Goal: Task Accomplishment & Management: Manage account settings

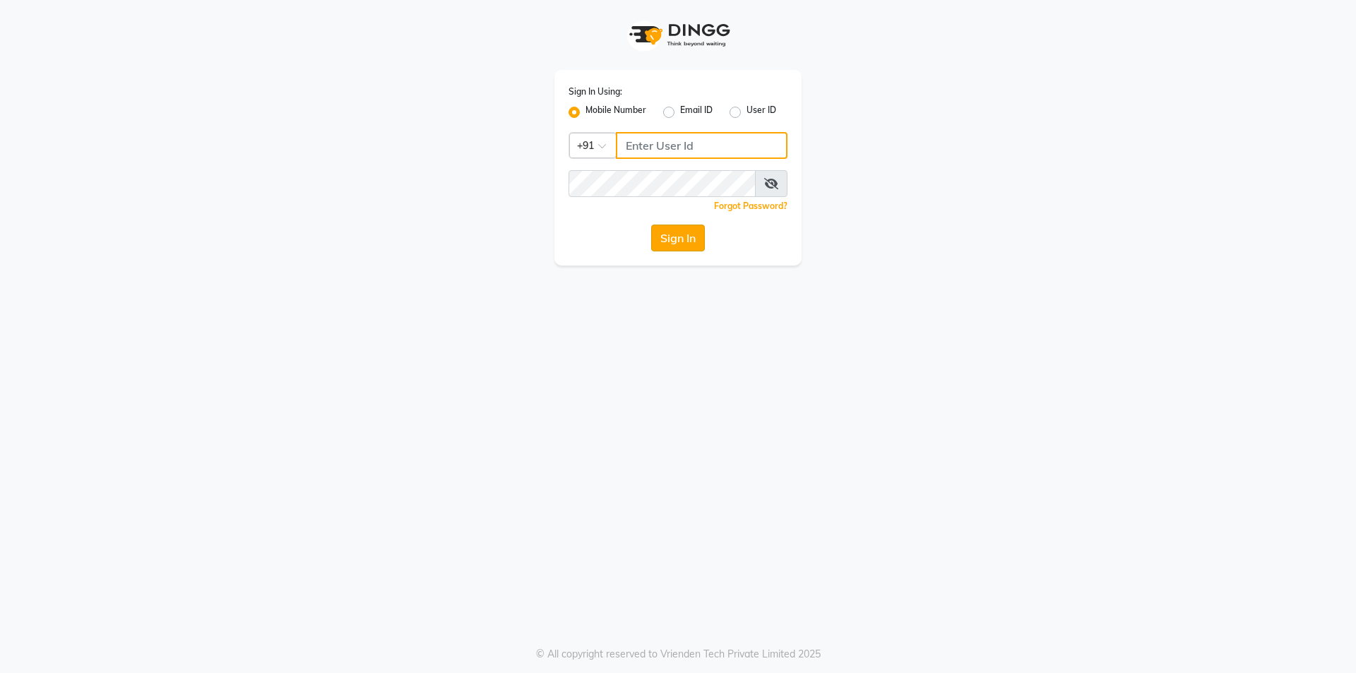
type input "01141520058"
click at [686, 239] on button "Sign In" at bounding box center [678, 238] width 54 height 27
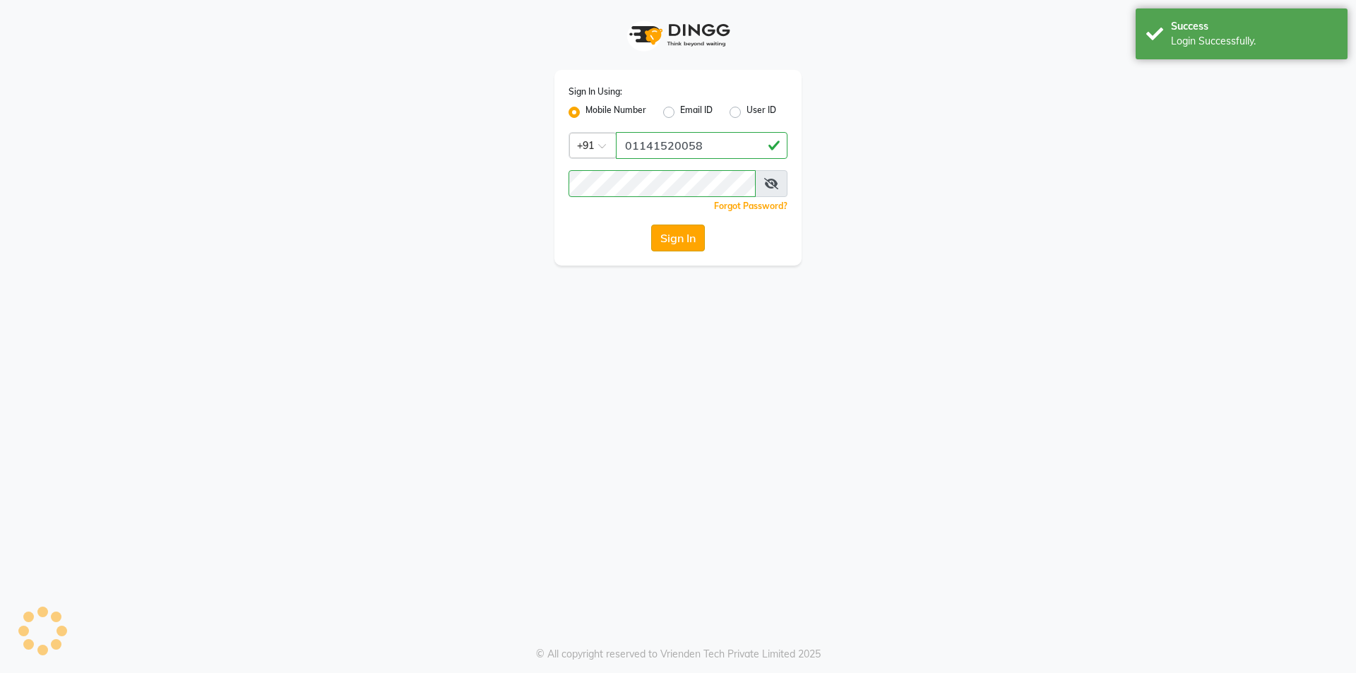
select select "service"
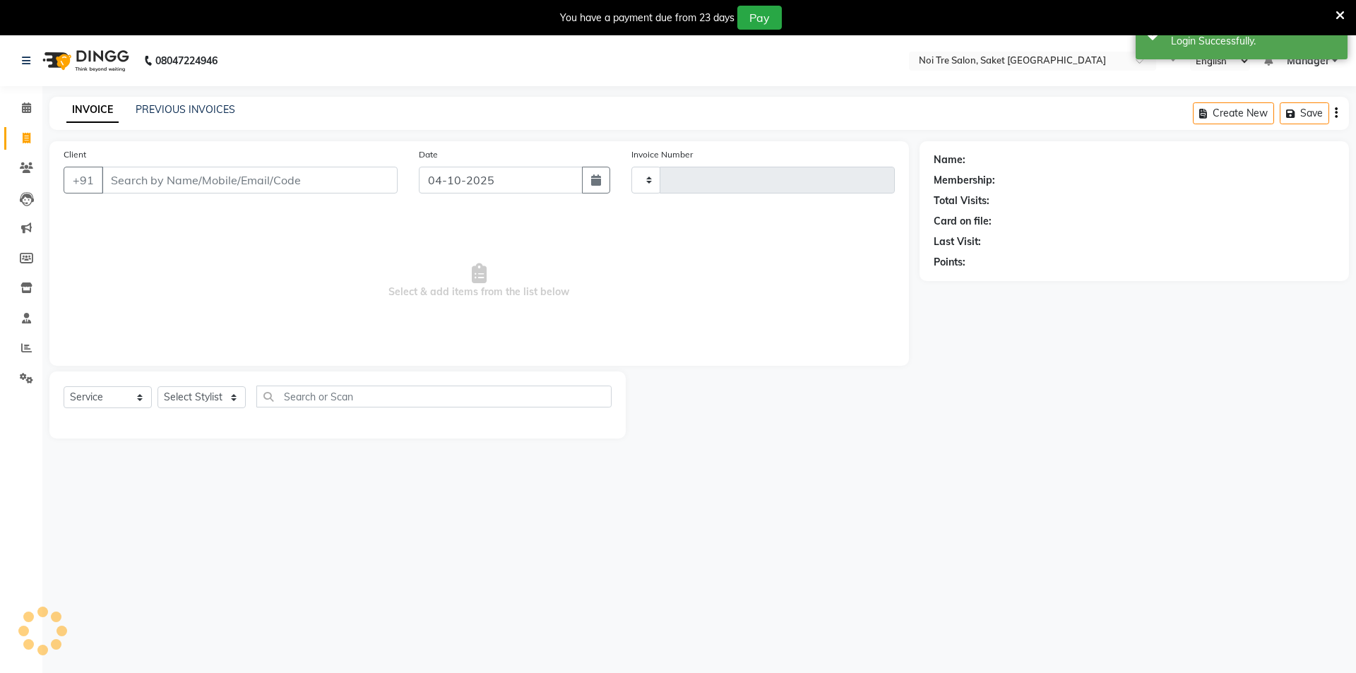
type input "2022"
select select "4899"
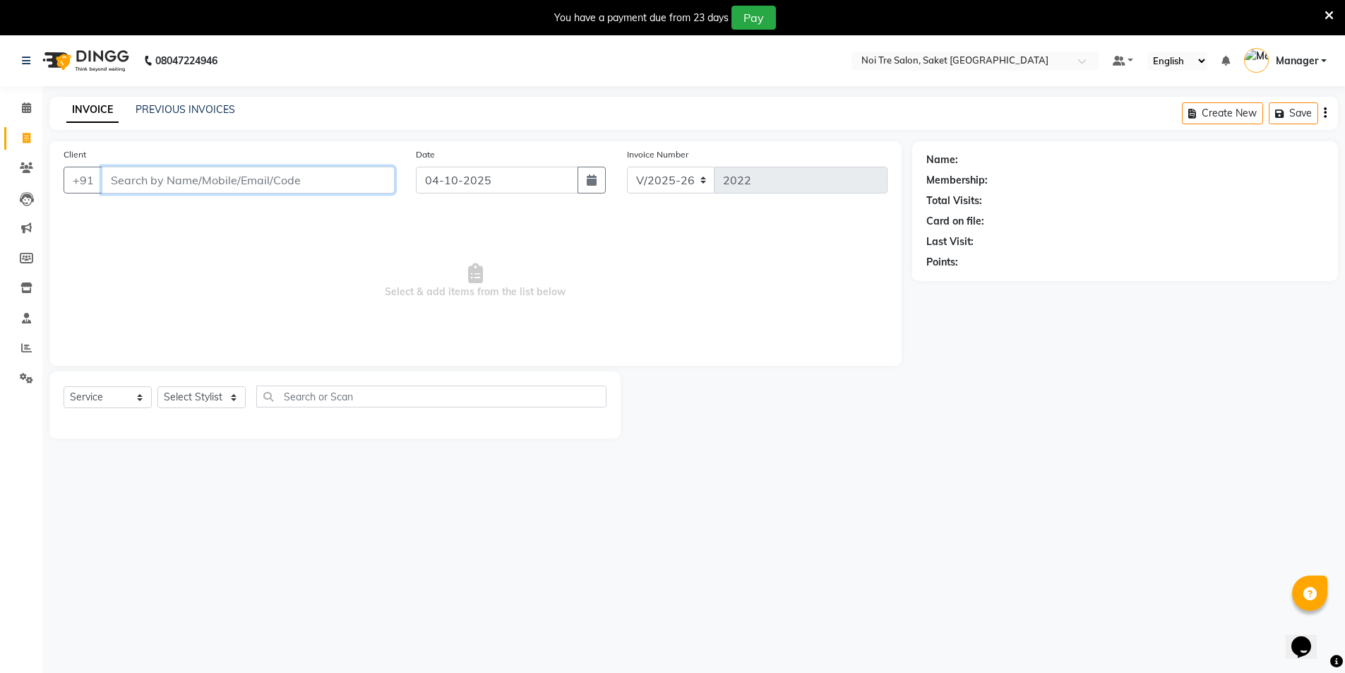
click at [145, 173] on input "Client" at bounding box center [248, 180] width 293 height 27
click at [227, 397] on select "Select Stylist AMIT [PERSON_NAME] [PERSON_NAME] Manager [PERSON_NAME] KM [PERSO…" at bounding box center [201, 397] width 88 height 22
select select "57196"
click at [157, 386] on select "Select Stylist AMIT [PERSON_NAME] [PERSON_NAME] Manager [PERSON_NAME] KM [PERSO…" at bounding box center [201, 397] width 88 height 22
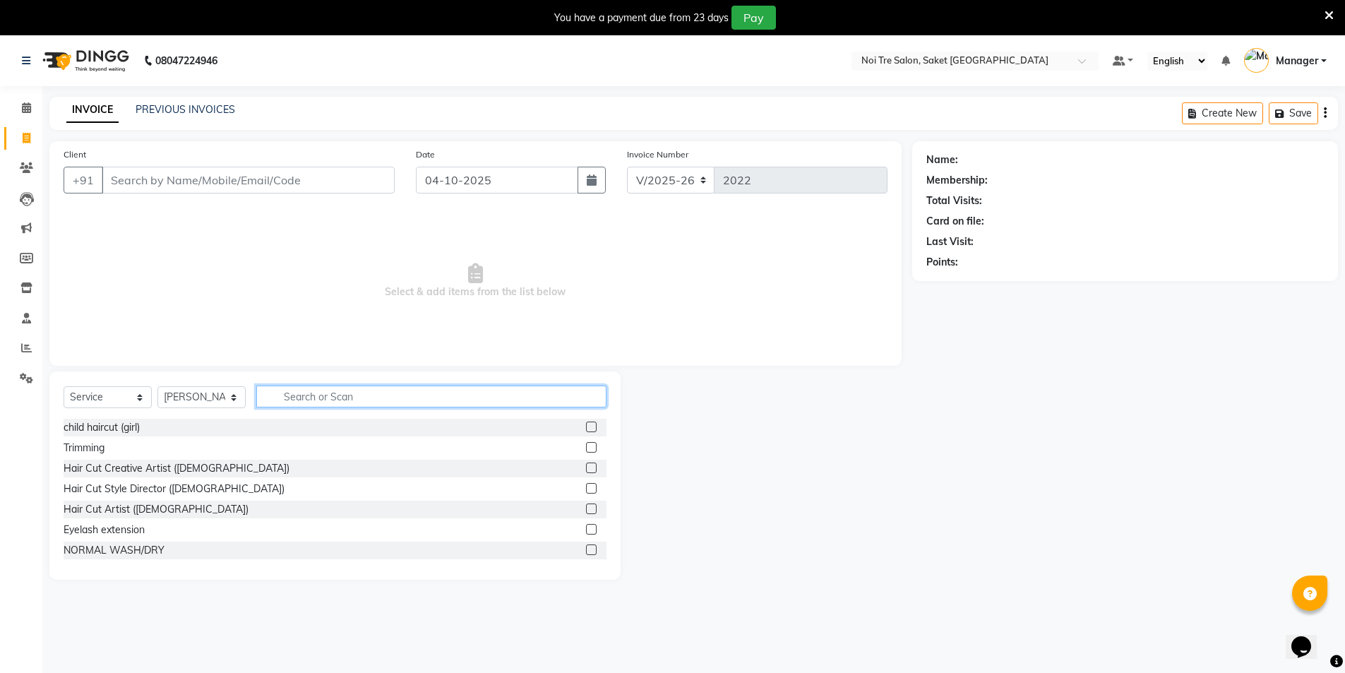
click at [377, 395] on input "text" at bounding box center [431, 397] width 350 height 22
type input "thre"
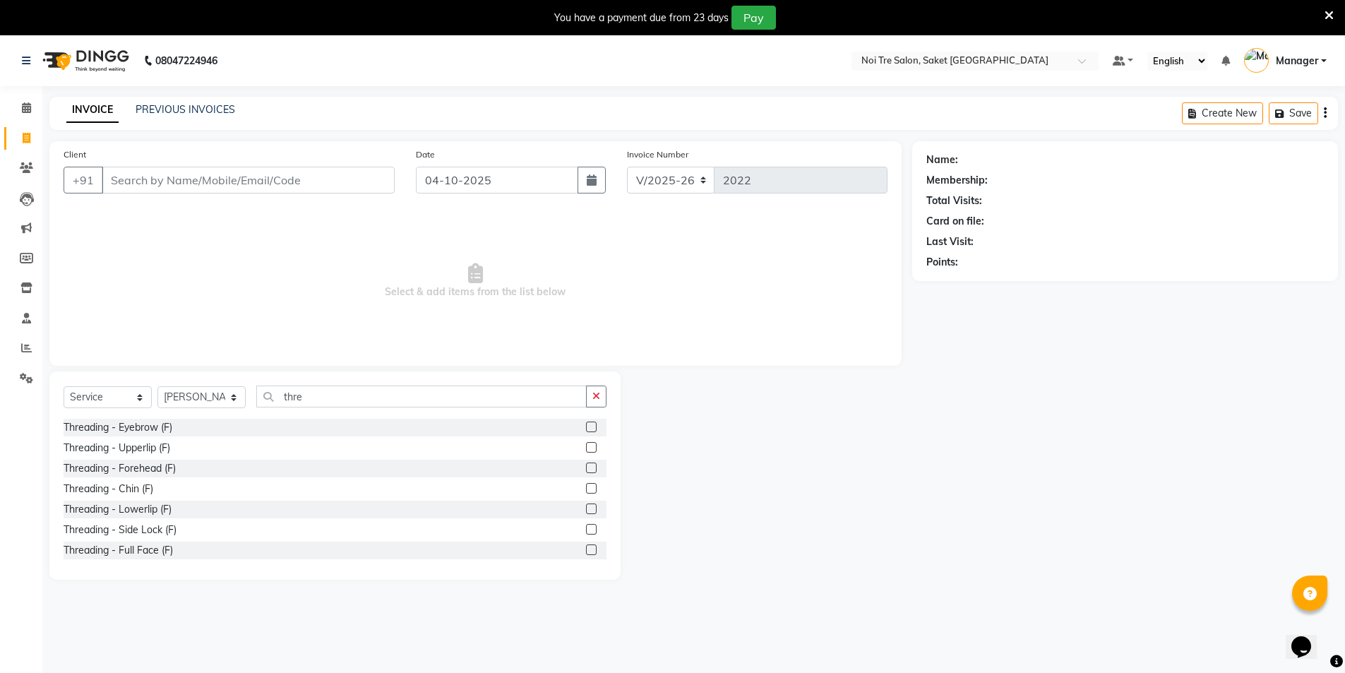
click at [586, 424] on label at bounding box center [591, 427] width 11 height 11
click at [586, 424] on input "checkbox" at bounding box center [590, 427] width 9 height 9
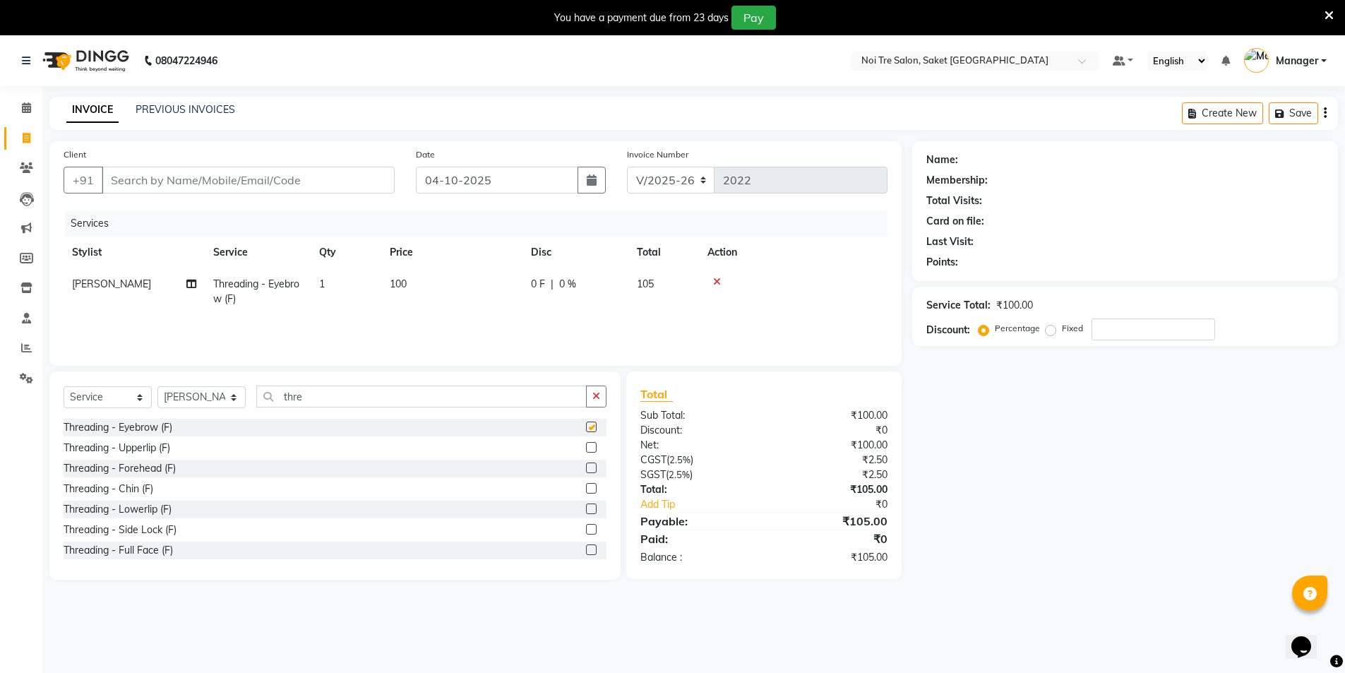
checkbox input "false"
click at [251, 177] on input "Client" at bounding box center [248, 180] width 293 height 27
type input "9"
type input "0"
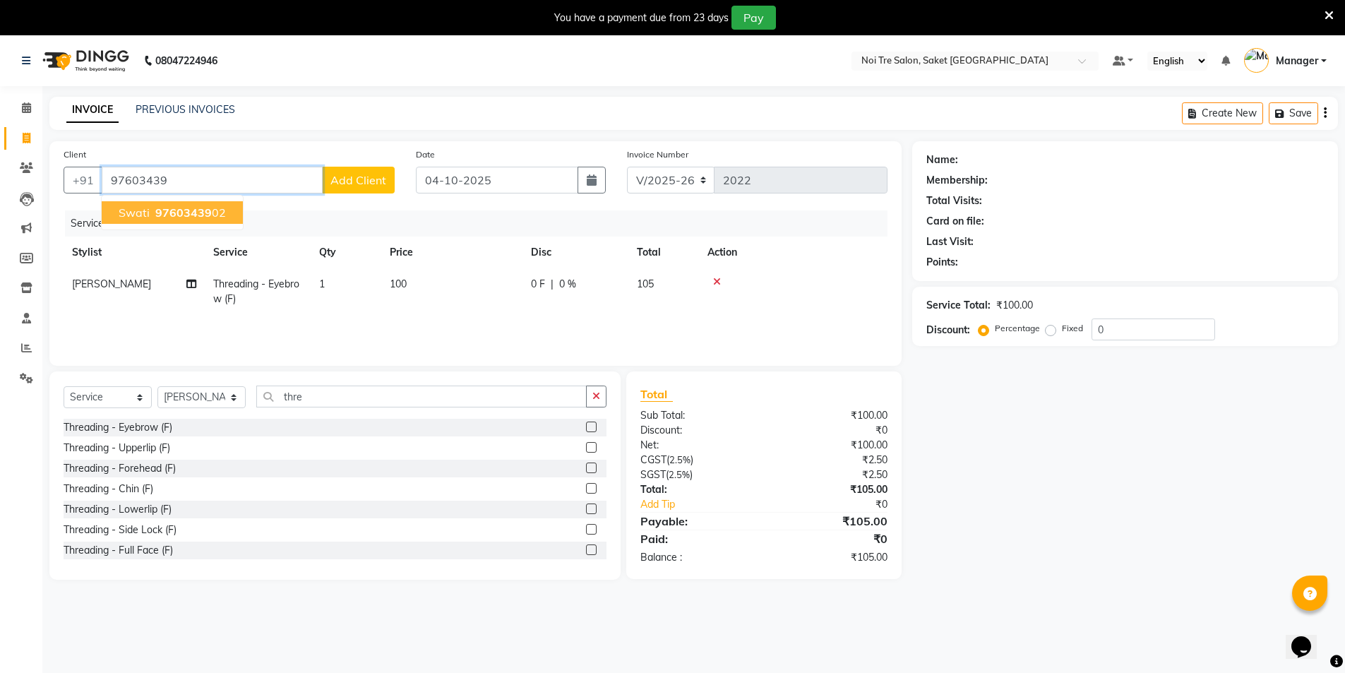
click at [227, 217] on button "swati 97603439 02" at bounding box center [172, 212] width 141 height 23
type input "9760343902"
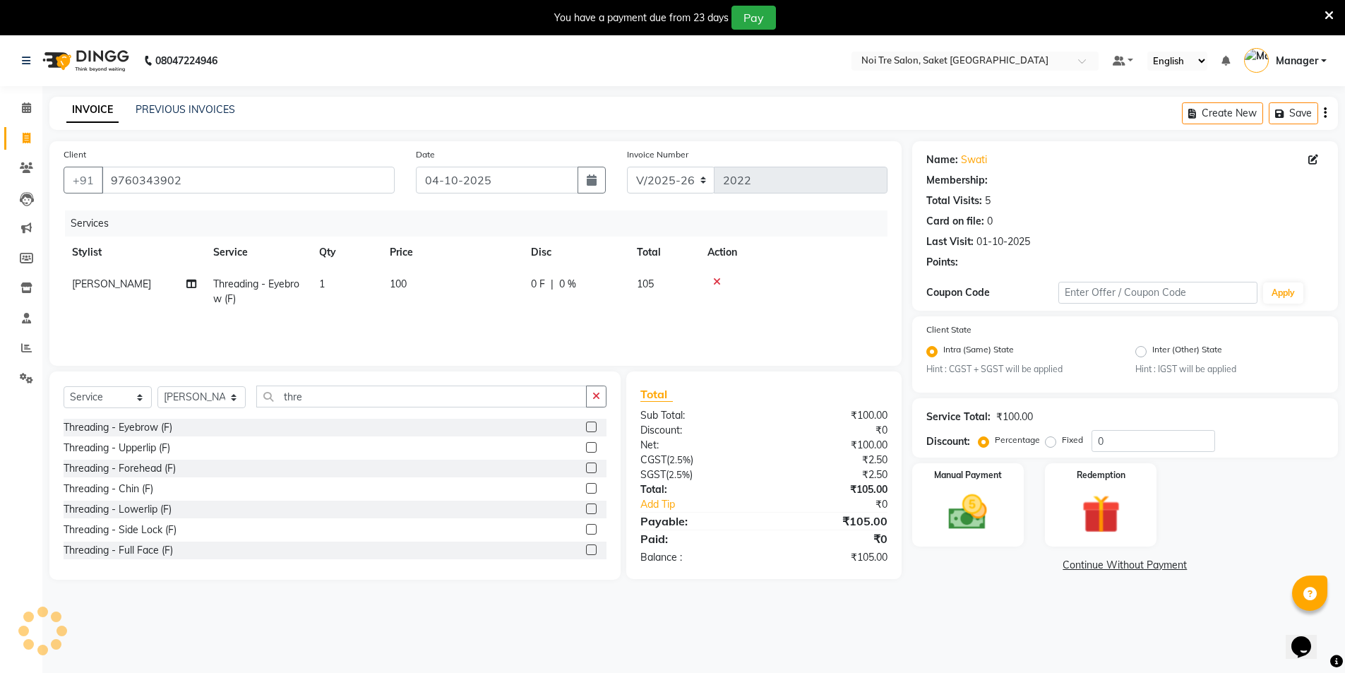
select select "1: Object"
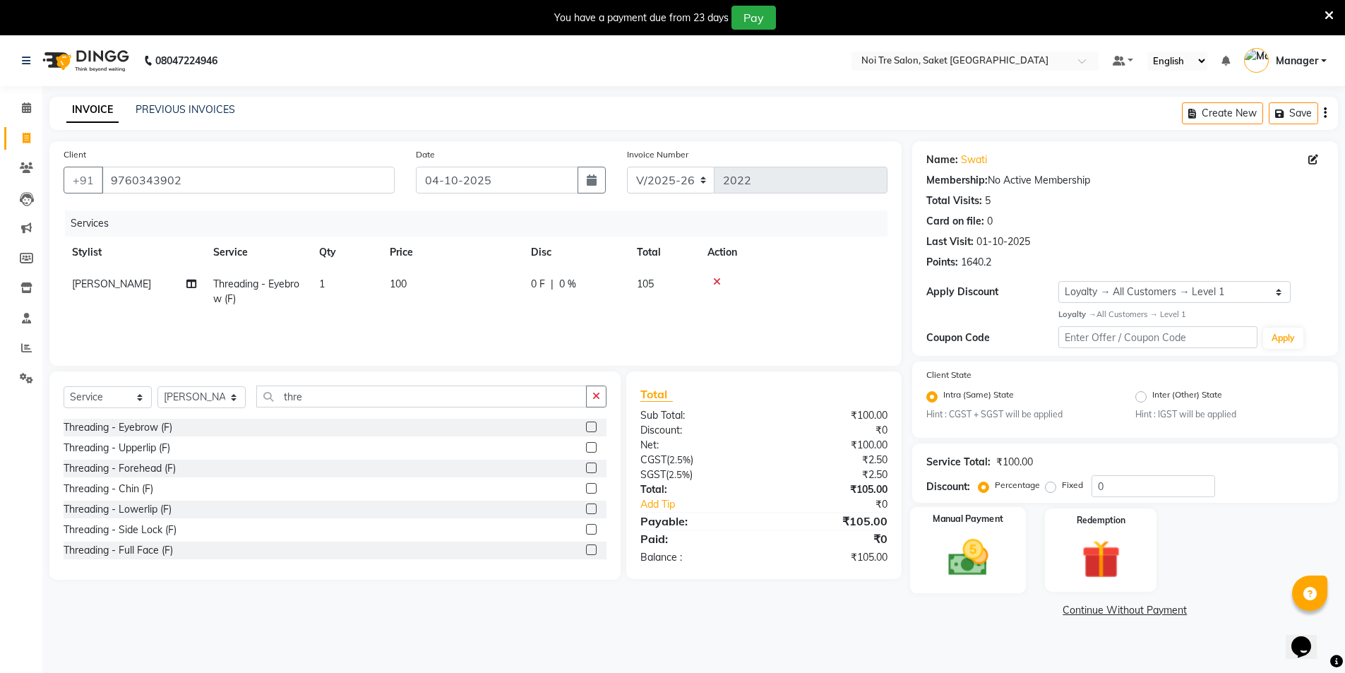
click at [993, 554] on img at bounding box center [968, 557] width 65 height 46
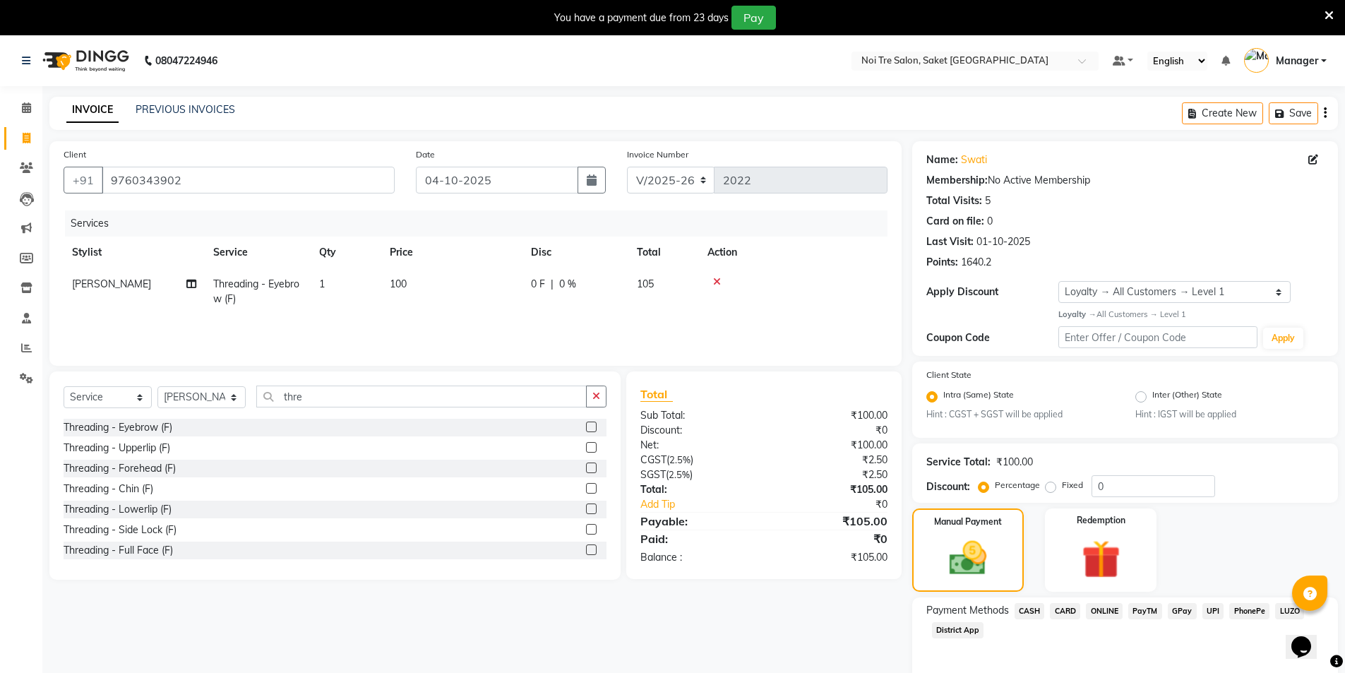
click at [1022, 613] on span "CASH" at bounding box center [1030, 611] width 30 height 16
click at [1035, 609] on span "CASH" at bounding box center [1030, 611] width 30 height 16
click at [1058, 611] on span "CARD" at bounding box center [1065, 611] width 30 height 16
click at [1104, 611] on span "ONLINE" at bounding box center [1104, 611] width 37 height 16
click at [1147, 610] on span "PayTM" at bounding box center [1145, 611] width 34 height 16
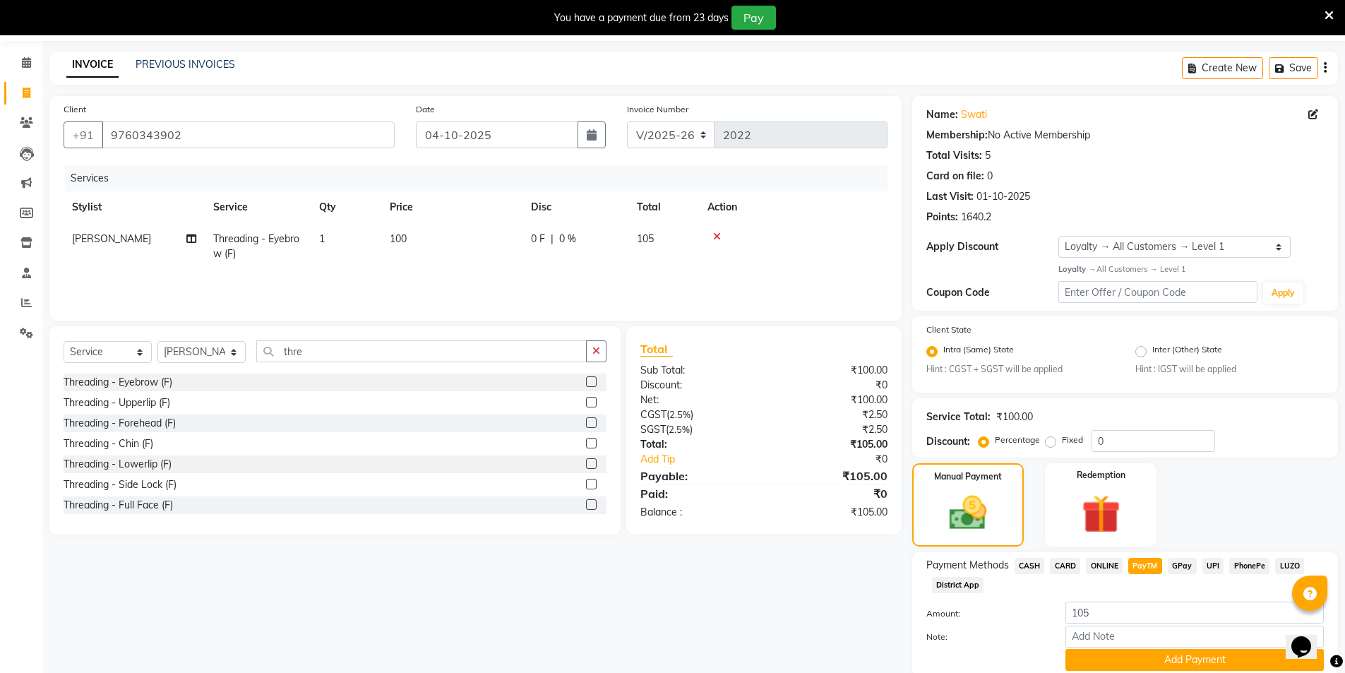
scroll to position [99, 0]
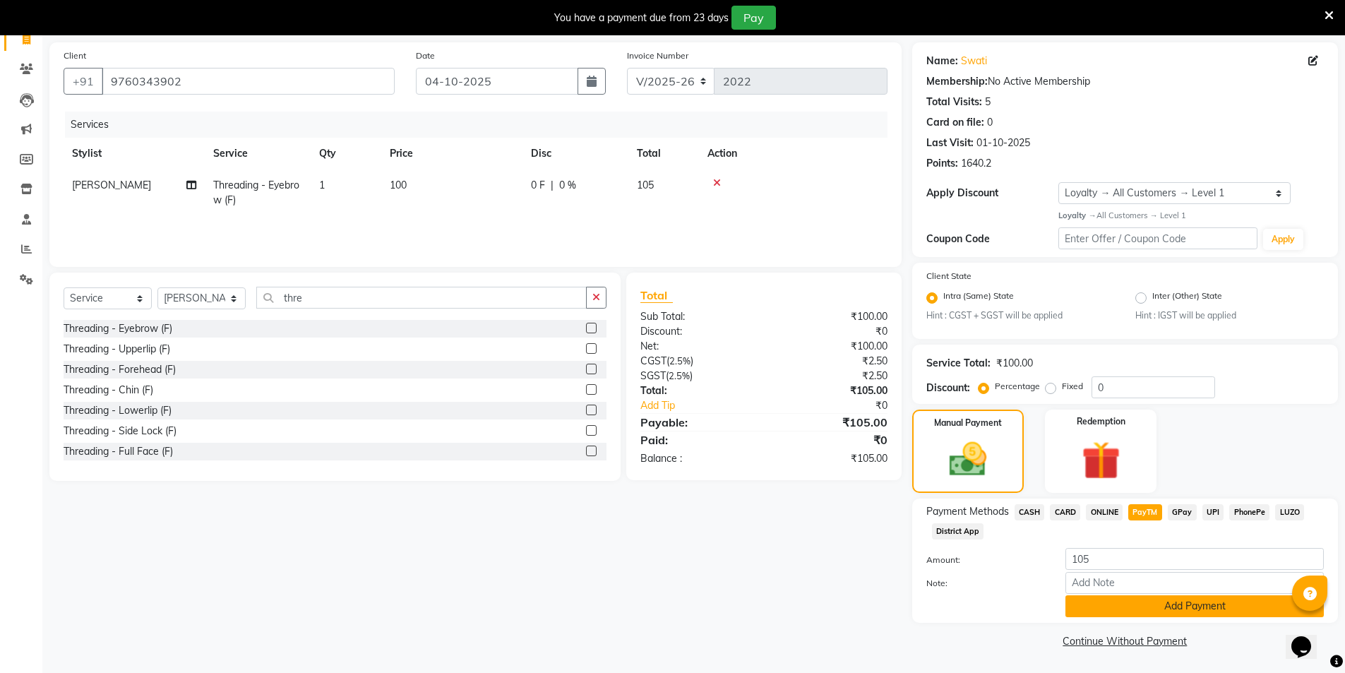
click at [1123, 605] on button "Add Payment" at bounding box center [1194, 606] width 258 height 22
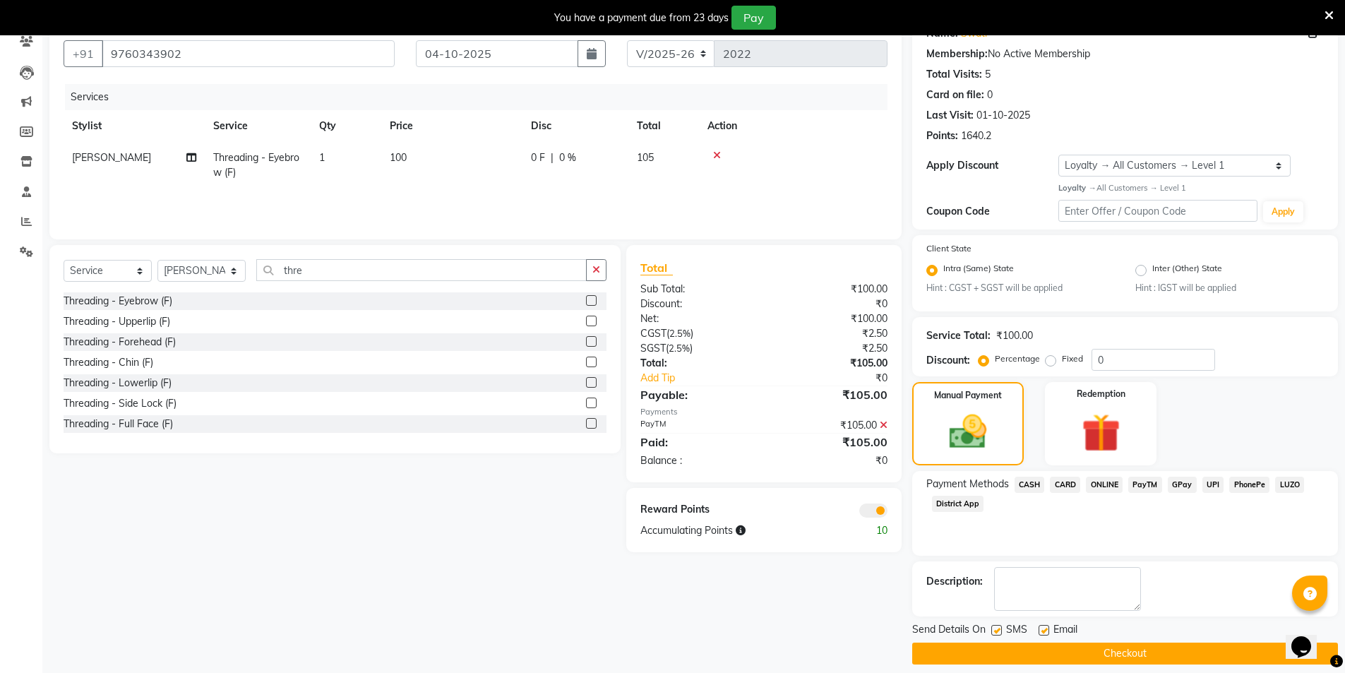
scroll to position [139, 0]
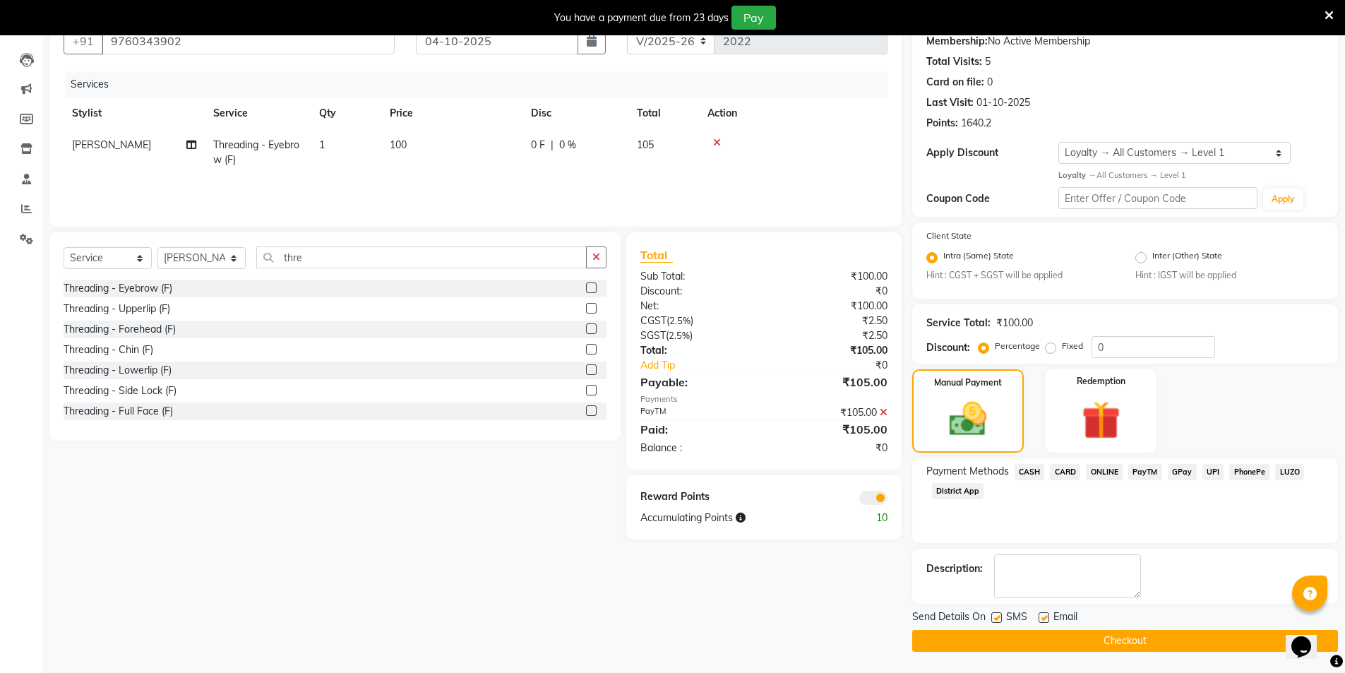
click at [1060, 636] on button "Checkout" at bounding box center [1125, 641] width 426 height 22
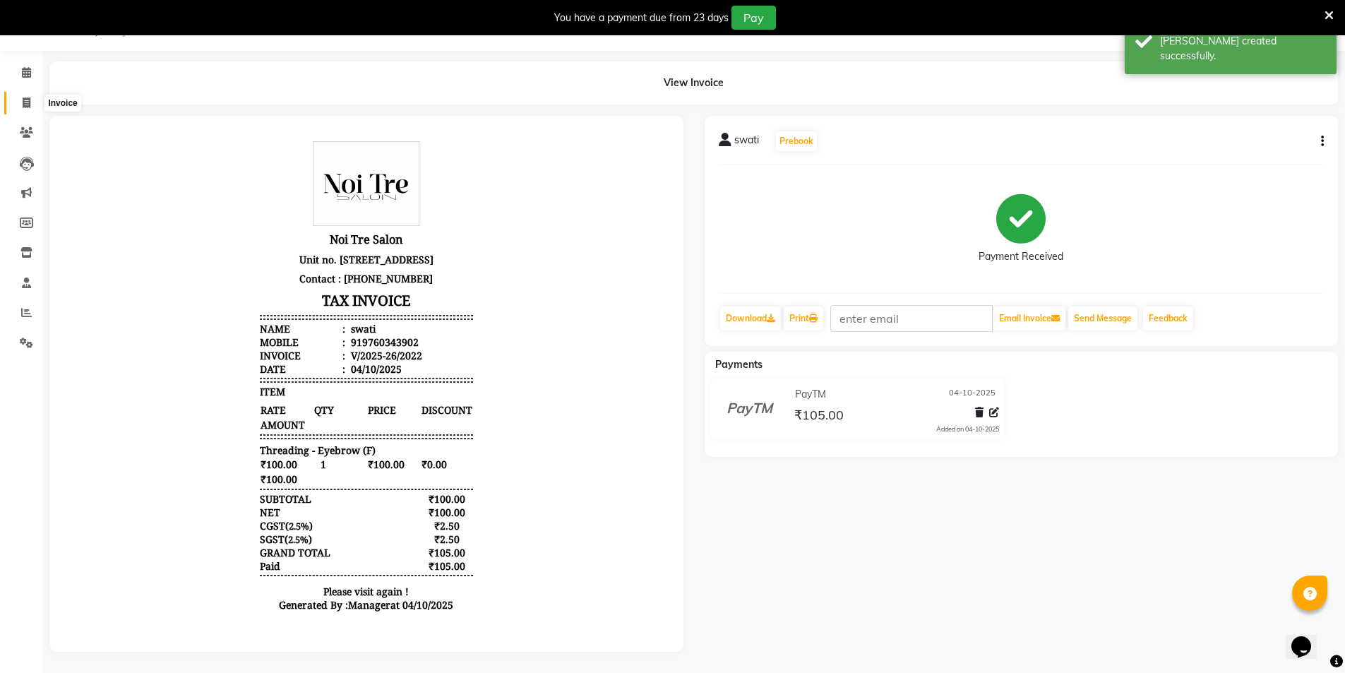
click at [25, 97] on icon at bounding box center [27, 102] width 8 height 11
select select "service"
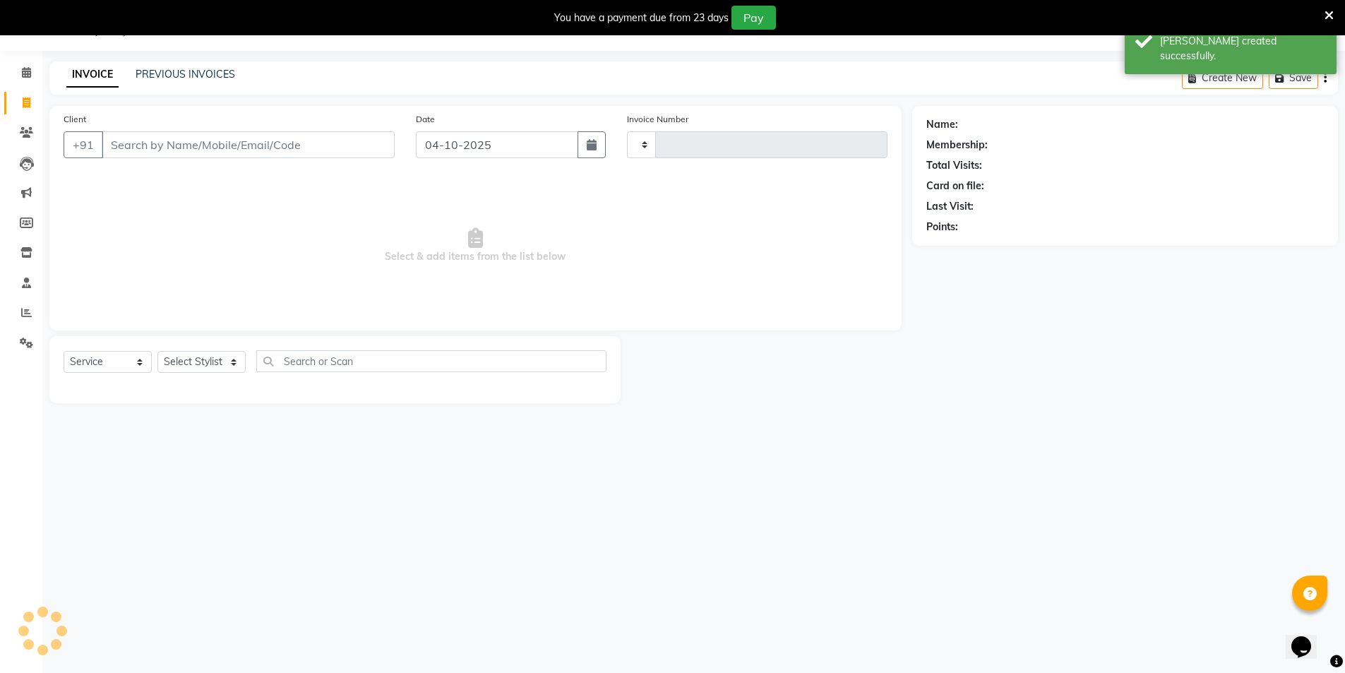
scroll to position [35, 0]
select select "4899"
type input "2023"
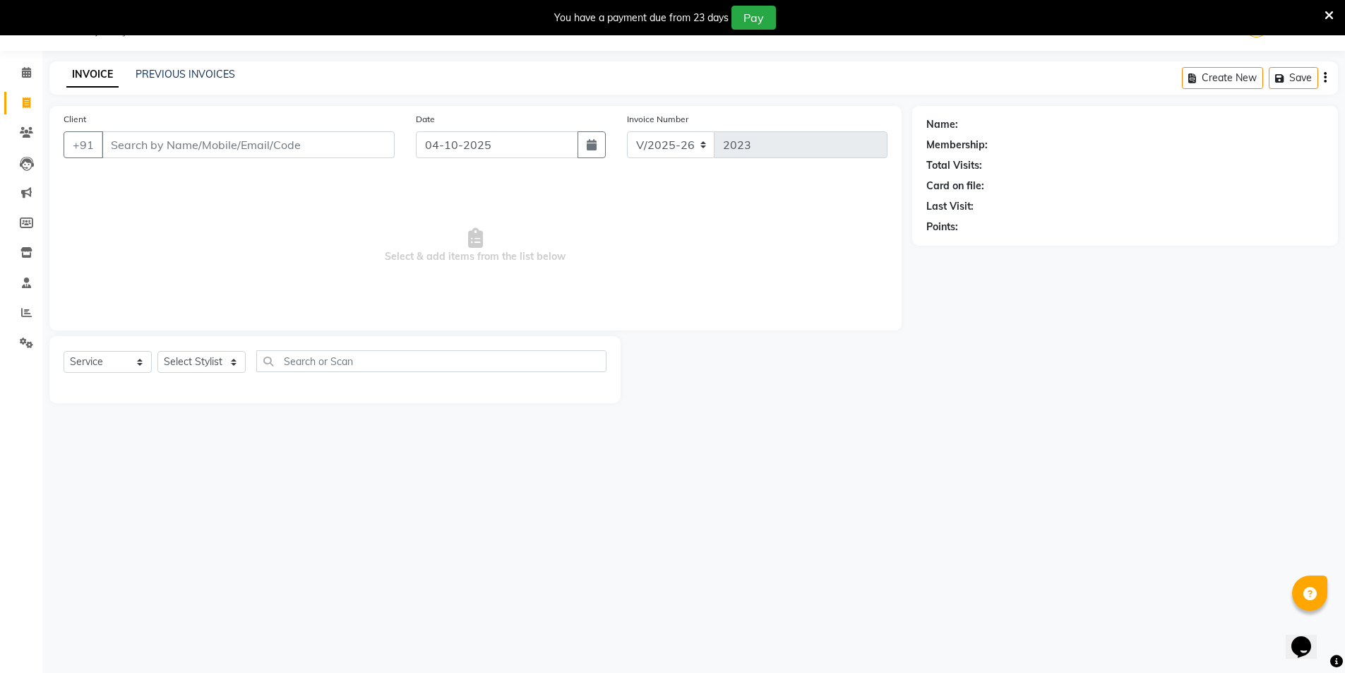
click at [1332, 12] on icon at bounding box center [1329, 15] width 9 height 13
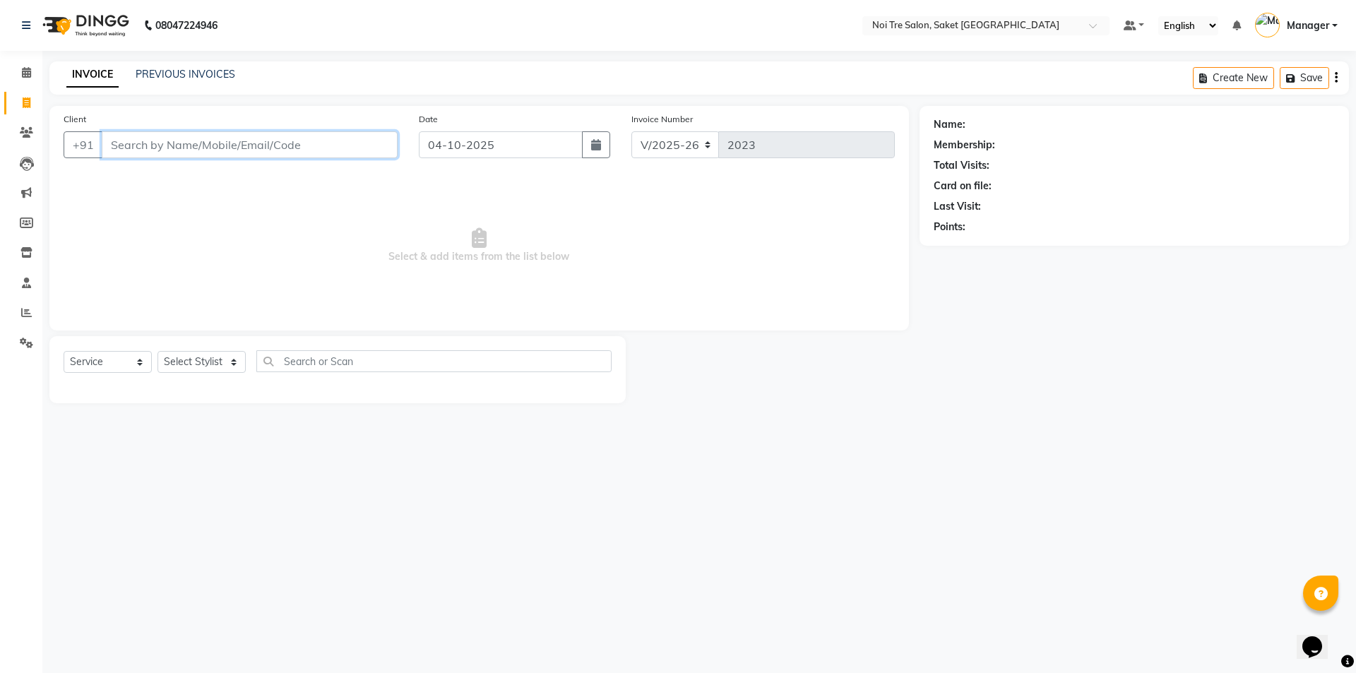
click at [153, 139] on input "Client" at bounding box center [250, 144] width 296 height 27
click at [148, 167] on button "swati 9760343 902" at bounding box center [172, 177] width 141 height 23
type input "9760343902"
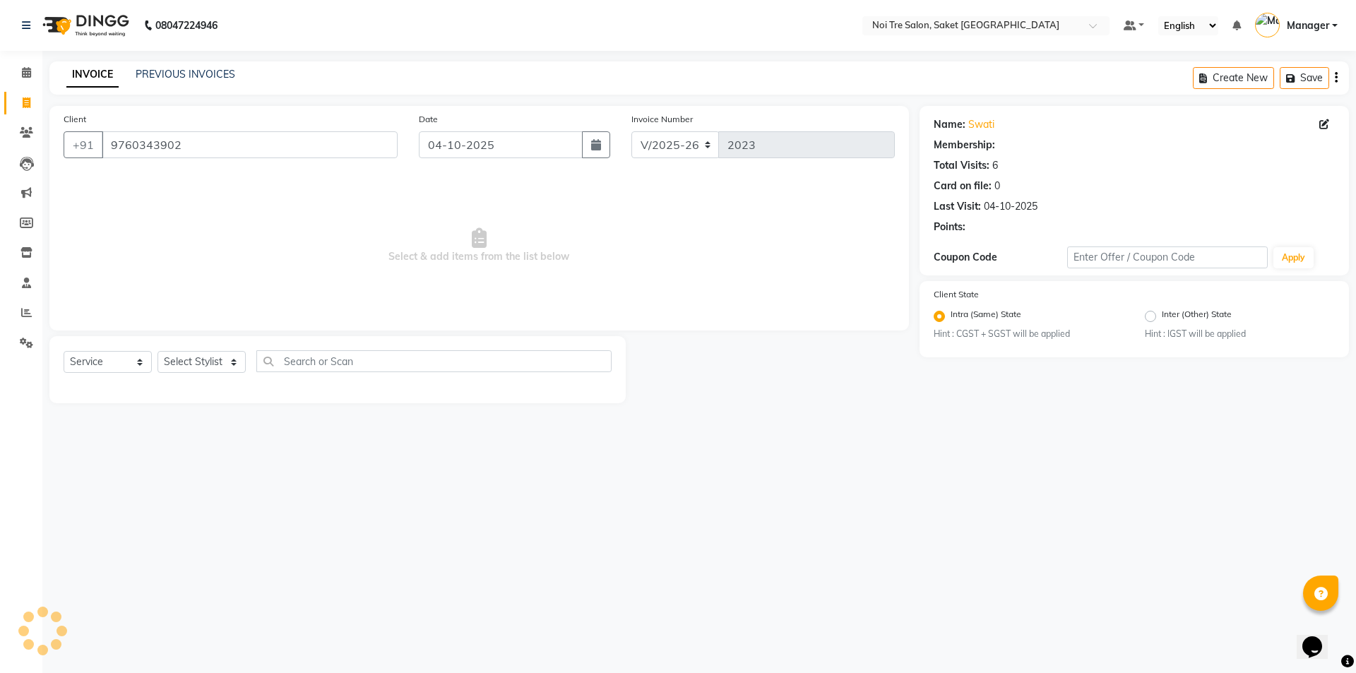
select select "1: Object"
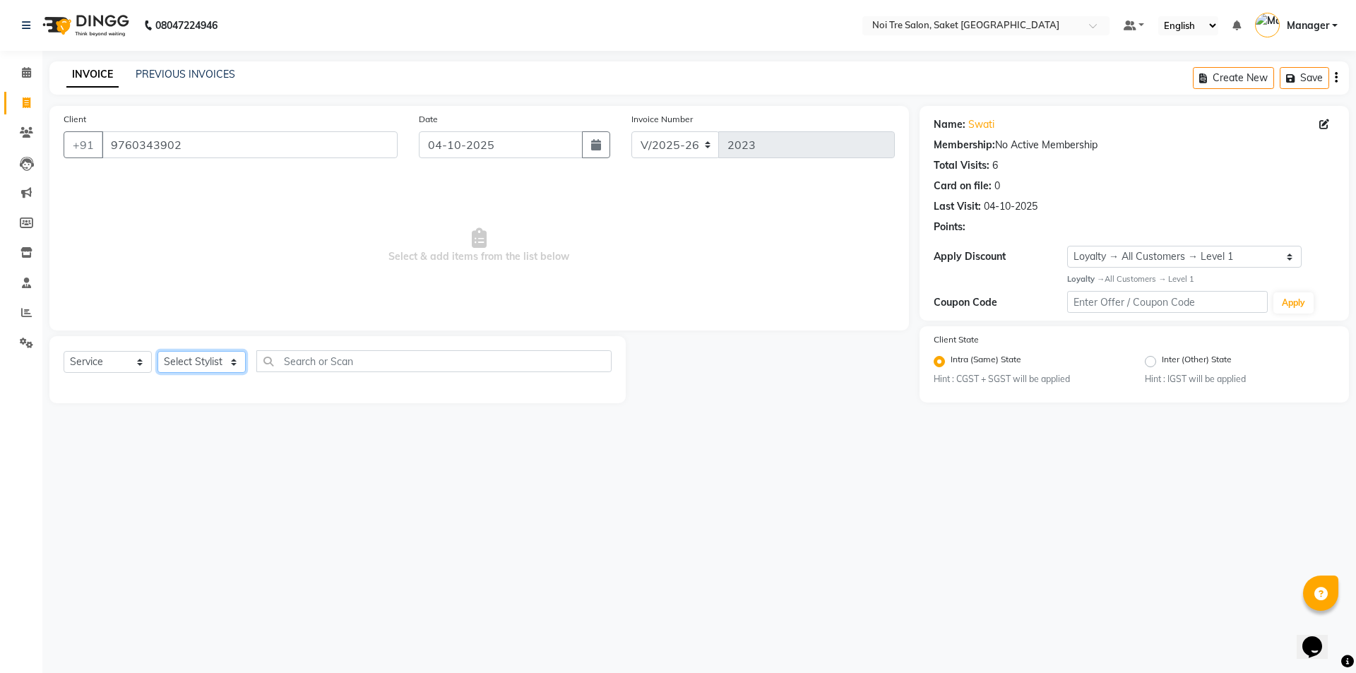
click at [201, 358] on select "Select Stylist AMIT [PERSON_NAME] [PERSON_NAME] Manager [PERSON_NAME] KM [PERSO…" at bounding box center [201, 362] width 88 height 22
select select "53770"
click at [157, 351] on select "Select Stylist AMIT [PERSON_NAME] [PERSON_NAME] Manager [PERSON_NAME] KM [PERSO…" at bounding box center [201, 362] width 88 height 22
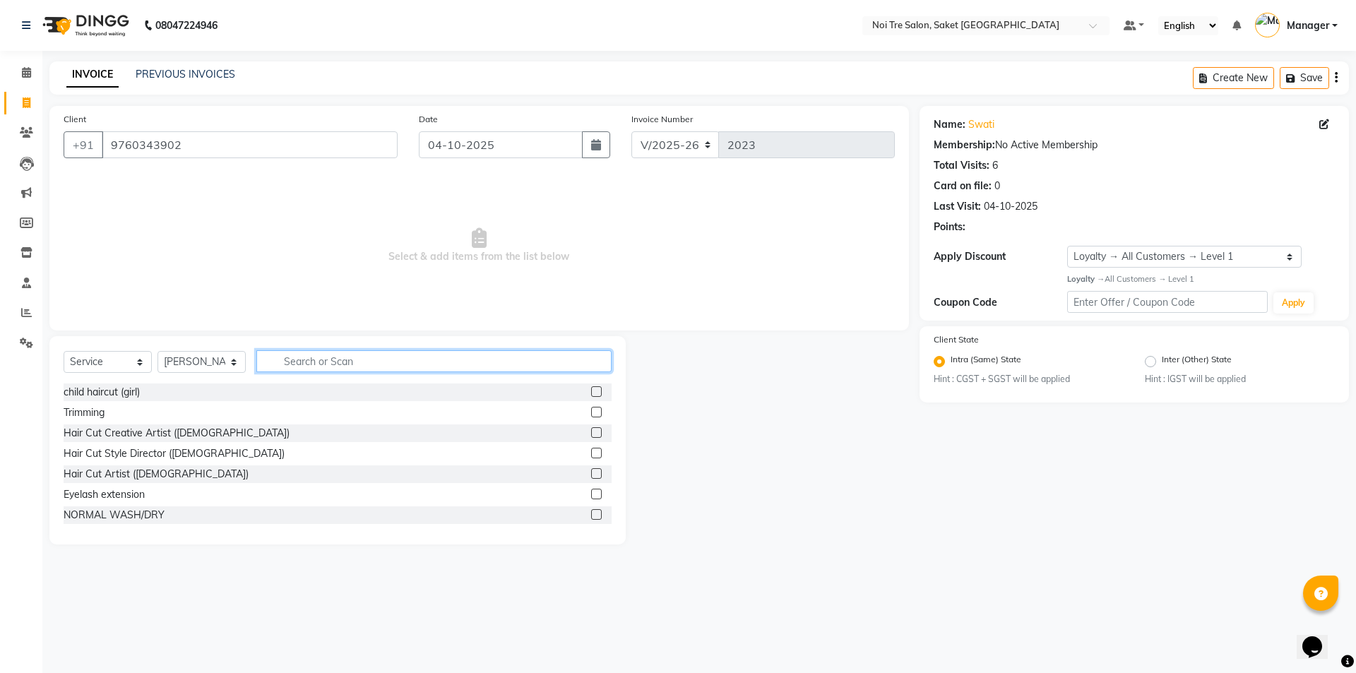
click at [318, 359] on input "text" at bounding box center [433, 361] width 355 height 22
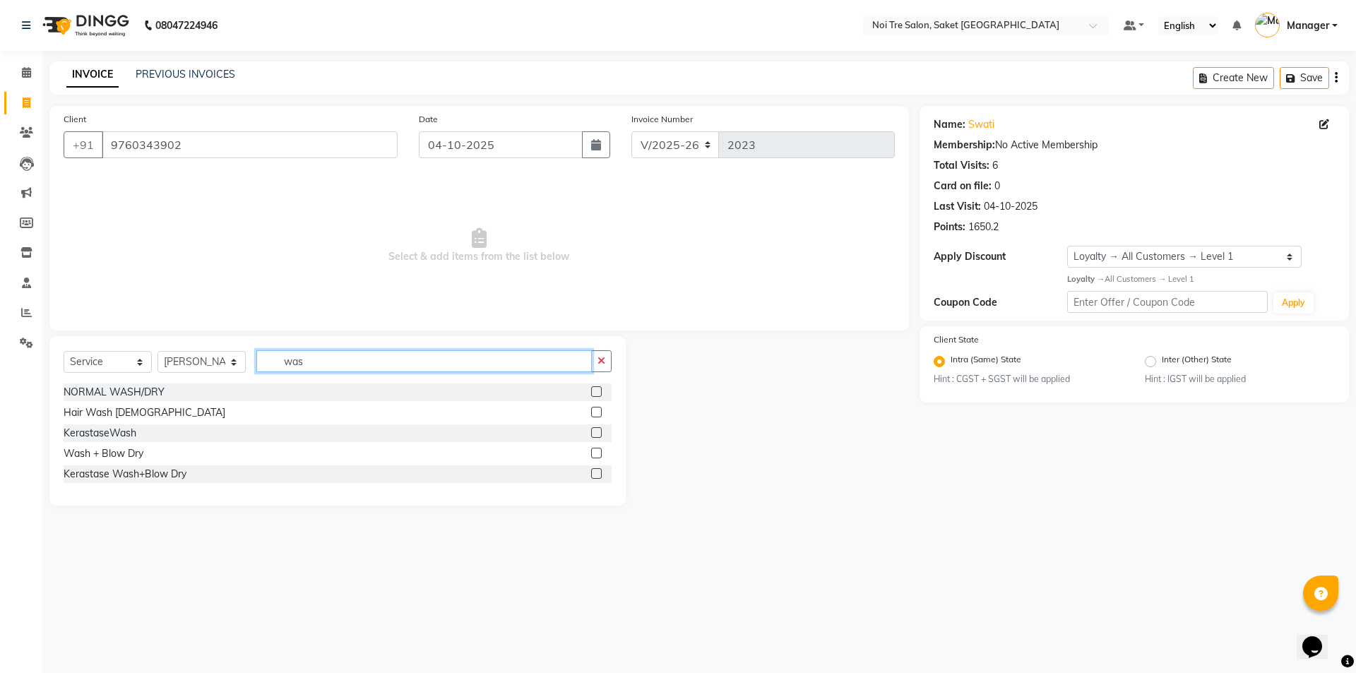
type input "was"
click at [592, 394] on label at bounding box center [596, 391] width 11 height 11
click at [592, 394] on input "checkbox" at bounding box center [595, 392] width 9 height 9
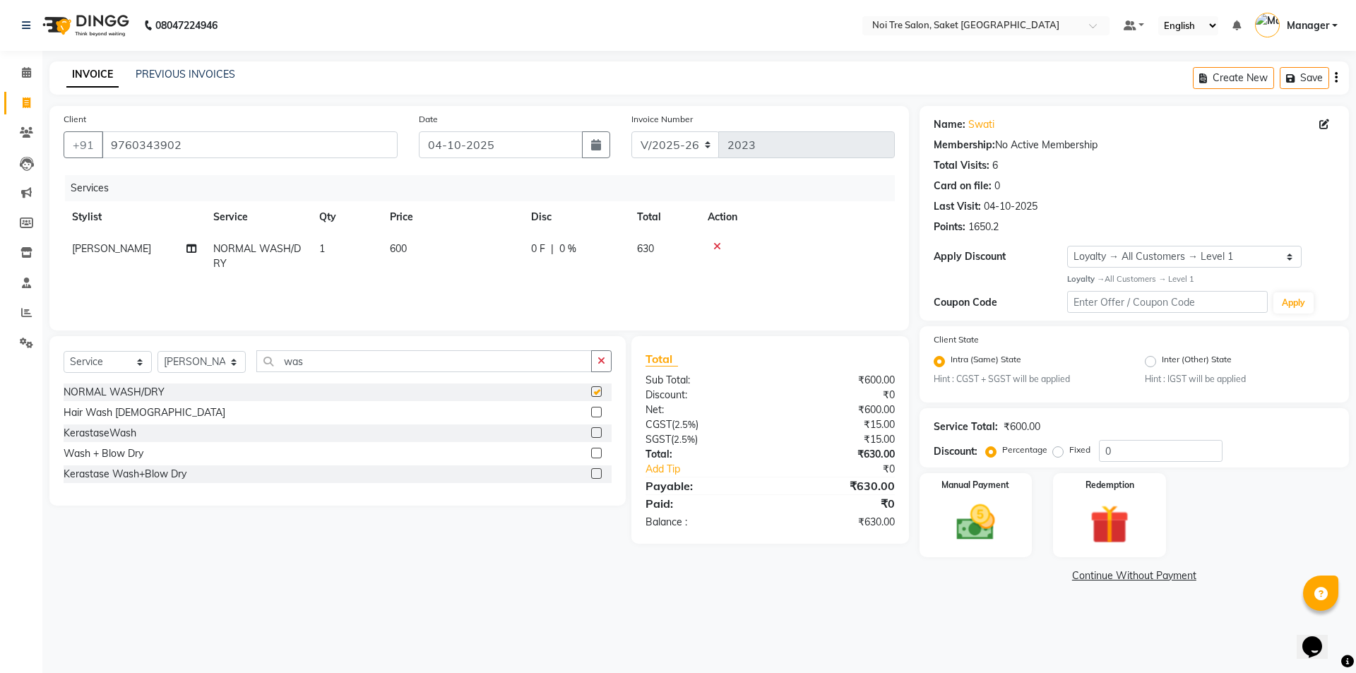
checkbox input "false"
click at [402, 364] on input "was" at bounding box center [423, 361] width 335 height 22
click at [443, 258] on td "600" at bounding box center [451, 256] width 141 height 47
select select "53770"
click at [494, 259] on input "600" at bounding box center [518, 252] width 124 height 22
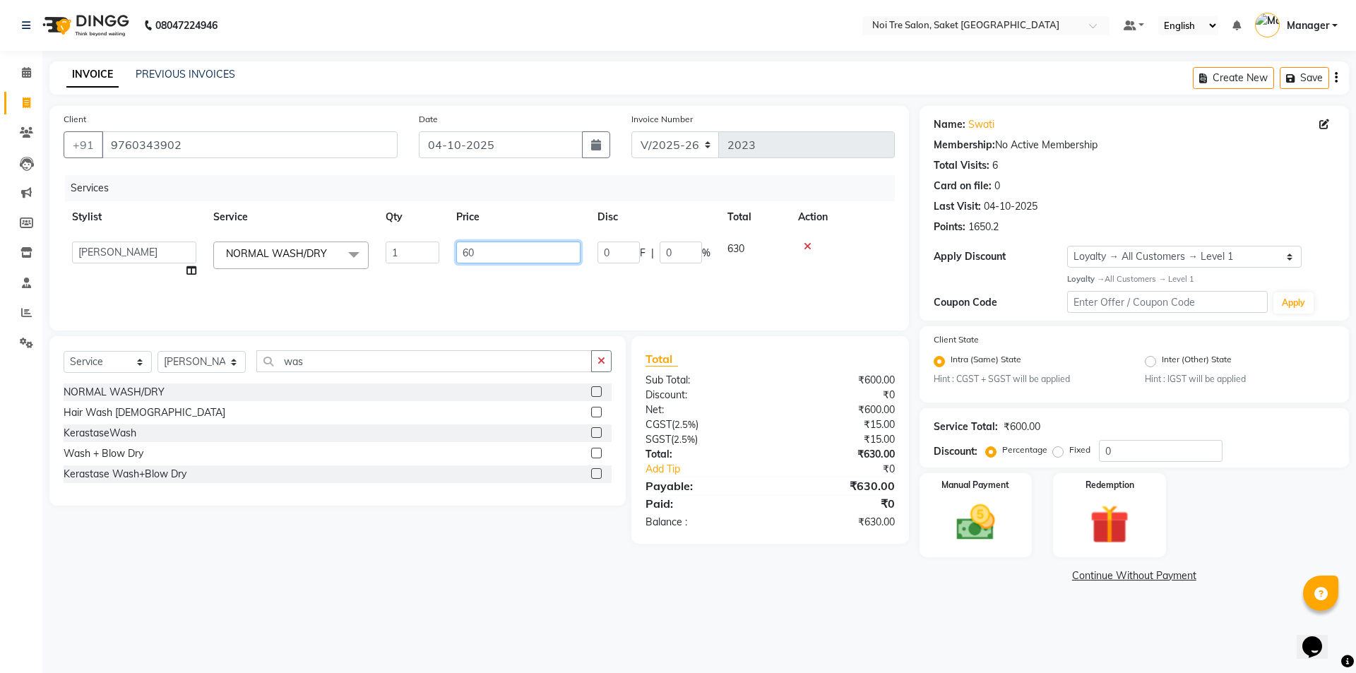
type input "6"
type input "295"
click at [1137, 450] on input "0" at bounding box center [1161, 451] width 124 height 22
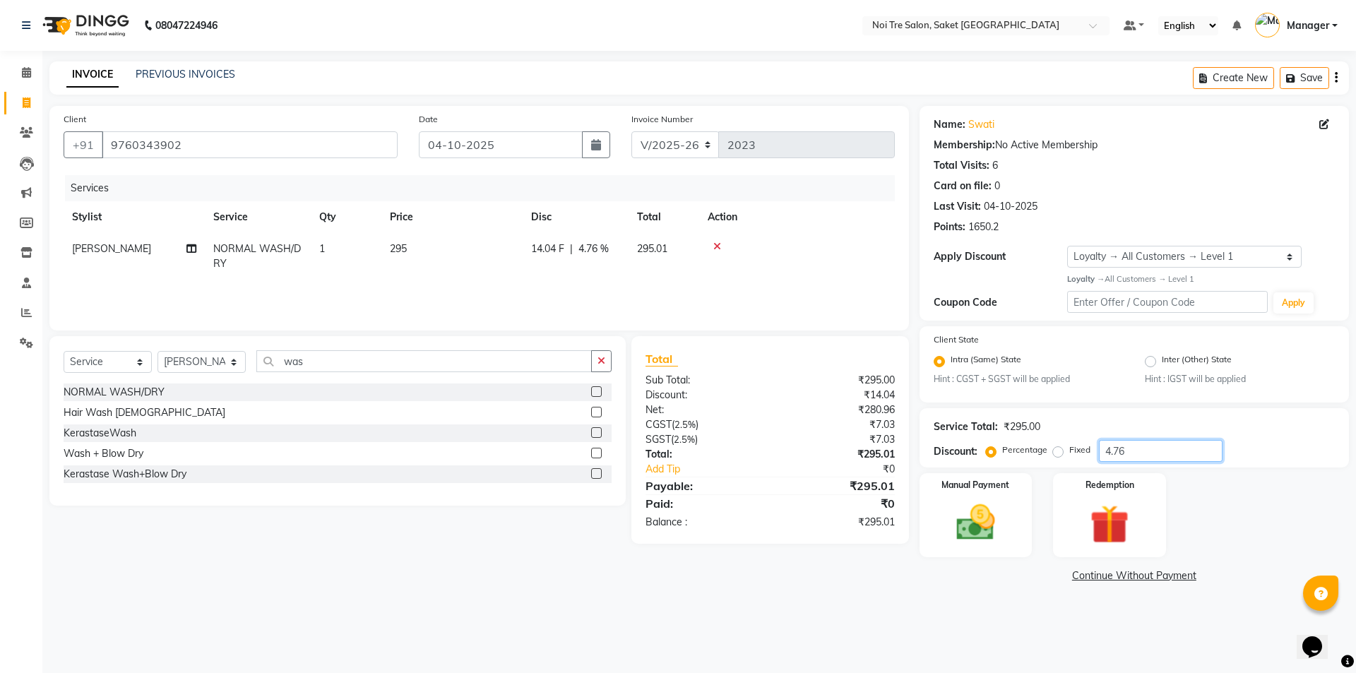
type input "4.76"
click at [700, 597] on main "INVOICE PREVIOUS INVOICES Create New Save Client +91 9760343902 Date 04-10-2025…" at bounding box center [698, 334] width 1313 height 546
click at [1006, 534] on img at bounding box center [976, 522] width 66 height 47
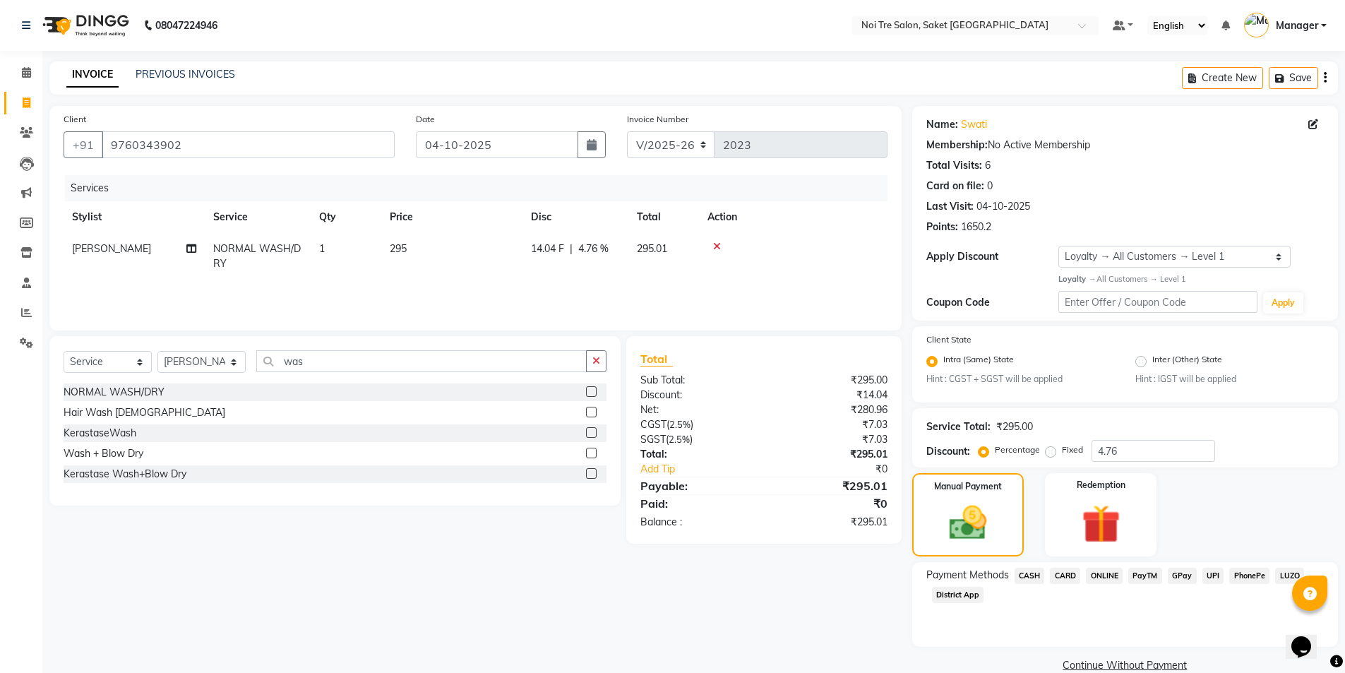
click at [1039, 578] on span "CASH" at bounding box center [1030, 576] width 30 height 16
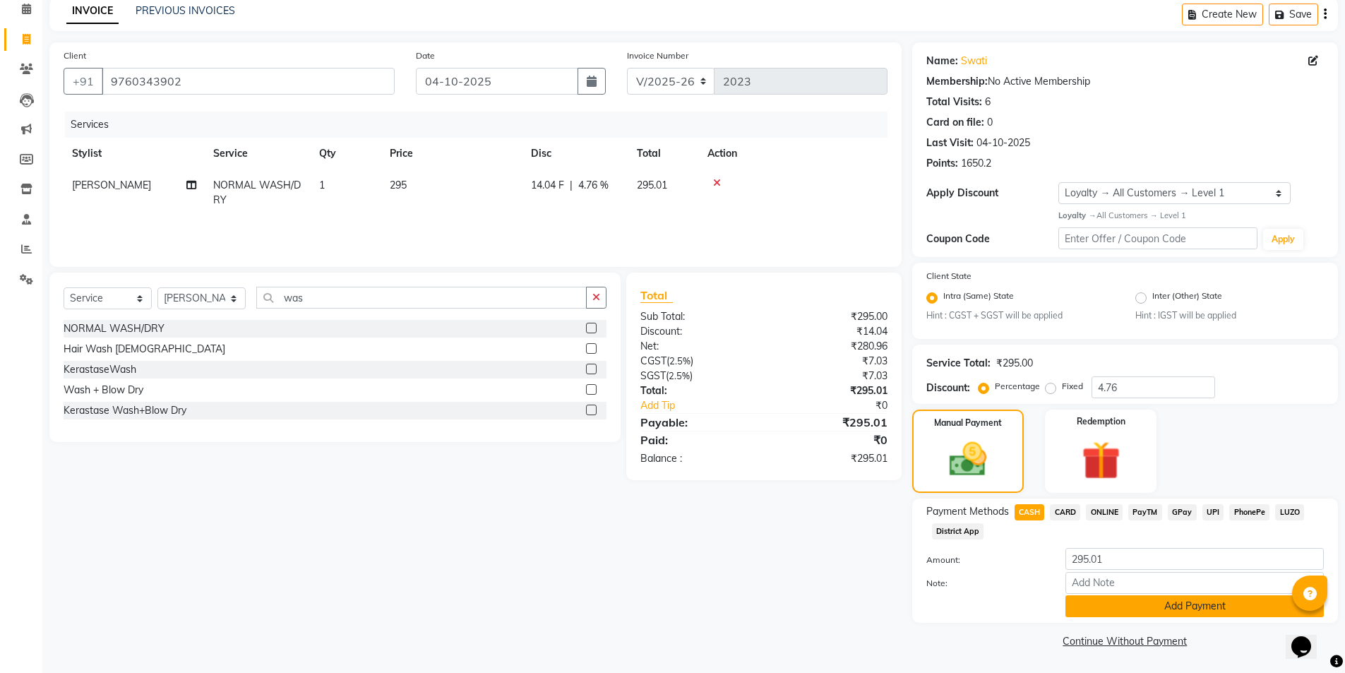
click at [1116, 606] on button "Add Payment" at bounding box center [1194, 606] width 258 height 22
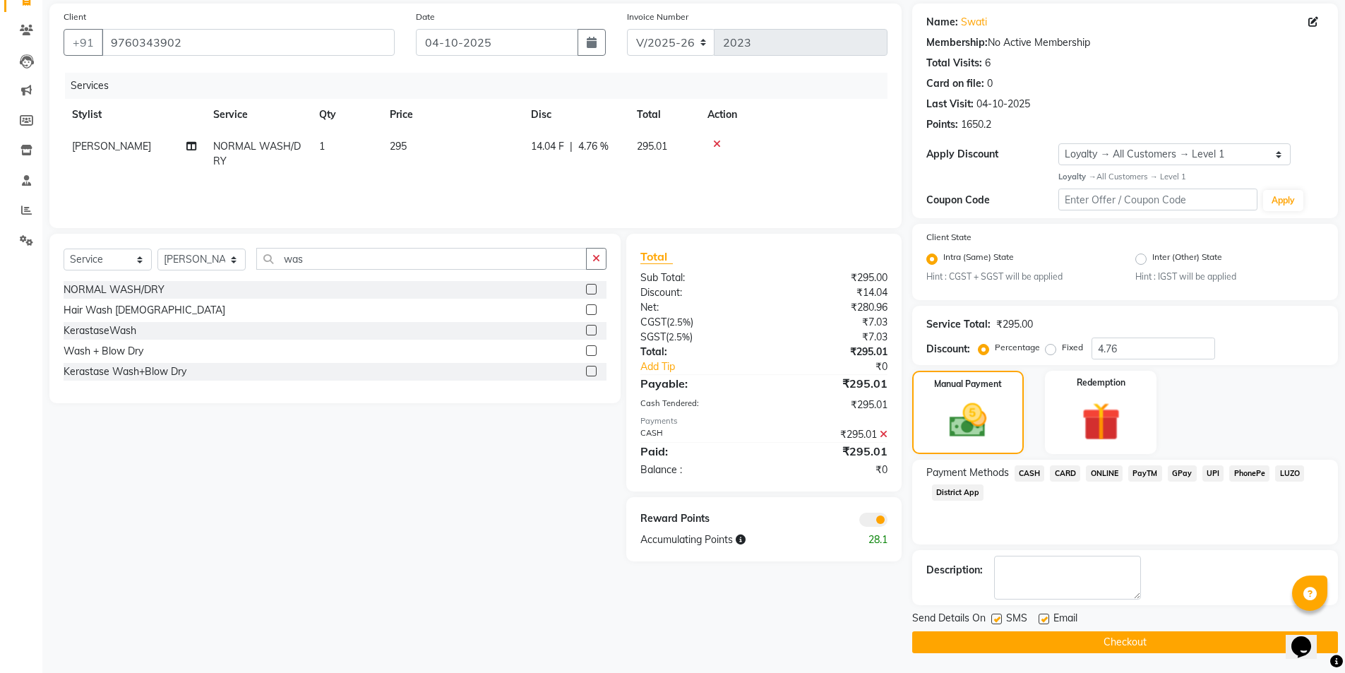
scroll to position [104, 0]
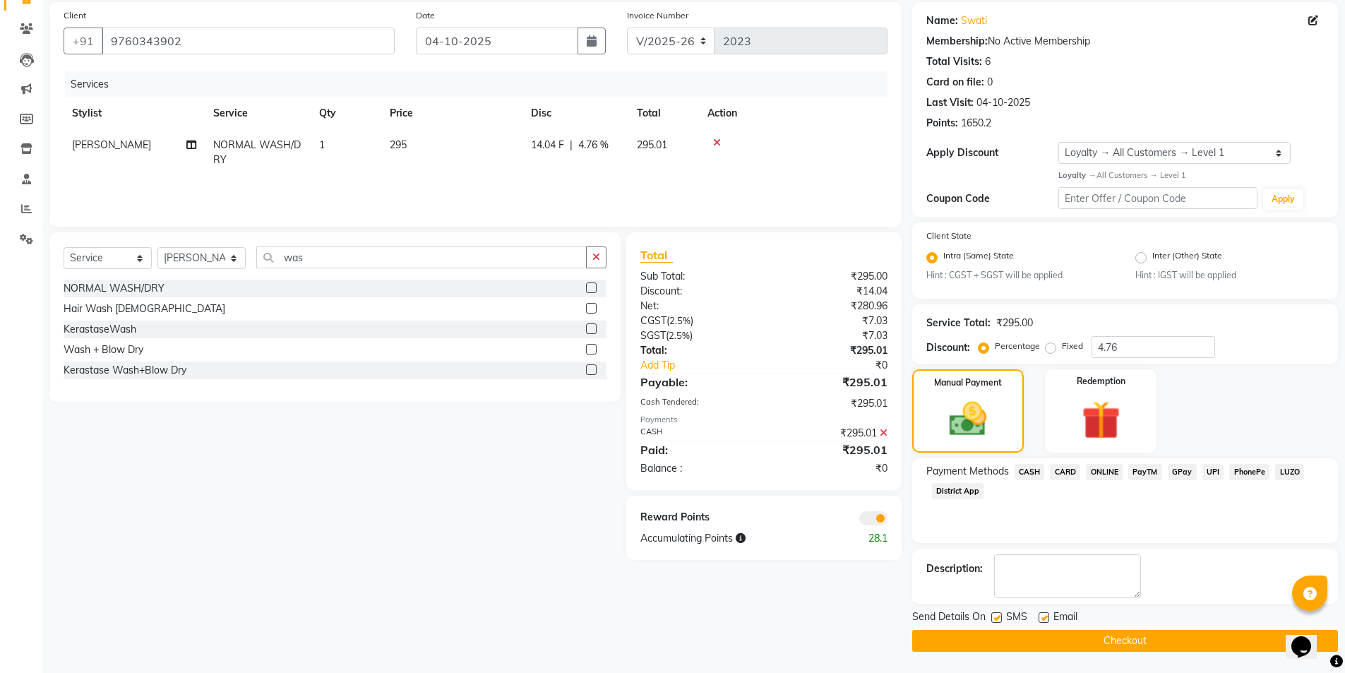
click at [1072, 643] on button "Checkout" at bounding box center [1125, 641] width 426 height 22
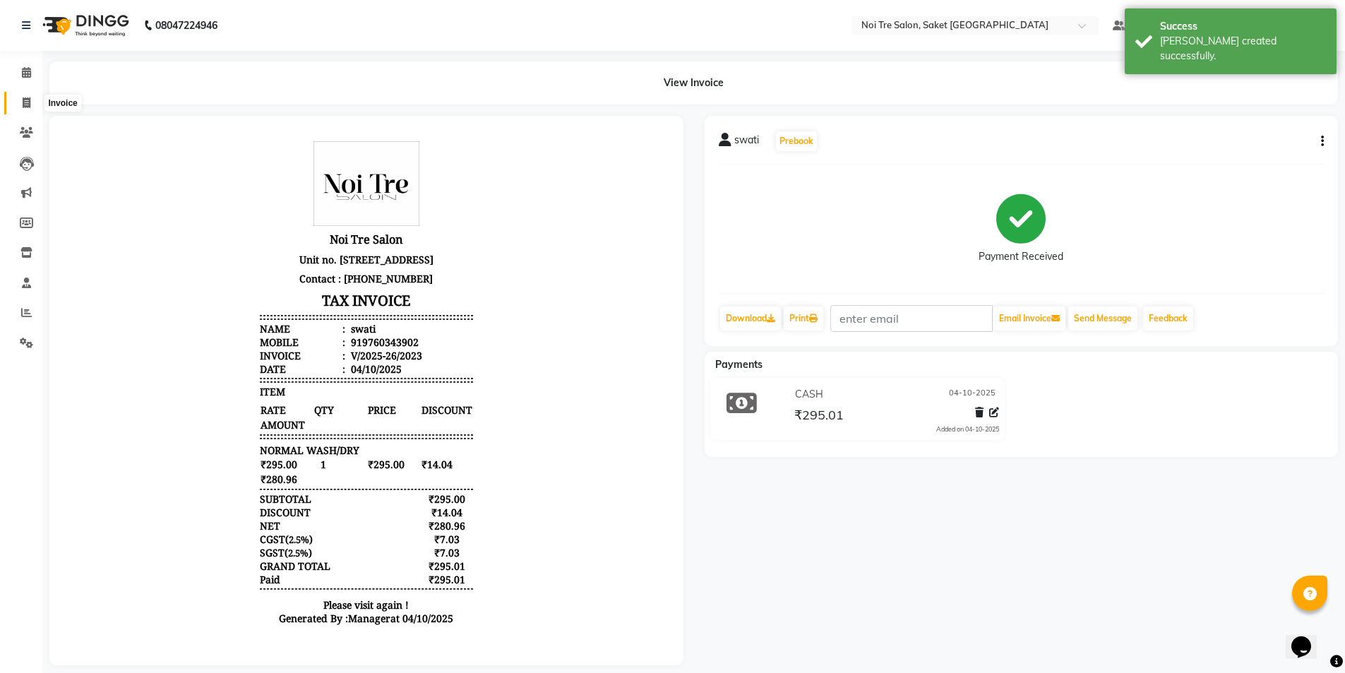
click at [26, 107] on icon at bounding box center [27, 102] width 8 height 11
select select "service"
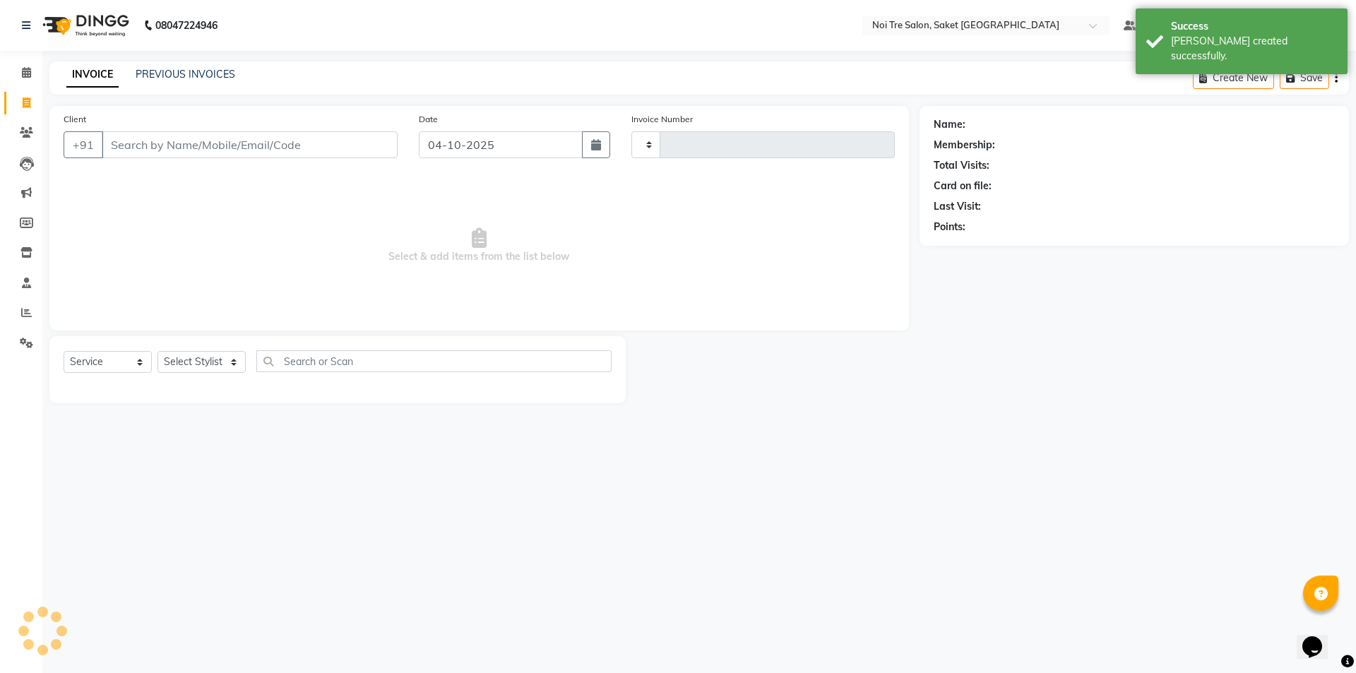
type input "2024"
select select "4899"
click at [171, 79] on link "PREVIOUS INVOICES" at bounding box center [186, 74] width 100 height 13
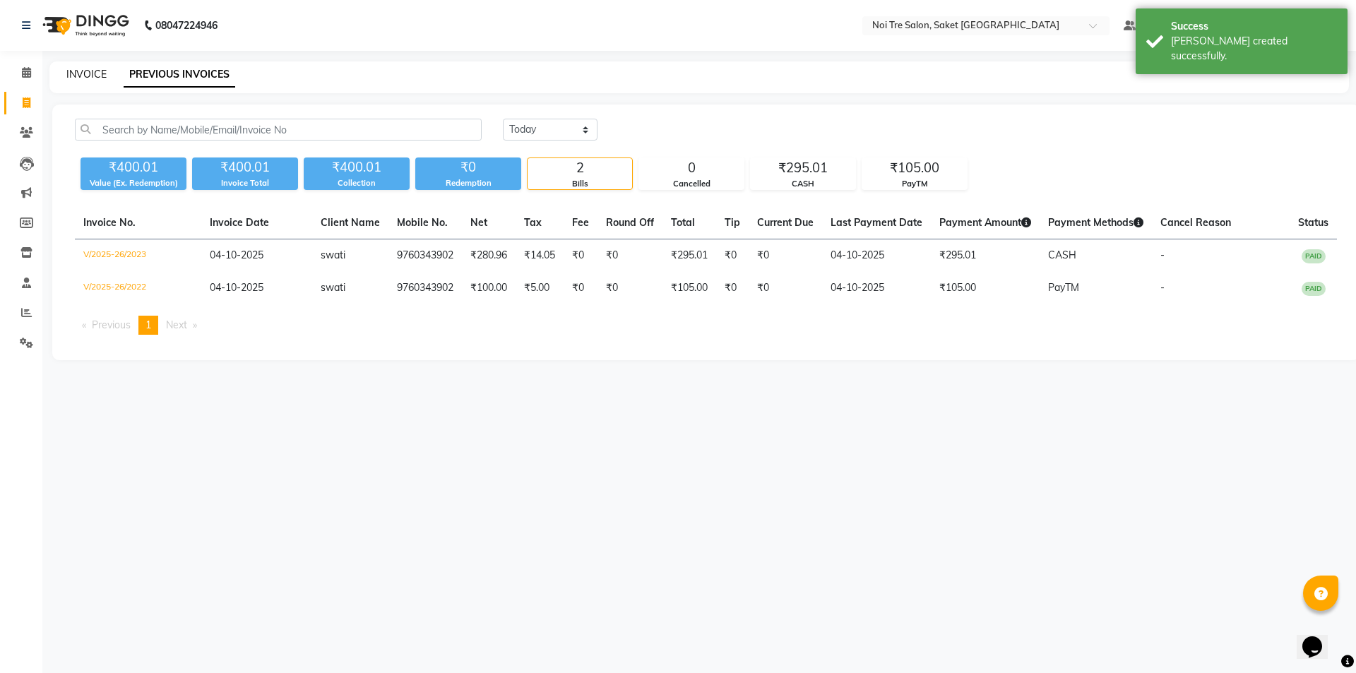
click at [90, 75] on link "INVOICE" at bounding box center [86, 74] width 40 height 13
select select "4899"
select select "service"
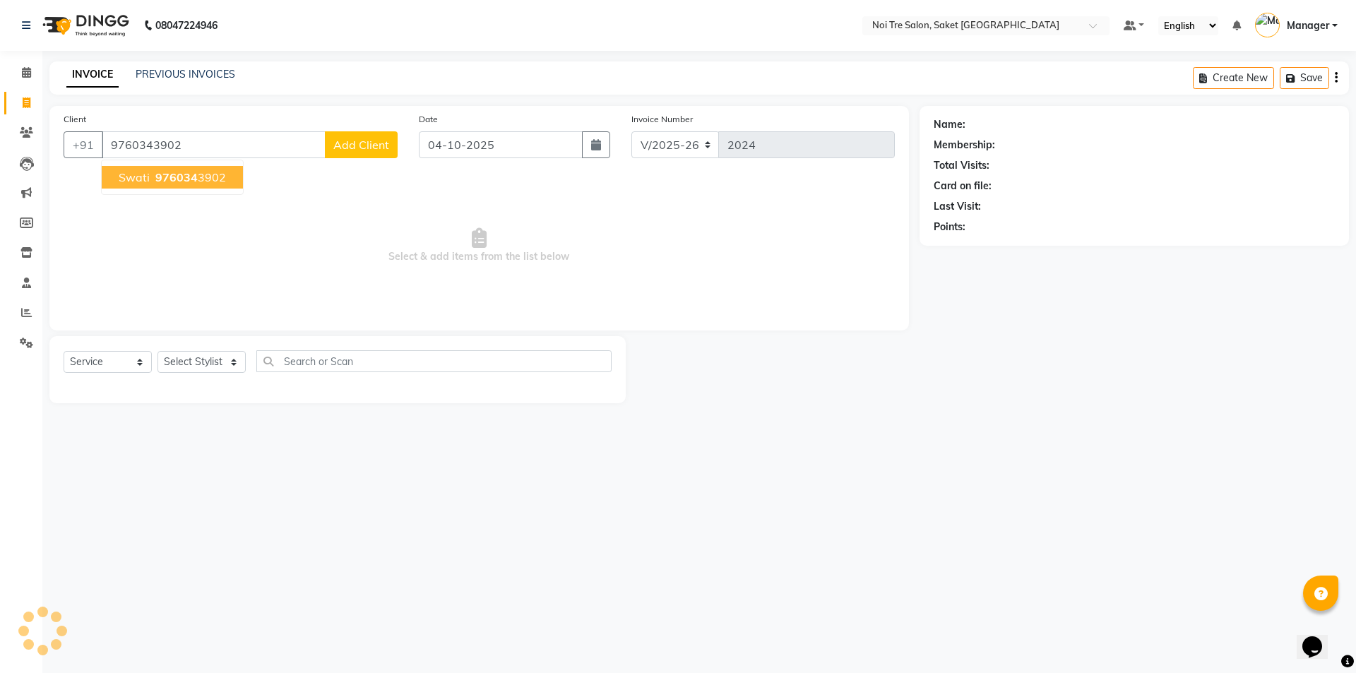
type input "9760343902"
select select "1: Object"
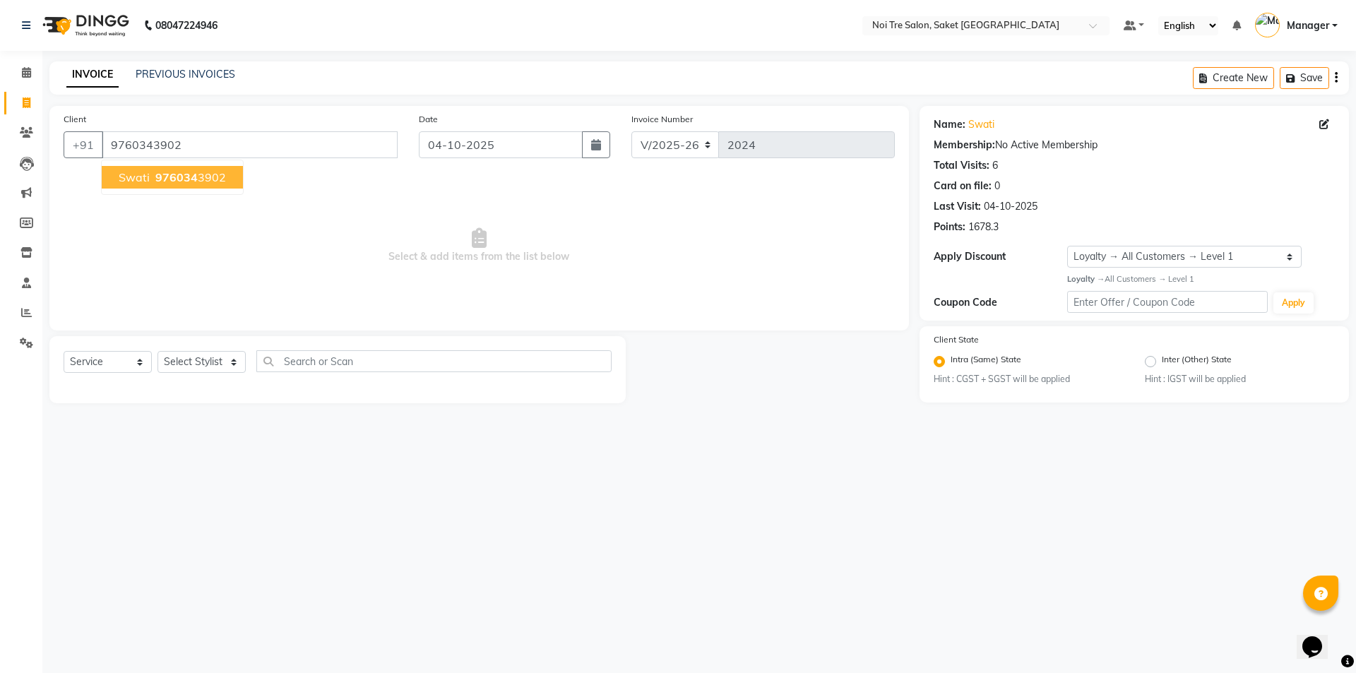
click at [198, 175] on ngb-highlight "976034 3902" at bounding box center [189, 177] width 73 height 14
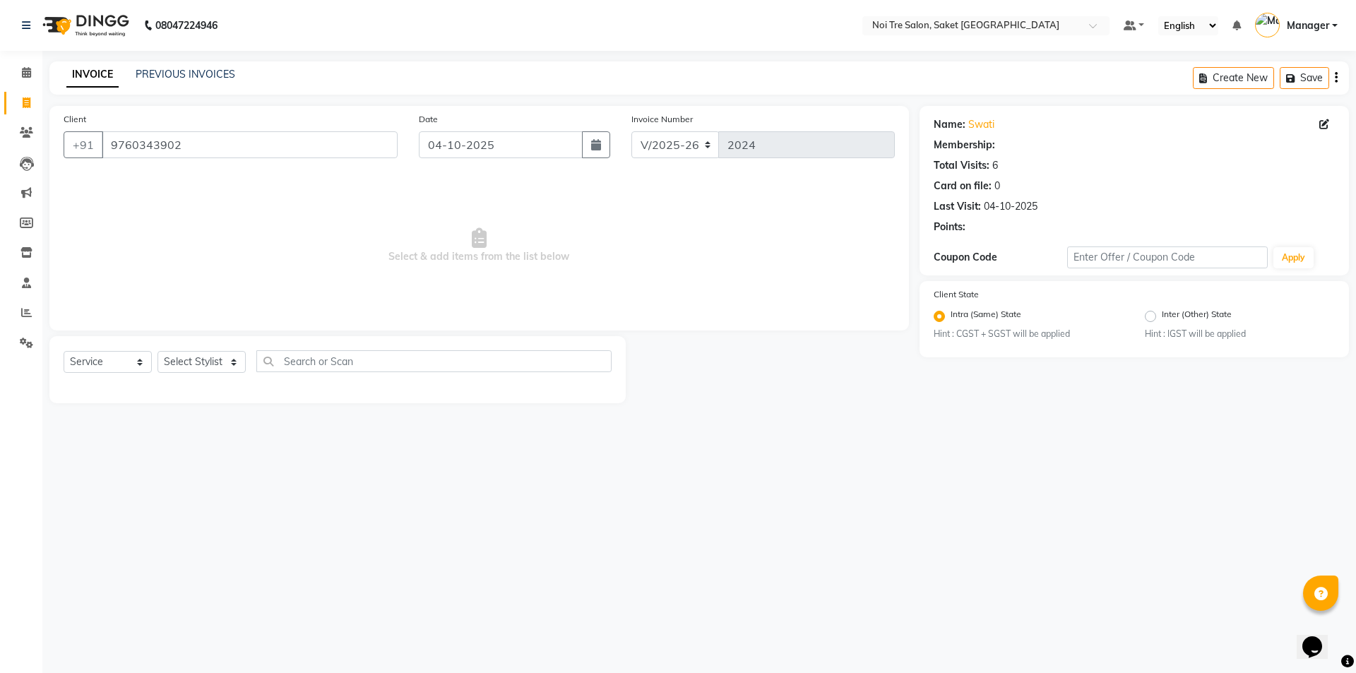
select select "1: Object"
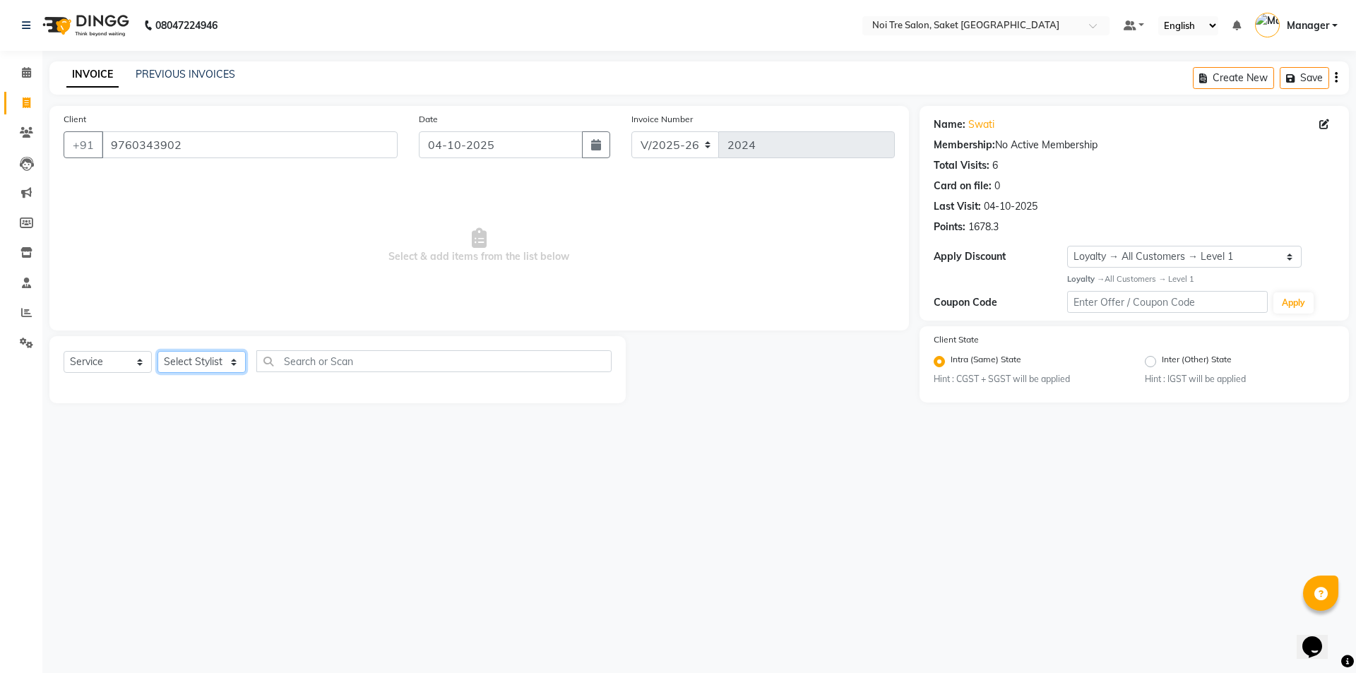
click at [196, 363] on select "Select Stylist AMIT [PERSON_NAME] [PERSON_NAME] Manager [PERSON_NAME] KM [PERSO…" at bounding box center [201, 362] width 88 height 22
select select "53800"
click at [157, 351] on select "Select Stylist AMIT [PERSON_NAME] [PERSON_NAME] Manager [PERSON_NAME] KM [PERSO…" at bounding box center [201, 362] width 88 height 22
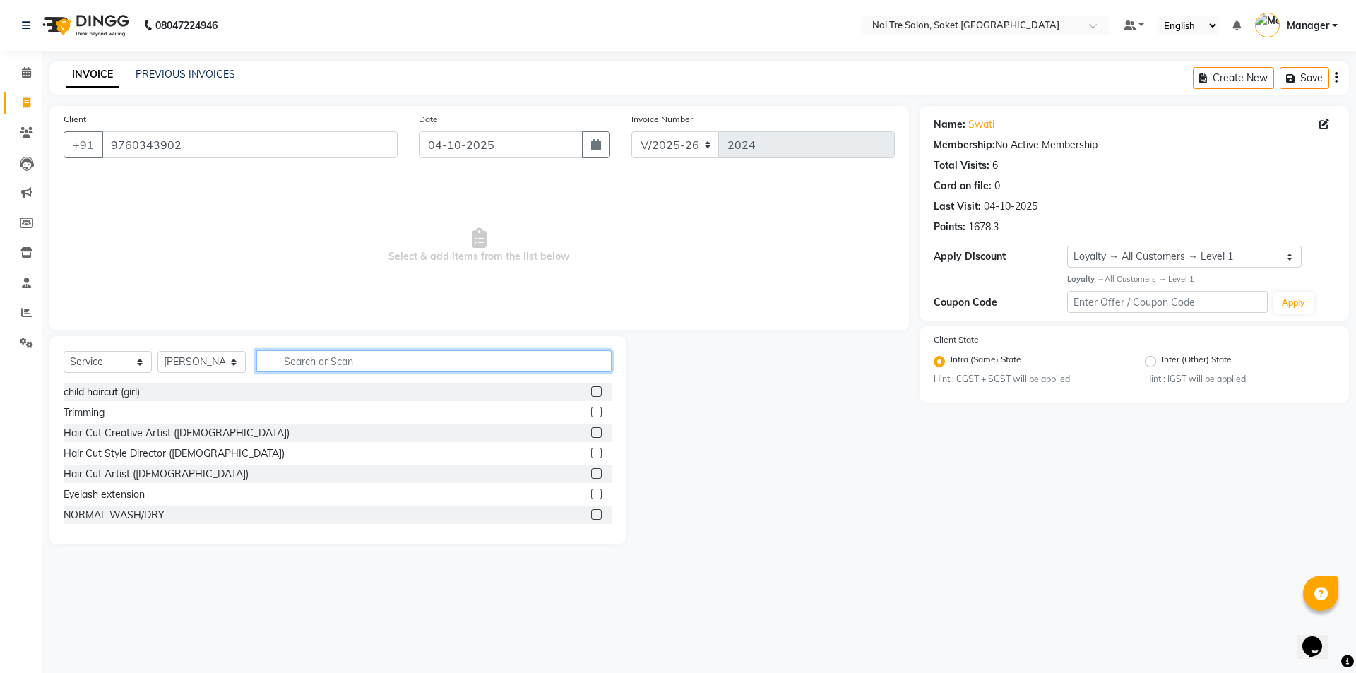
click at [321, 351] on input "text" at bounding box center [433, 361] width 355 height 22
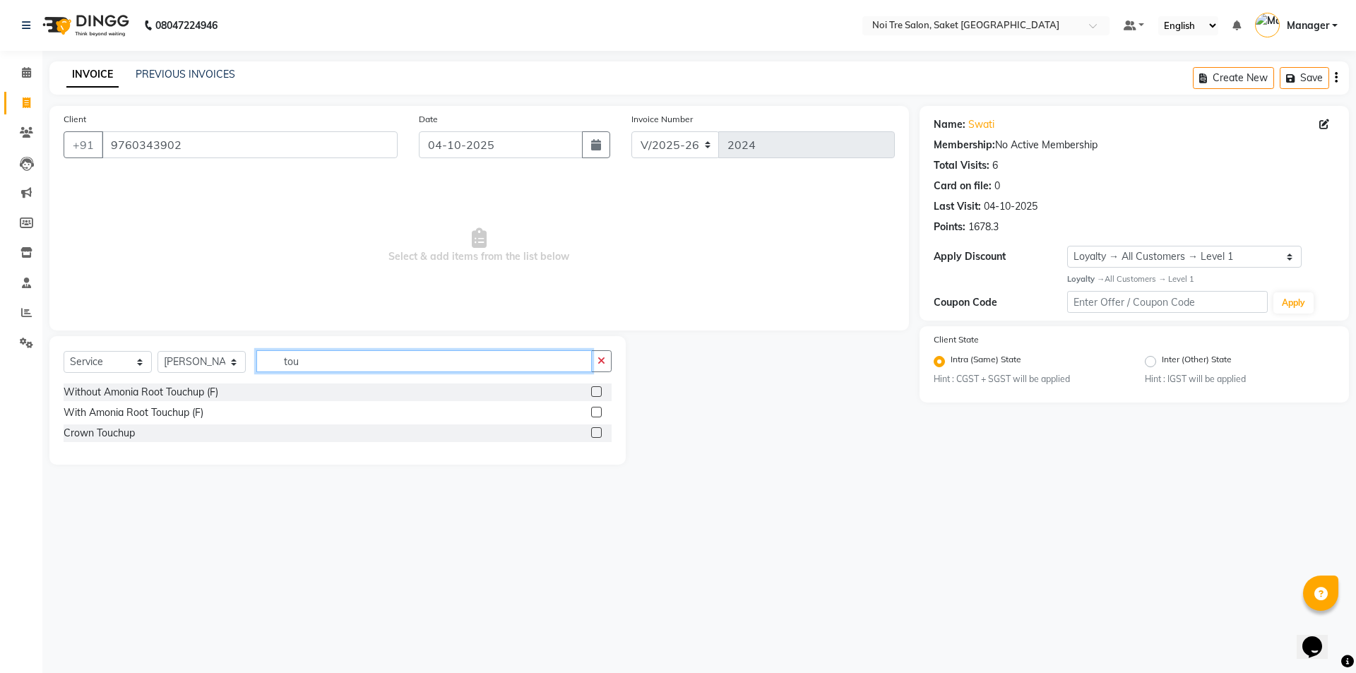
type input "tou"
click at [598, 393] on label at bounding box center [596, 391] width 11 height 11
click at [598, 393] on input "checkbox" at bounding box center [595, 392] width 9 height 9
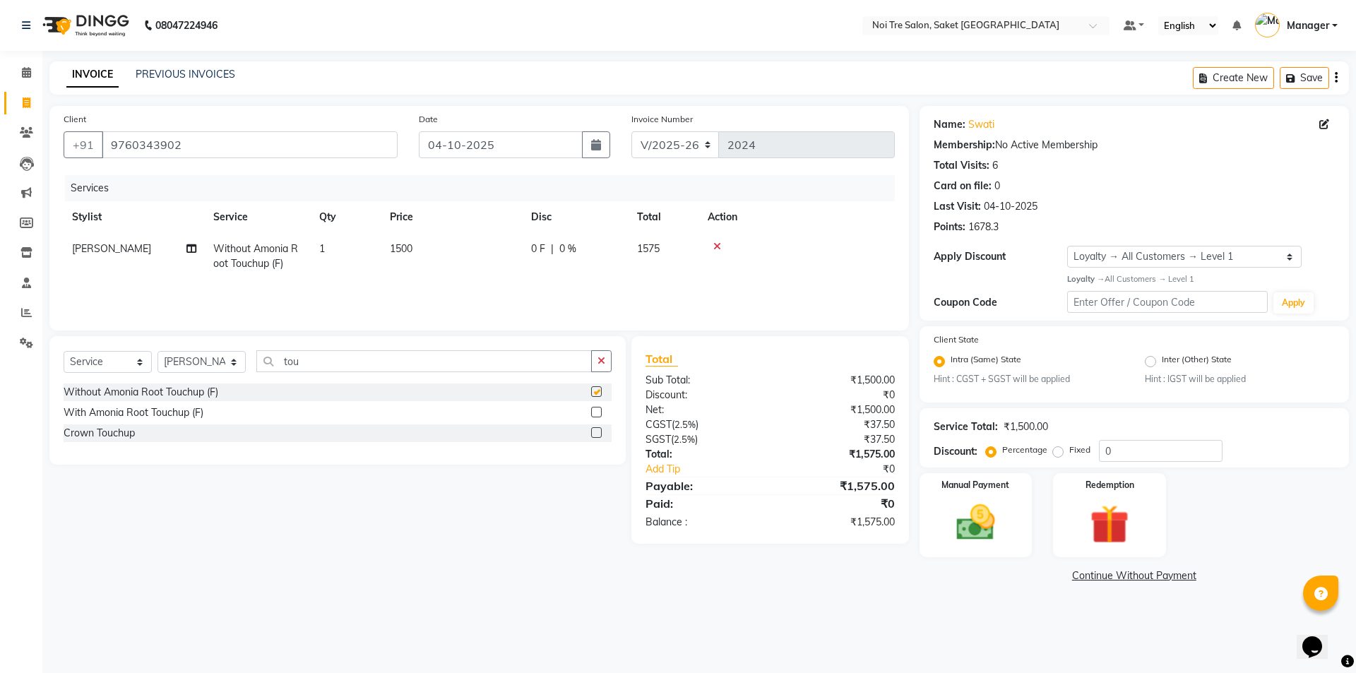
checkbox input "false"
click at [192, 359] on select "Select Stylist AMIT [PERSON_NAME] [PERSON_NAME] Manager [PERSON_NAME] KM [PERSO…" at bounding box center [201, 362] width 88 height 22
select select "54684"
click at [157, 351] on select "Select Stylist AMIT [PERSON_NAME] [PERSON_NAME] Manager [PERSON_NAME] KM [PERSO…" at bounding box center [201, 362] width 88 height 22
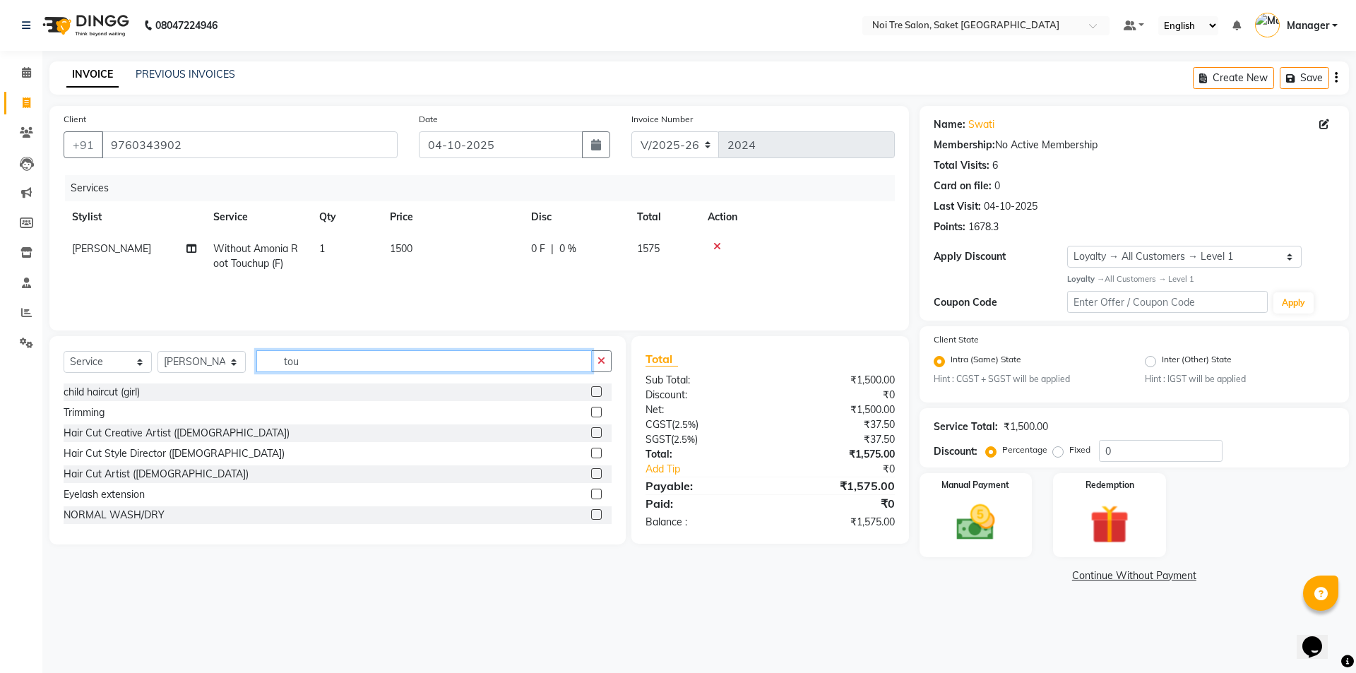
click at [348, 362] on input "tou" at bounding box center [423, 361] width 335 height 22
type input "t"
type input "nail"
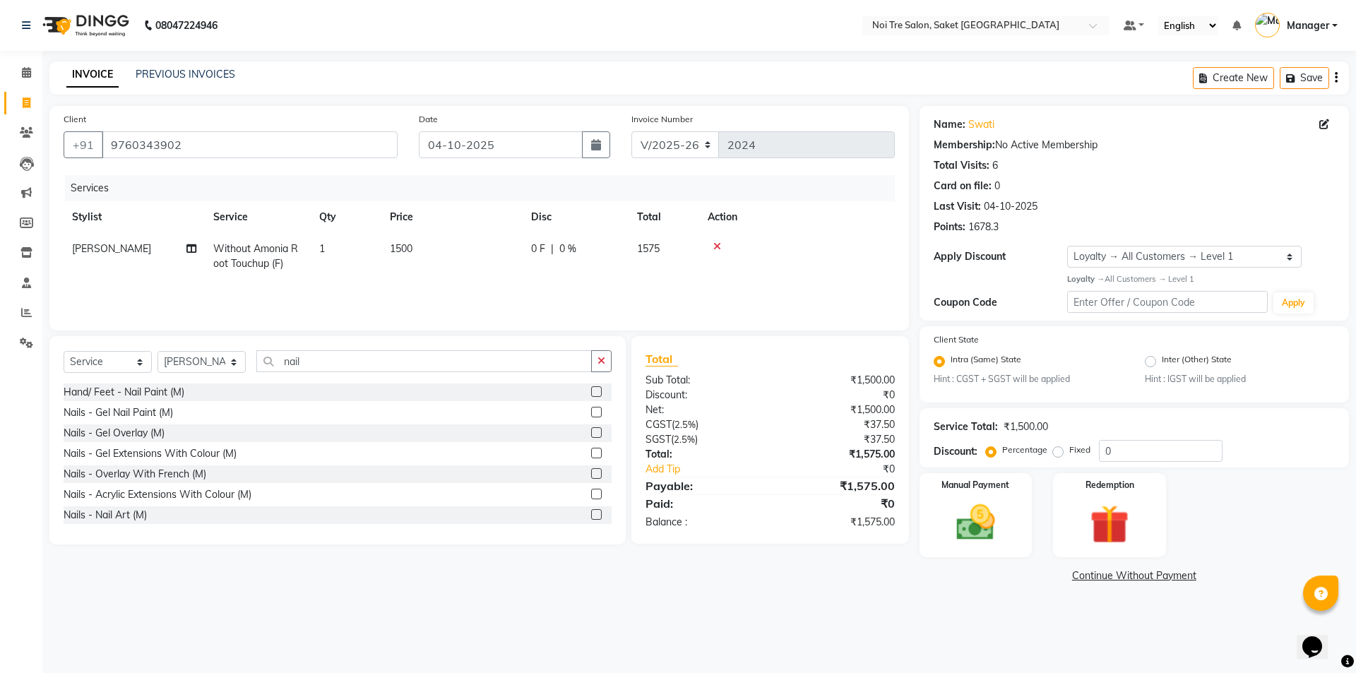
click at [591, 388] on label at bounding box center [596, 391] width 11 height 11
click at [591, 388] on input "checkbox" at bounding box center [595, 392] width 9 height 9
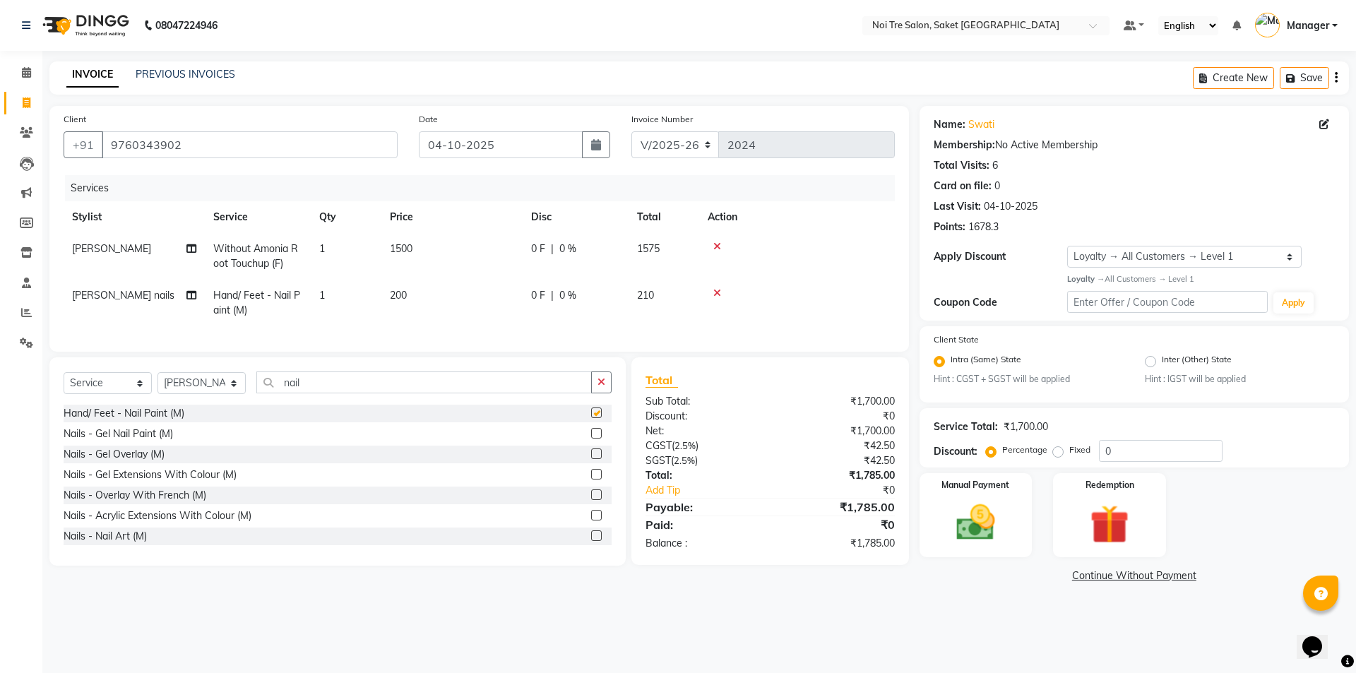
checkbox input "false"
click at [42, 663] on div "08047224946 Select Location × Noi Tre Salon, Saket South Delhi Default Panel My…" at bounding box center [678, 336] width 1356 height 673
drag, startPoint x: 758, startPoint y: 652, endPoint x: 462, endPoint y: 586, distance: 302.5
click at [756, 652] on div "08047224946 Select Location × Noi Tre Salon, Saket South Delhi Default Panel My…" at bounding box center [678, 336] width 1356 height 673
click at [408, 285] on td "200" at bounding box center [451, 303] width 141 height 47
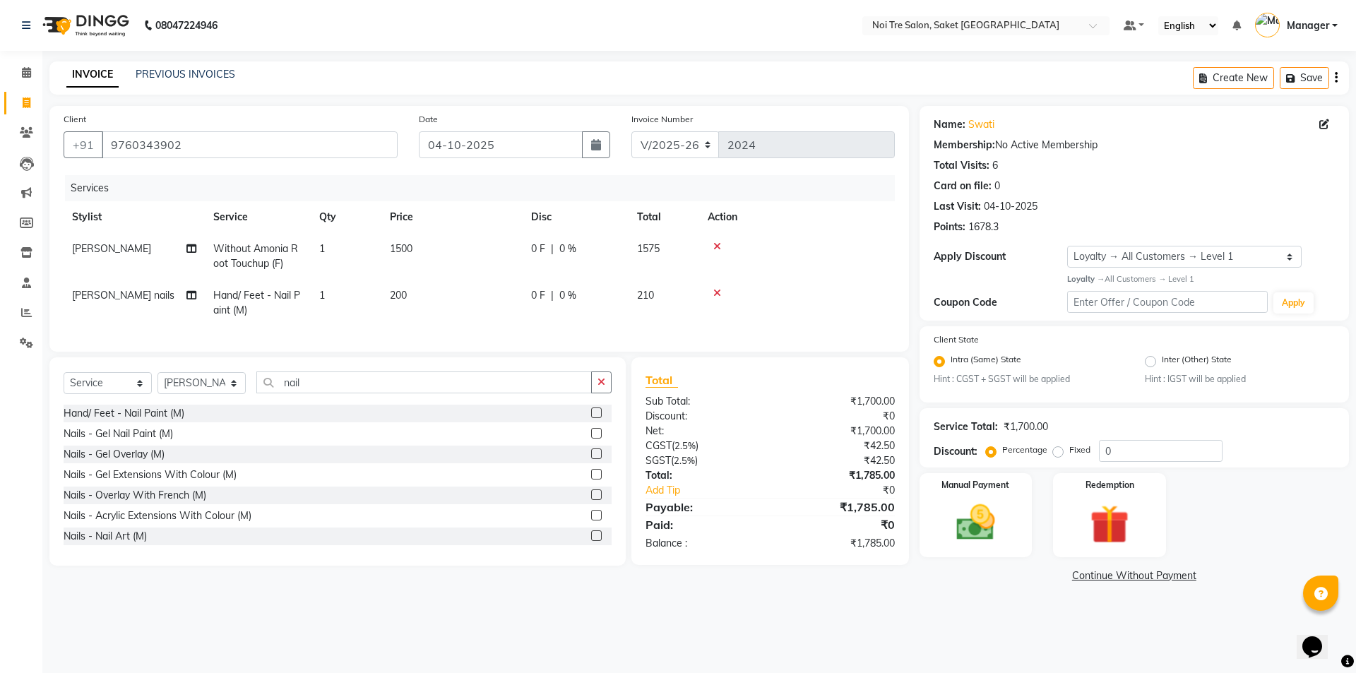
select select "54684"
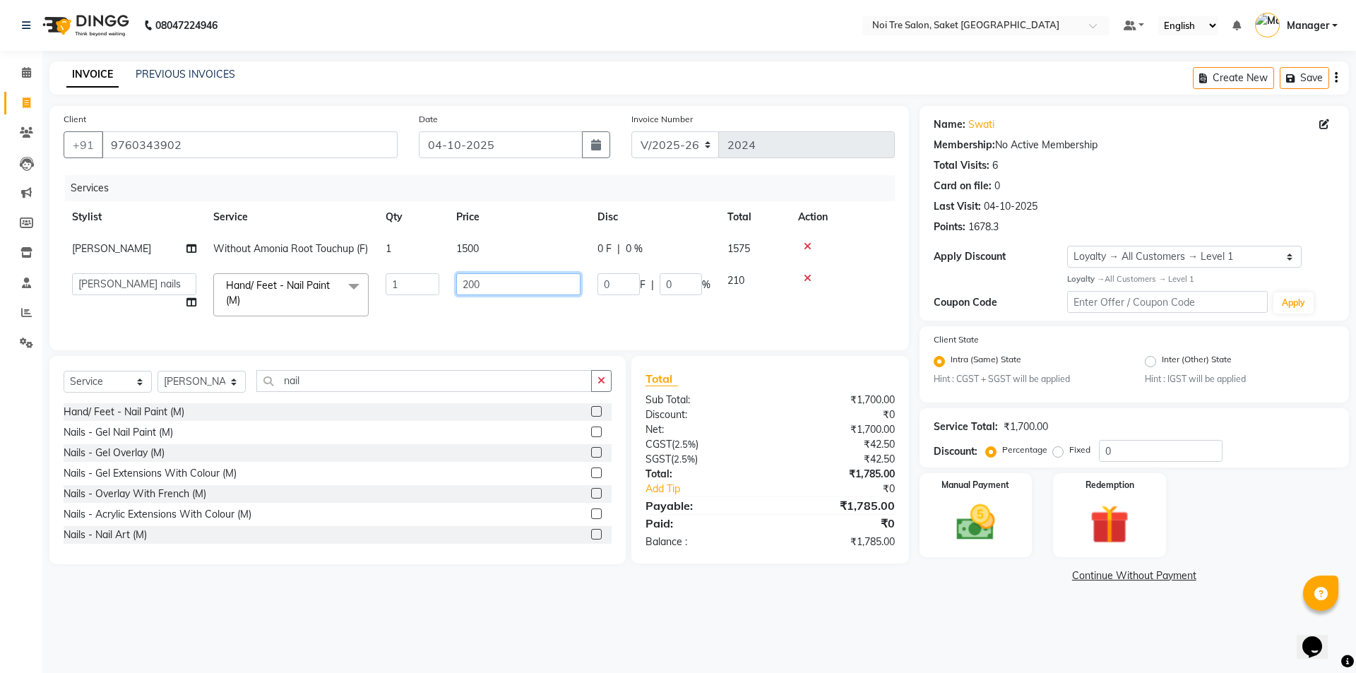
click at [566, 295] on input "200" at bounding box center [518, 284] width 124 height 22
type input "2"
type input "100"
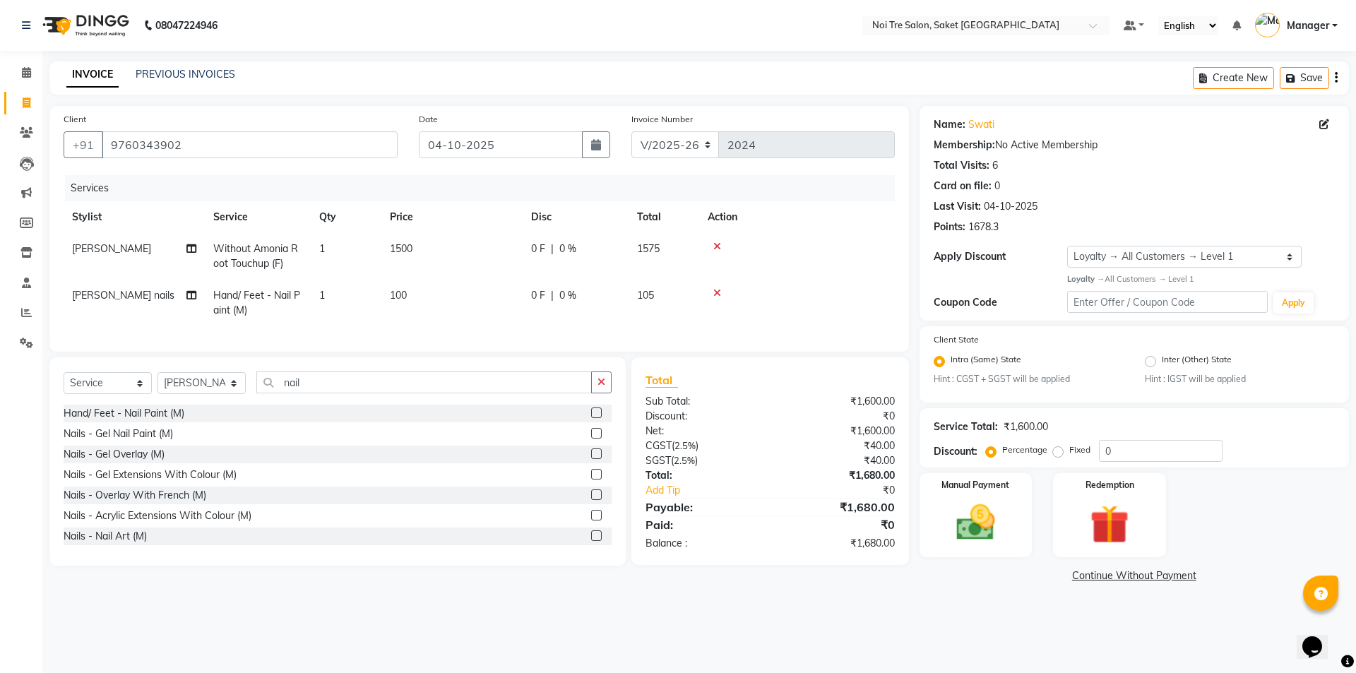
drag, startPoint x: 534, startPoint y: 323, endPoint x: 321, endPoint y: 447, distance: 246.2
click at [257, 290] on tr "shivam nails Hand/ Feet - Nail Paint (M) 1 100 0 F | 0 % 105" at bounding box center [479, 303] width 831 height 47
click at [960, 503] on img at bounding box center [976, 522] width 66 height 47
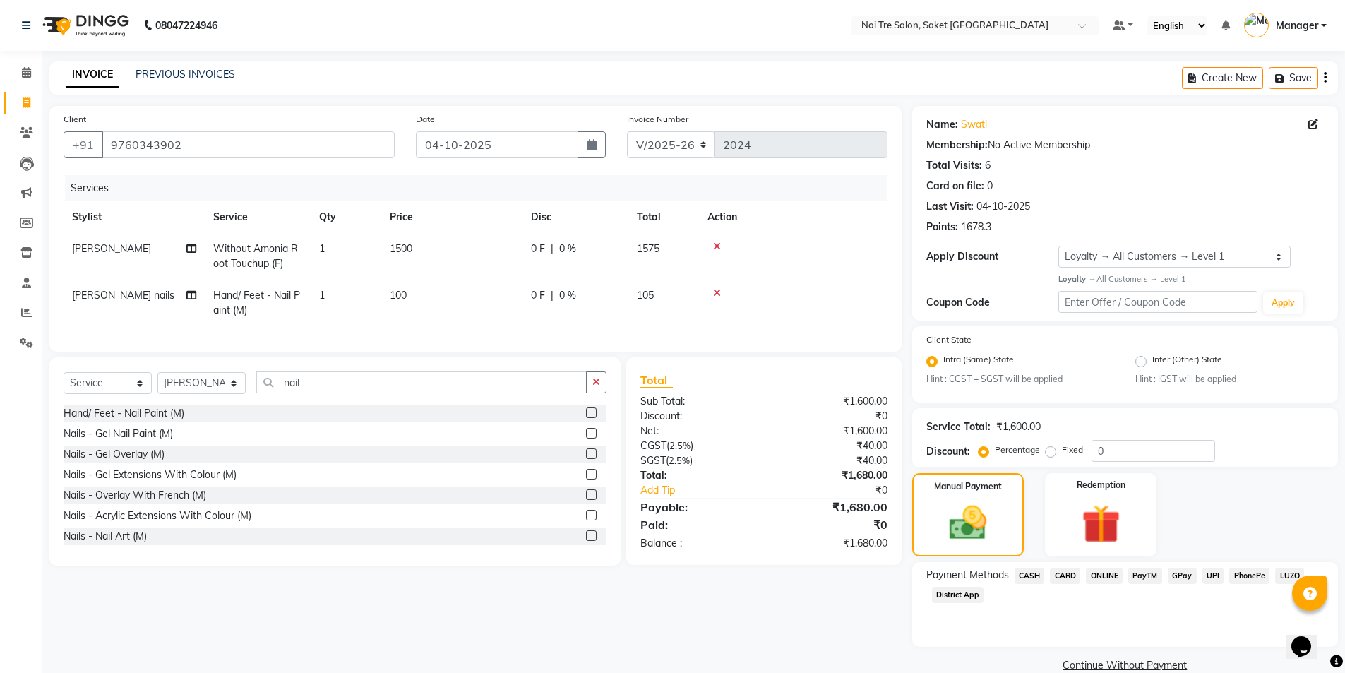
click at [1034, 570] on span "CASH" at bounding box center [1030, 576] width 30 height 16
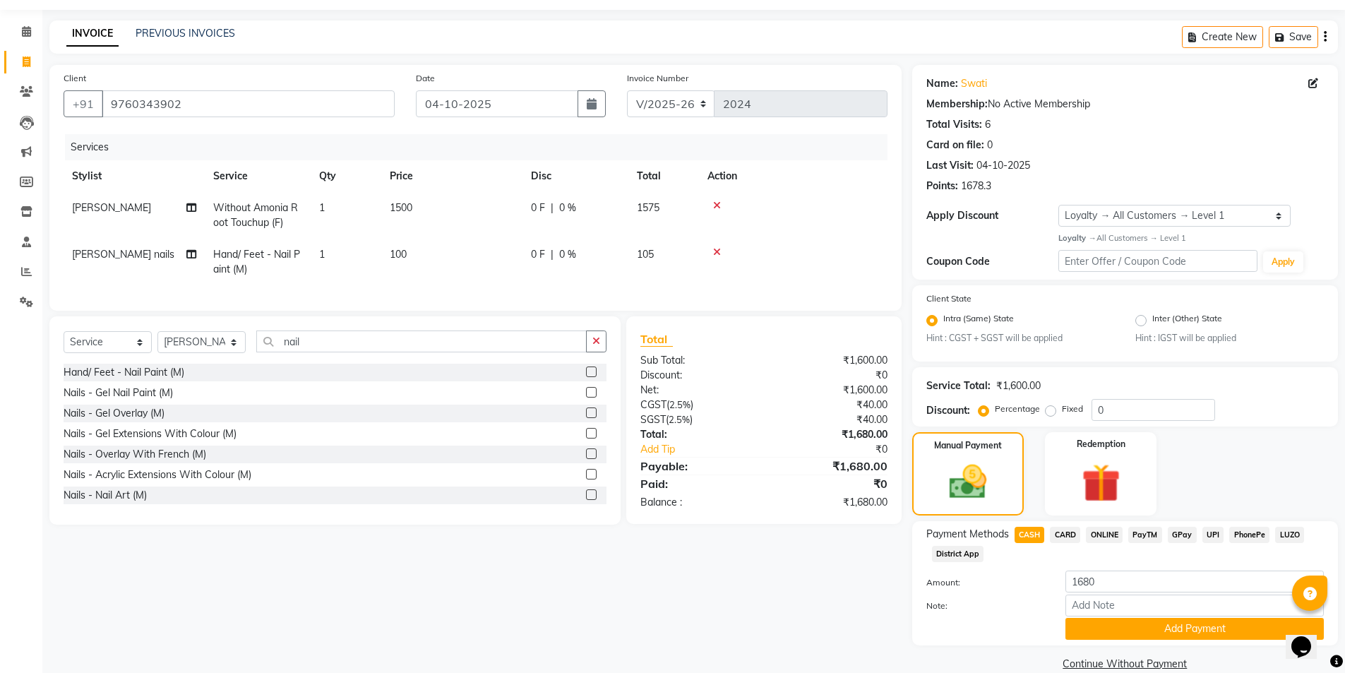
scroll to position [64, 0]
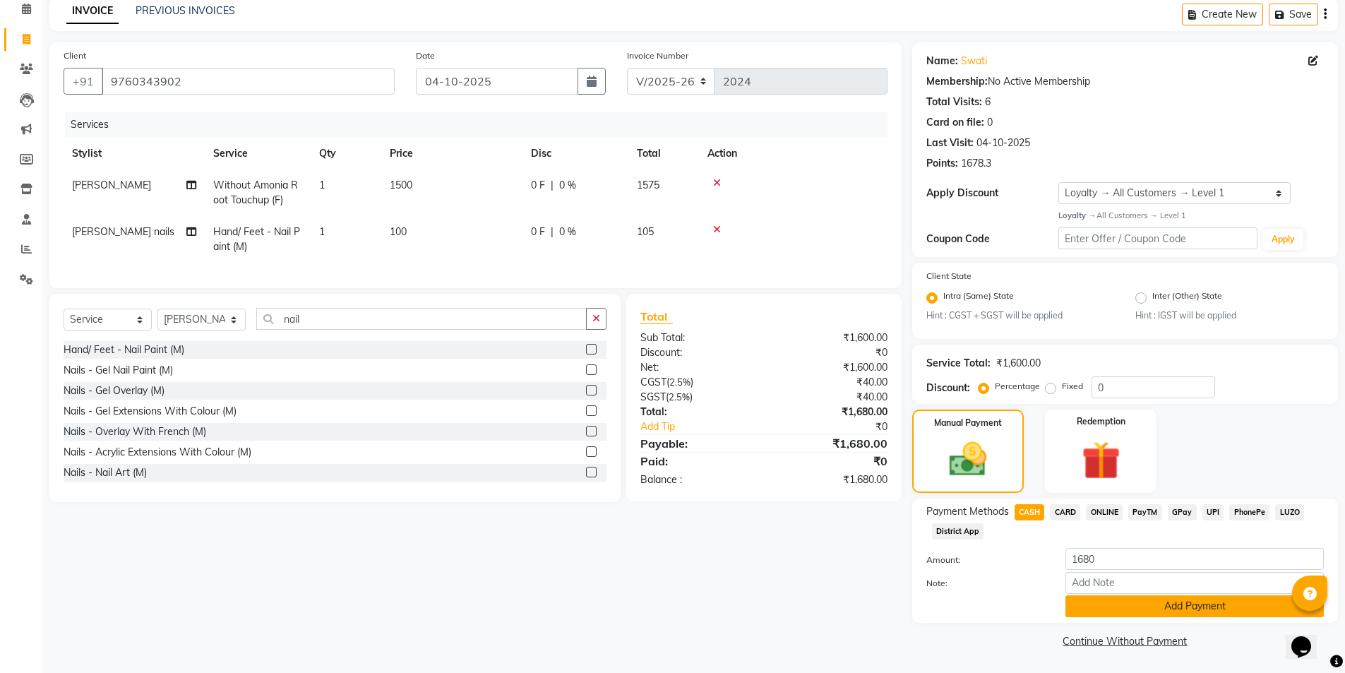
click at [1116, 609] on button "Add Payment" at bounding box center [1194, 606] width 258 height 22
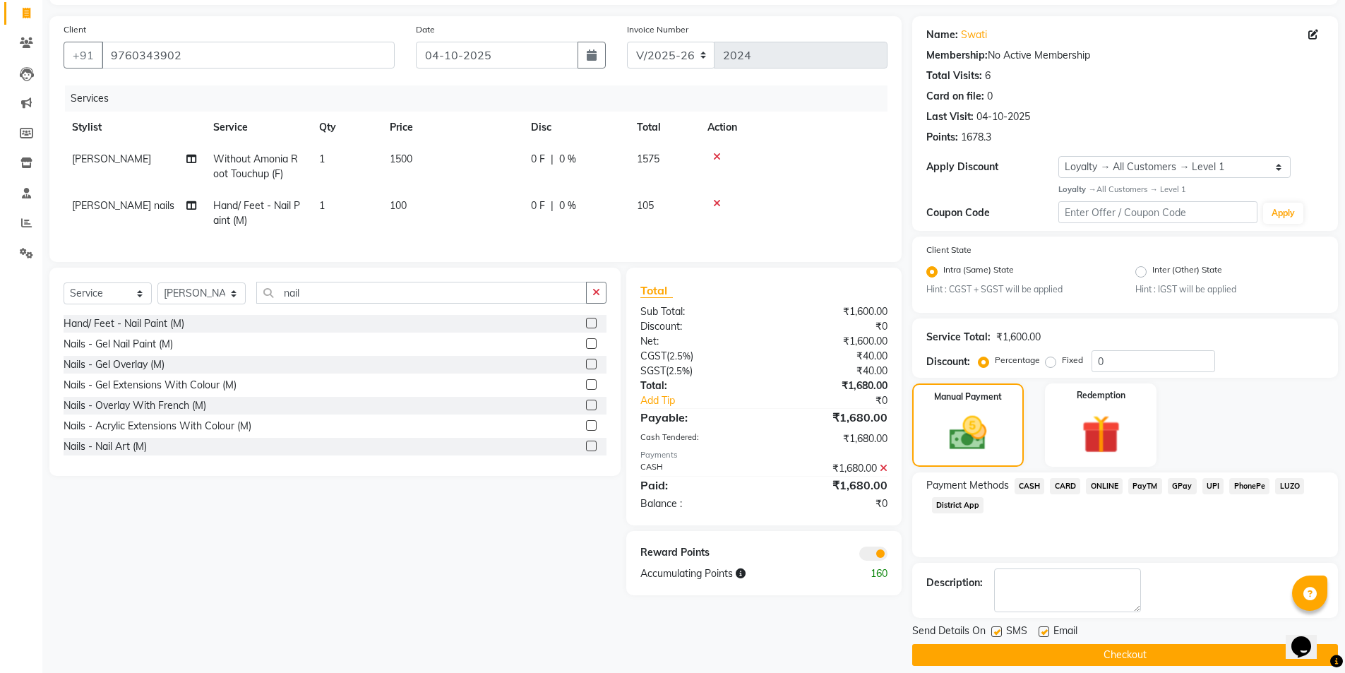
scroll to position [104, 0]
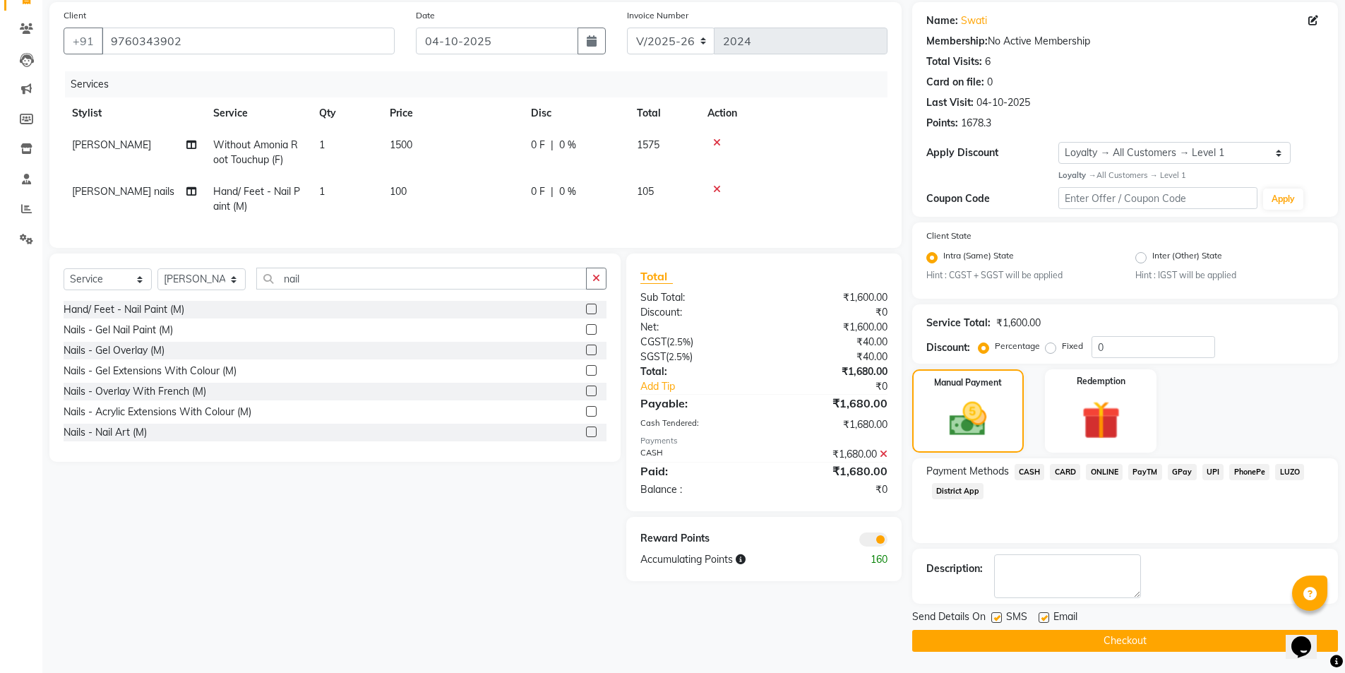
click at [1043, 645] on button "Checkout" at bounding box center [1125, 641] width 426 height 22
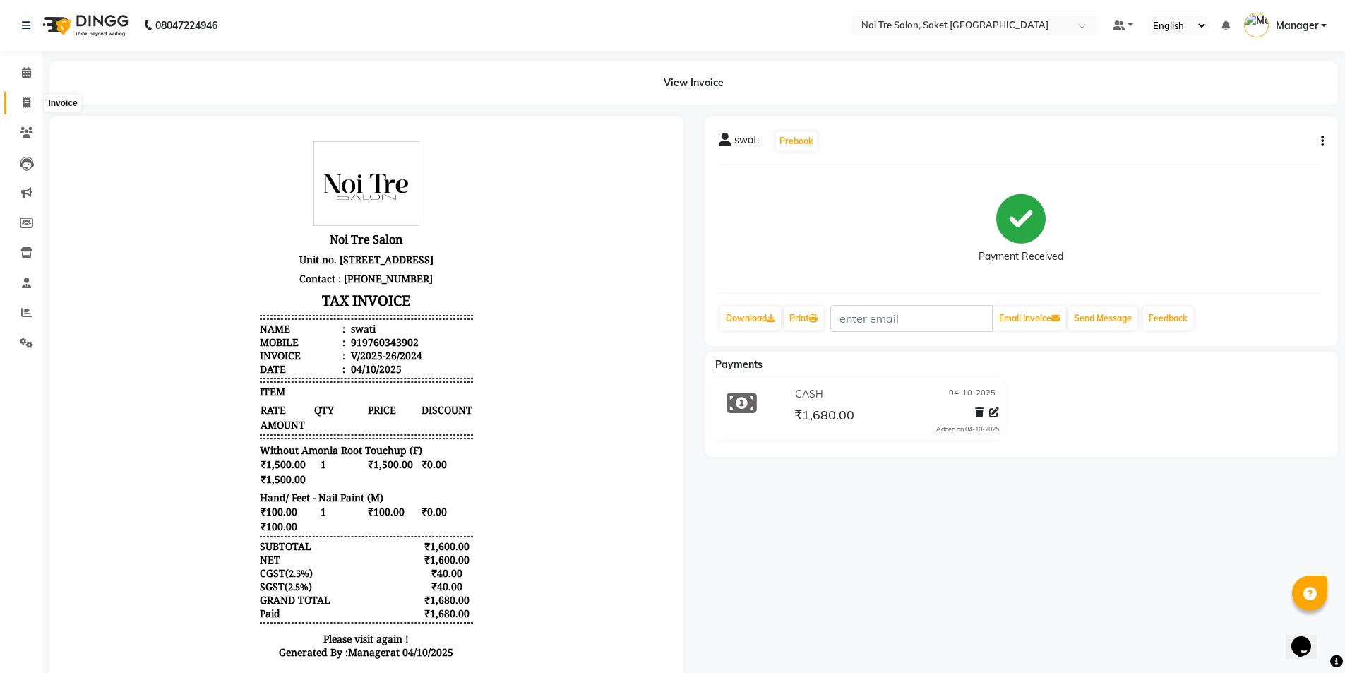
click at [32, 102] on span at bounding box center [26, 103] width 25 height 16
select select "service"
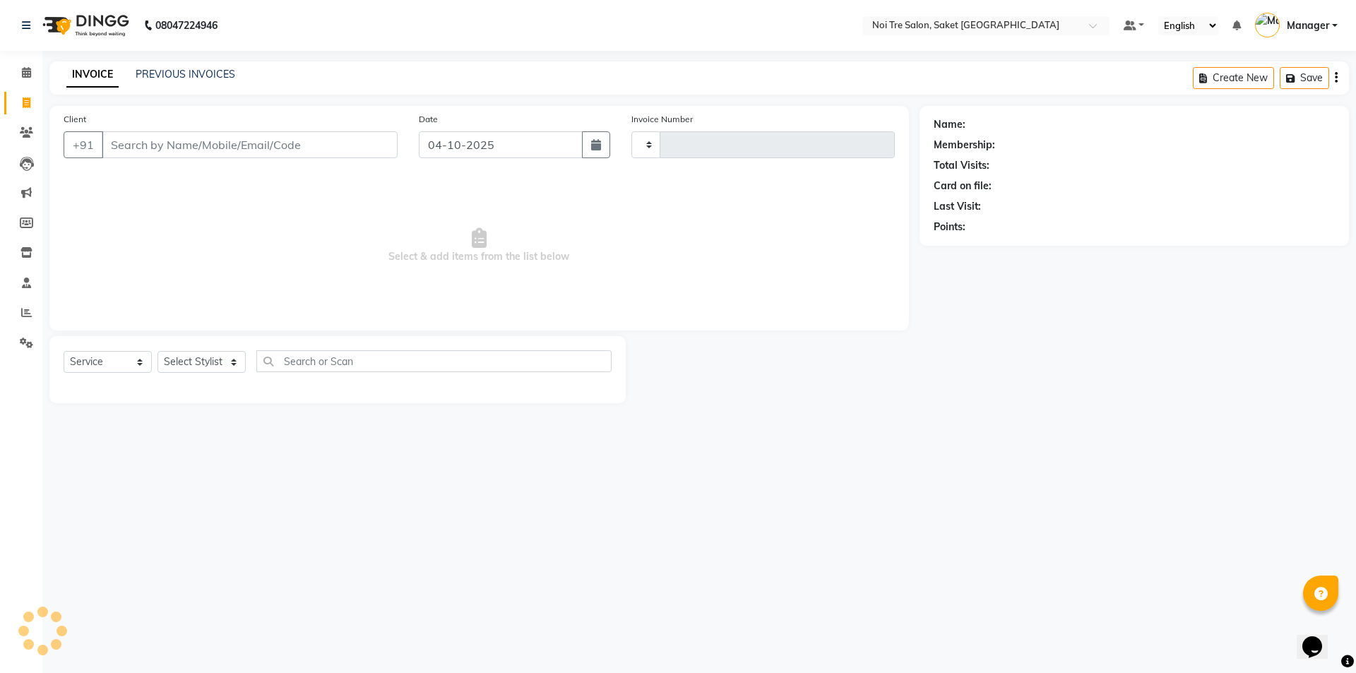
type input "2025"
select select "4899"
click at [205, 70] on link "PREVIOUS INVOICES" at bounding box center [186, 74] width 100 height 13
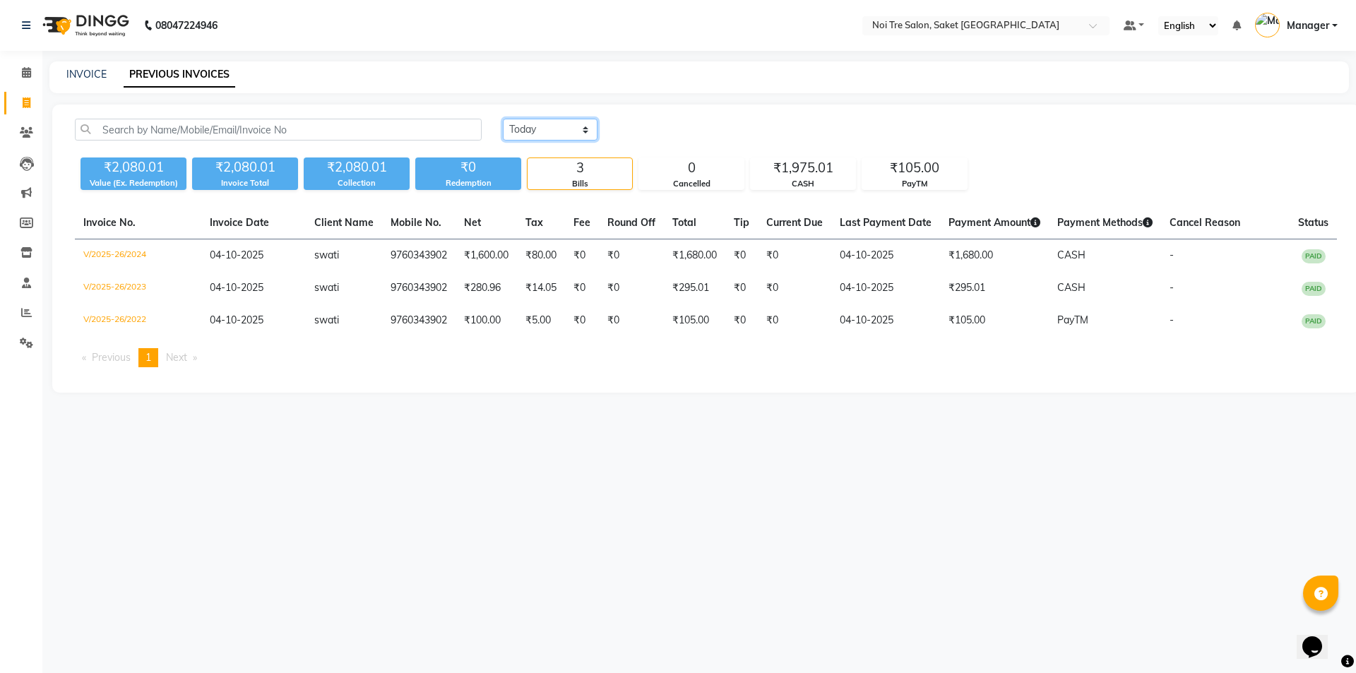
click at [572, 120] on select "Today Yesterday Custom Range" at bounding box center [550, 130] width 95 height 22
select select "range"
click at [503, 119] on select "Today Yesterday Custom Range" at bounding box center [550, 130] width 95 height 22
click at [700, 128] on input "04-10-2025" at bounding box center [665, 130] width 99 height 20
select select "10"
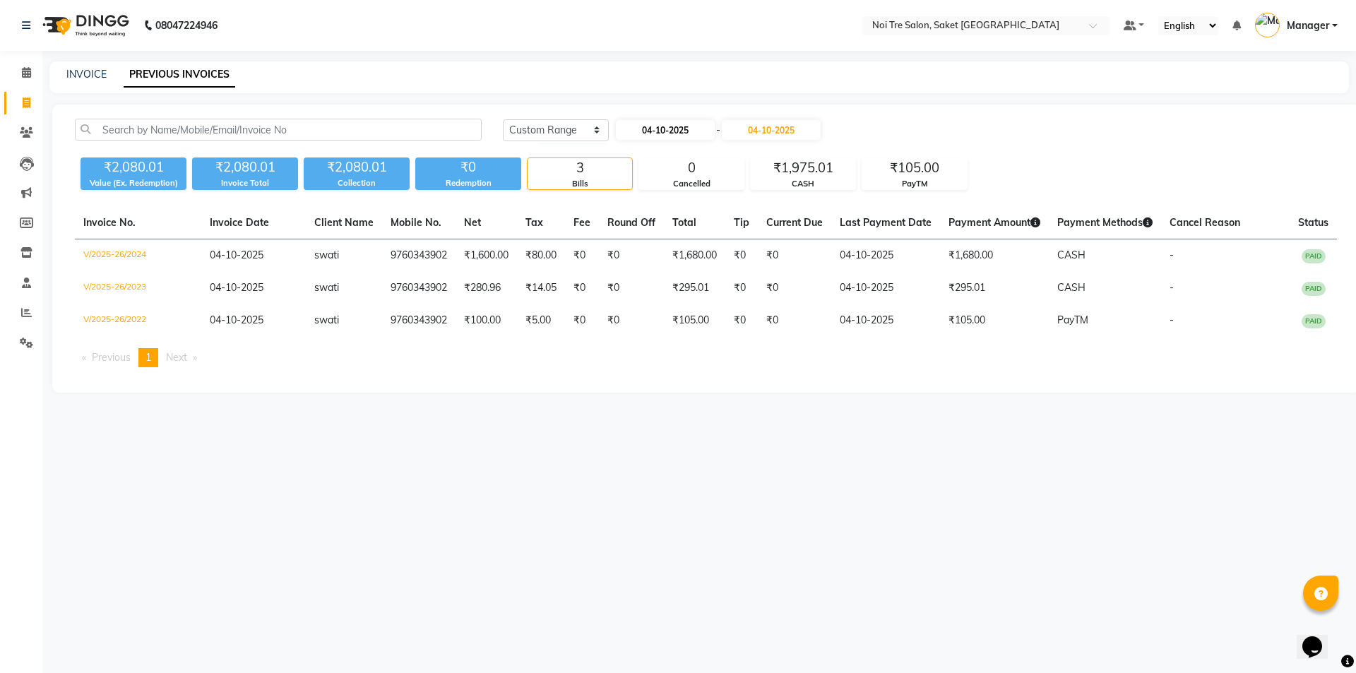
select select "2025"
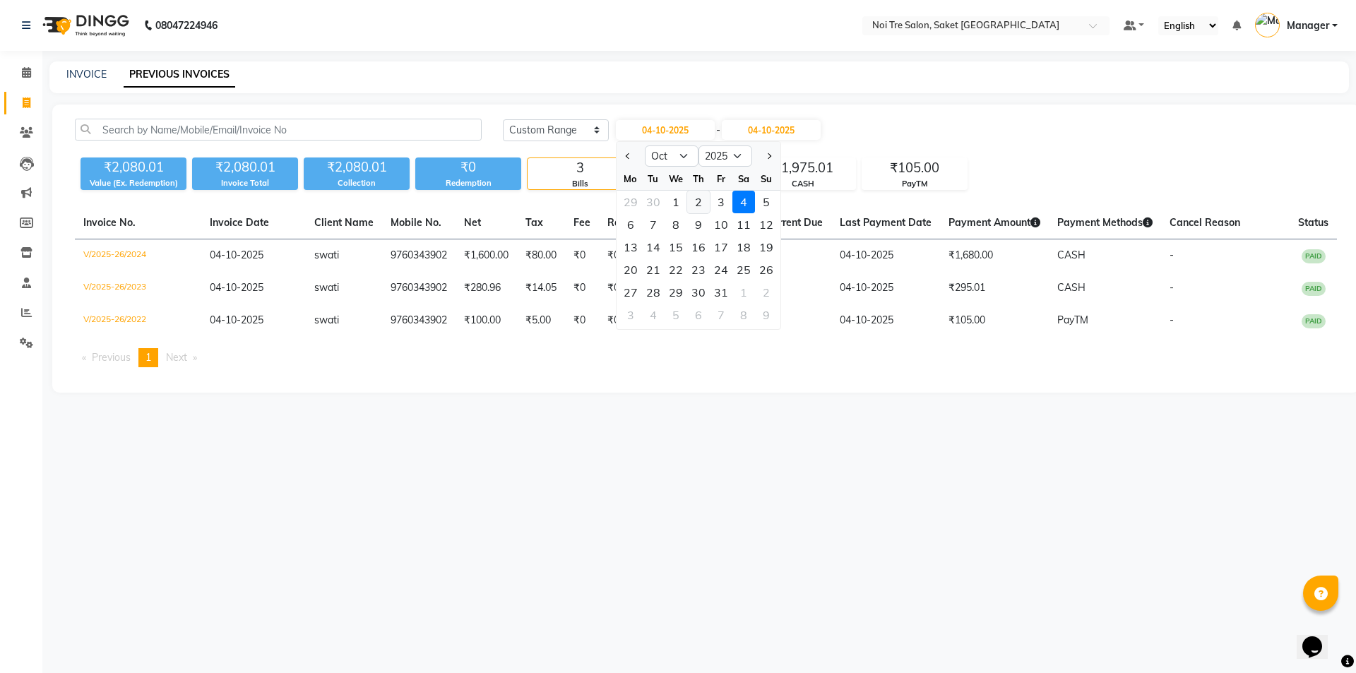
click at [695, 197] on div "2" at bounding box center [698, 202] width 23 height 23
type input "02-10-2025"
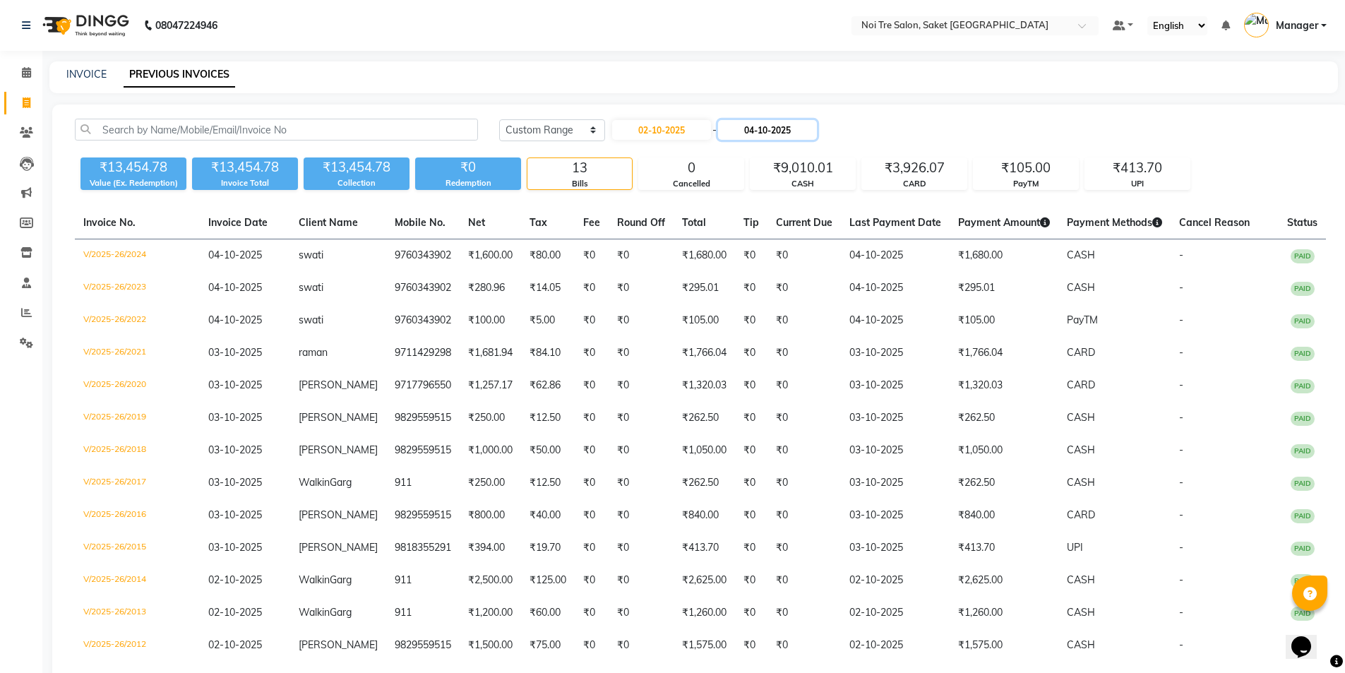
click at [777, 125] on input "04-10-2025" at bounding box center [767, 130] width 99 height 20
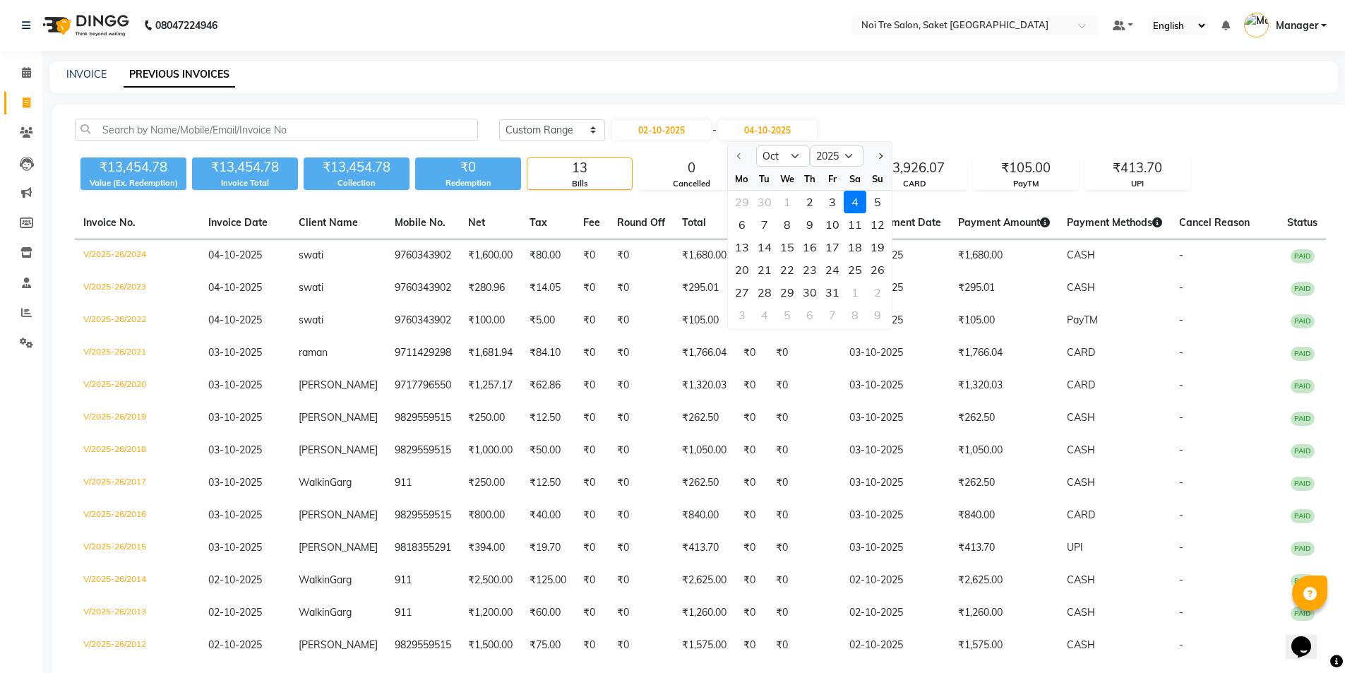
click at [806, 201] on div "2" at bounding box center [810, 202] width 23 height 23
type input "02-10-2025"
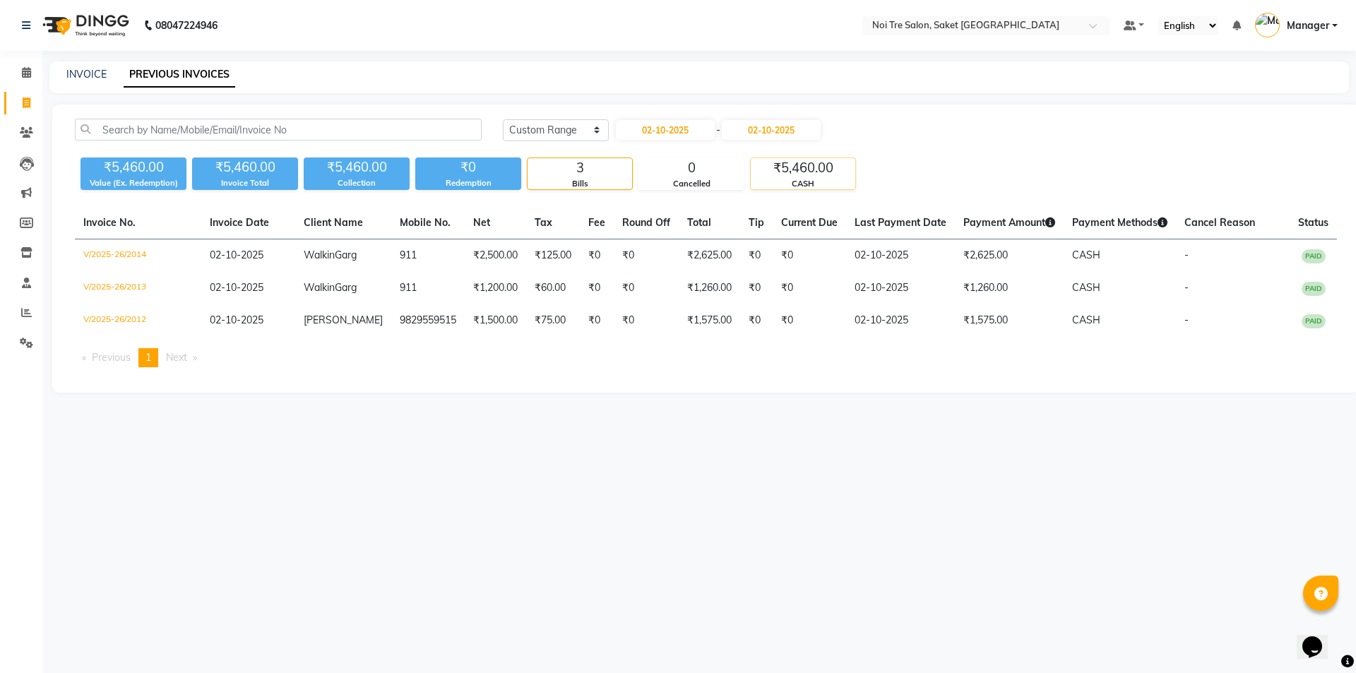
click at [798, 171] on div "₹5,460.00" at bounding box center [803, 168] width 104 height 20
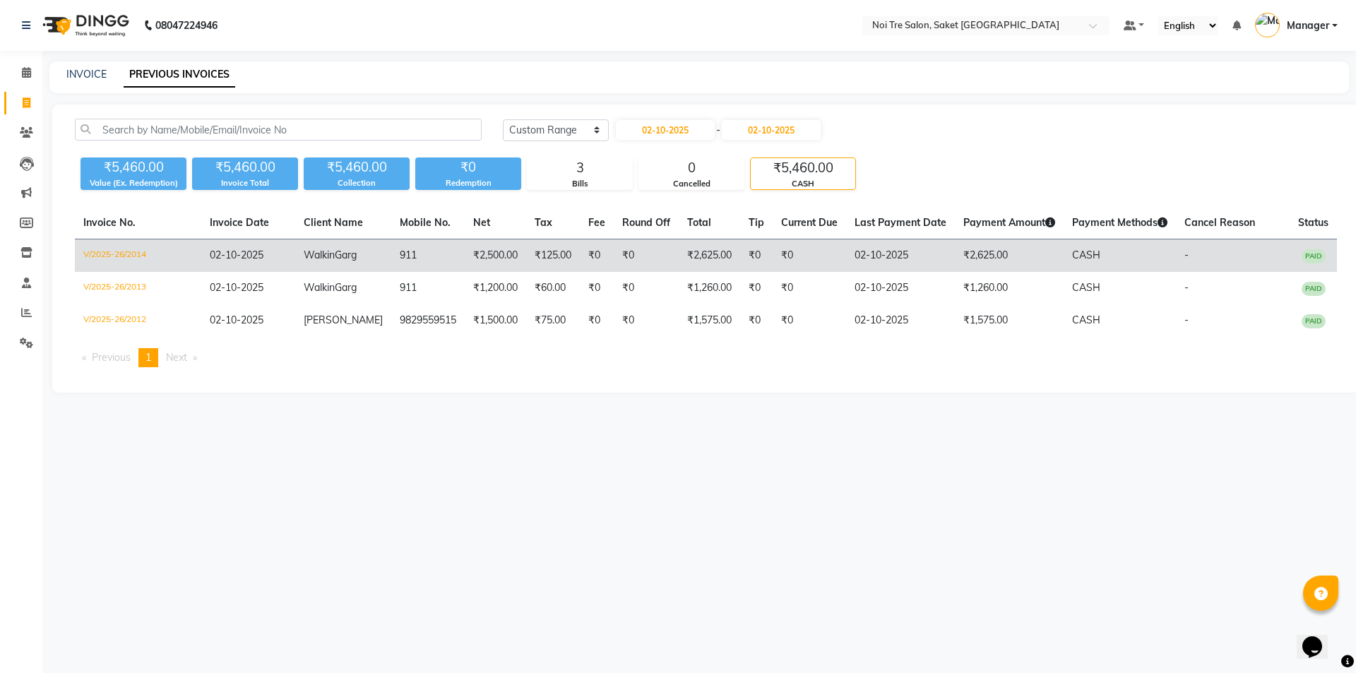
click at [93, 249] on td "V/2025-26/2014" at bounding box center [138, 255] width 126 height 33
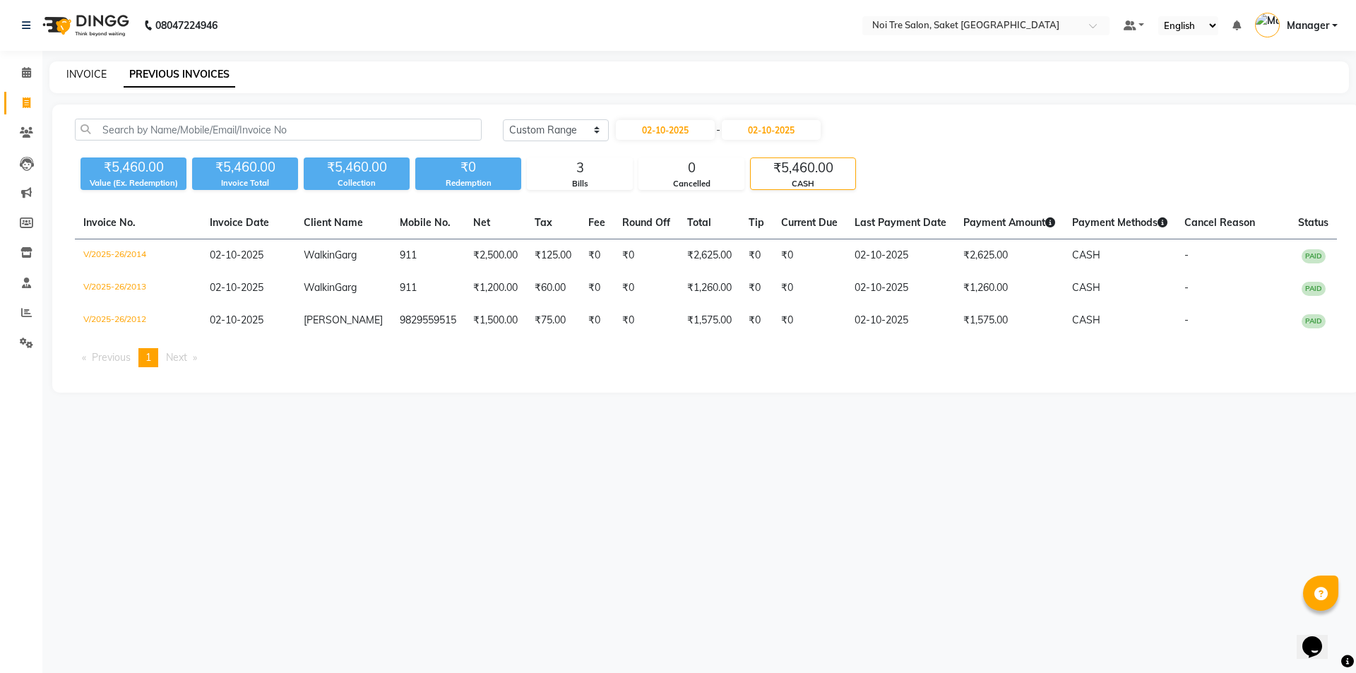
click at [85, 69] on link "INVOICE" at bounding box center [86, 74] width 40 height 13
select select "4899"
select select "service"
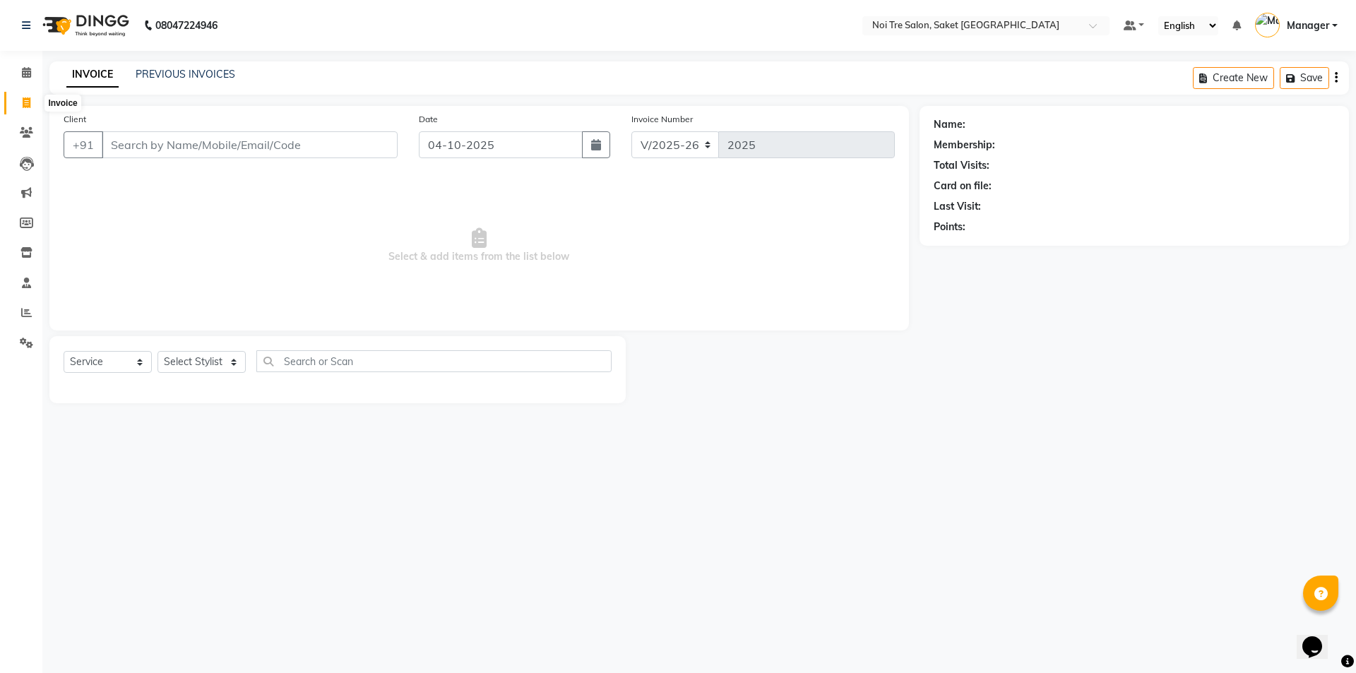
click at [27, 107] on icon at bounding box center [27, 102] width 8 height 11
select select "4899"
select select "service"
click at [25, 164] on icon at bounding box center [27, 164] width 14 height 14
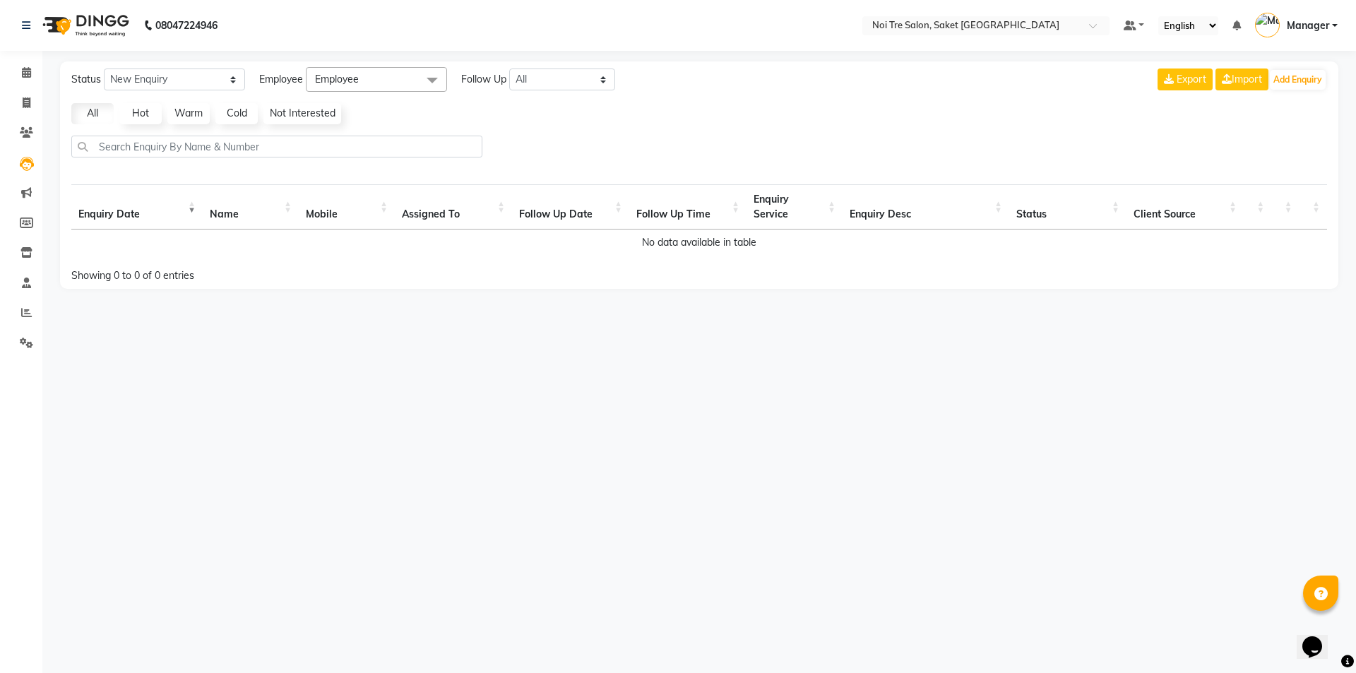
click at [208, 215] on th "Name" at bounding box center [251, 206] width 96 height 45
click at [30, 191] on icon at bounding box center [26, 192] width 11 height 11
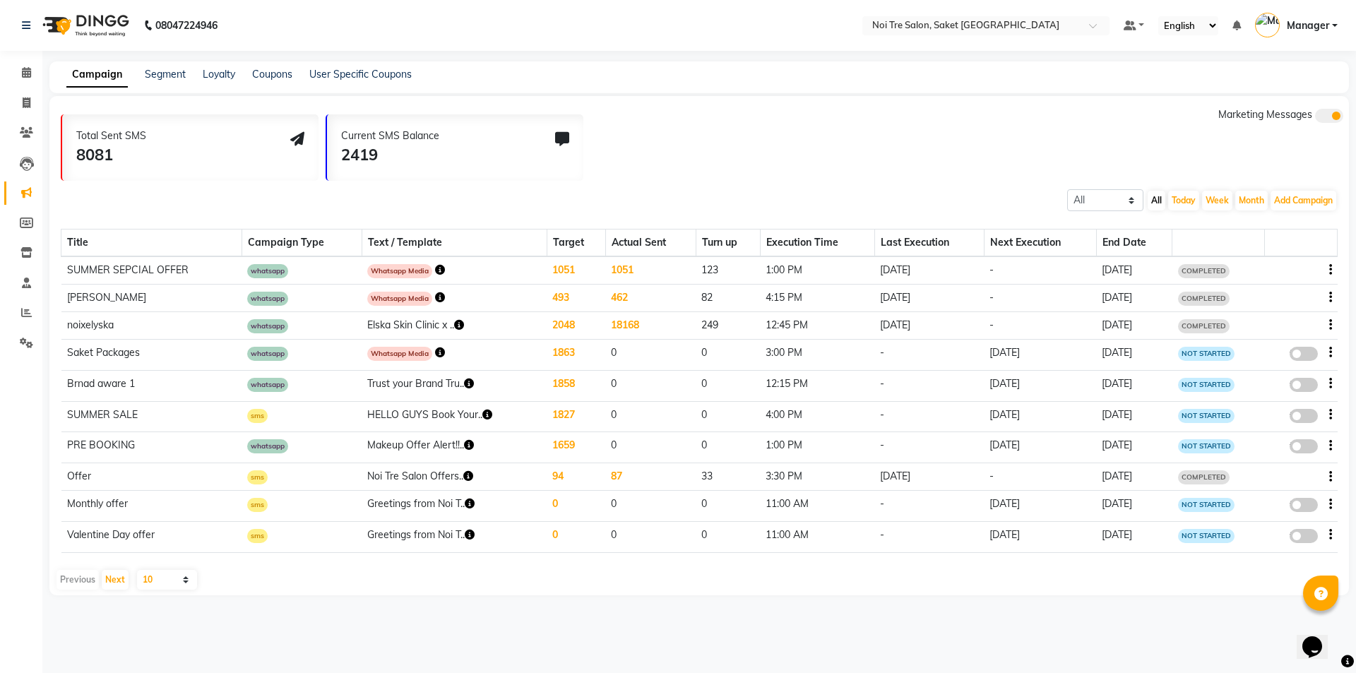
click at [435, 272] on icon "button" at bounding box center [440, 270] width 10 height 10
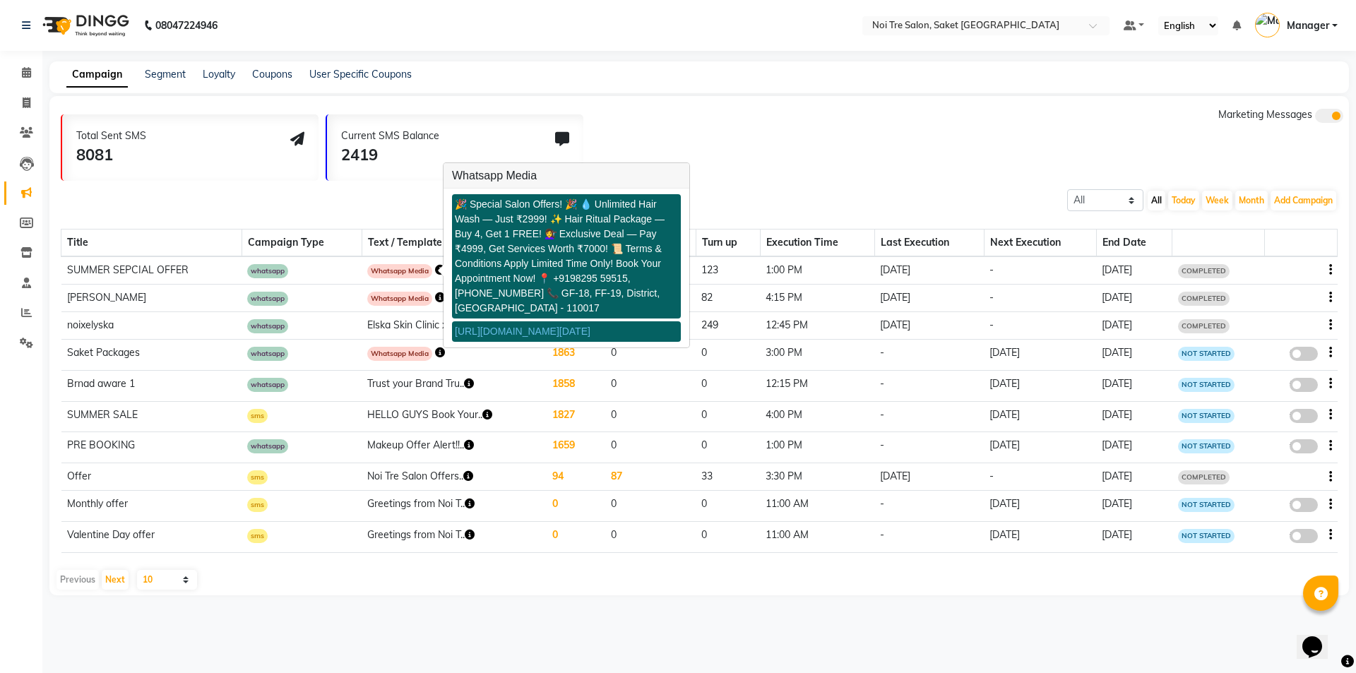
click at [477, 134] on div "Current SMS Balance 2419" at bounding box center [455, 147] width 256 height 66
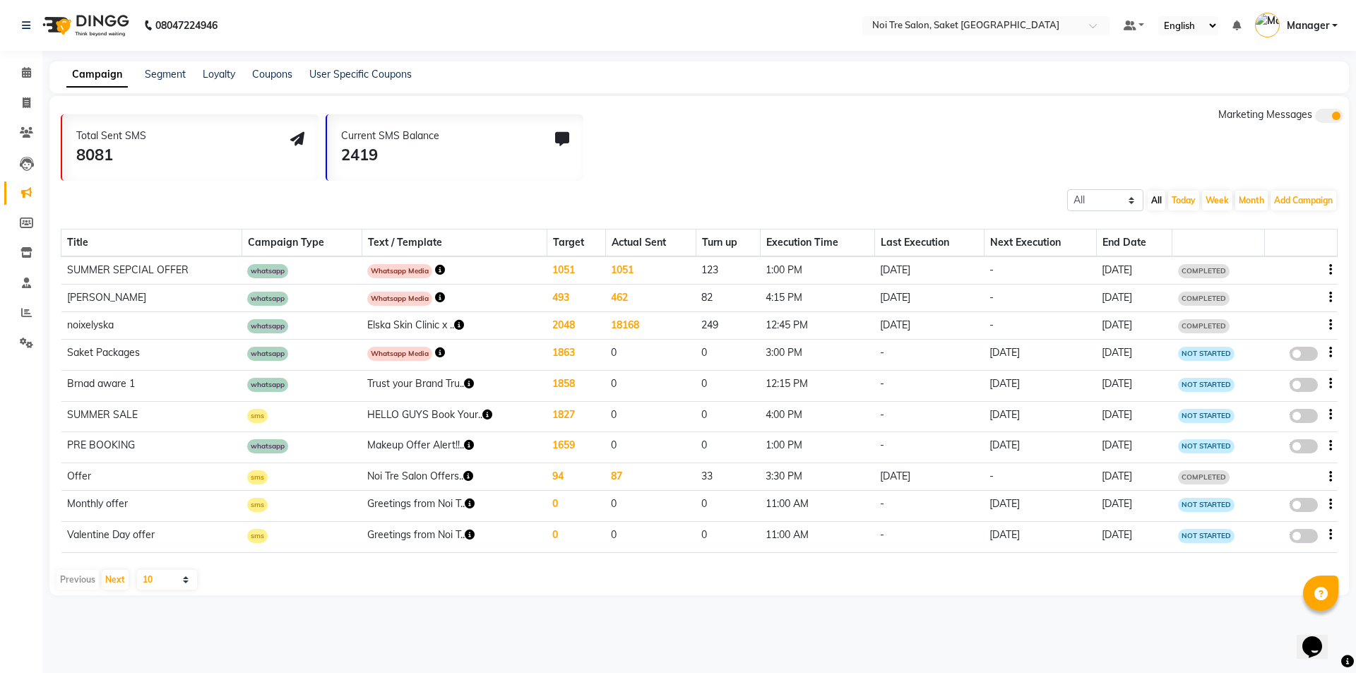
click at [435, 353] on icon "button" at bounding box center [440, 352] width 10 height 10
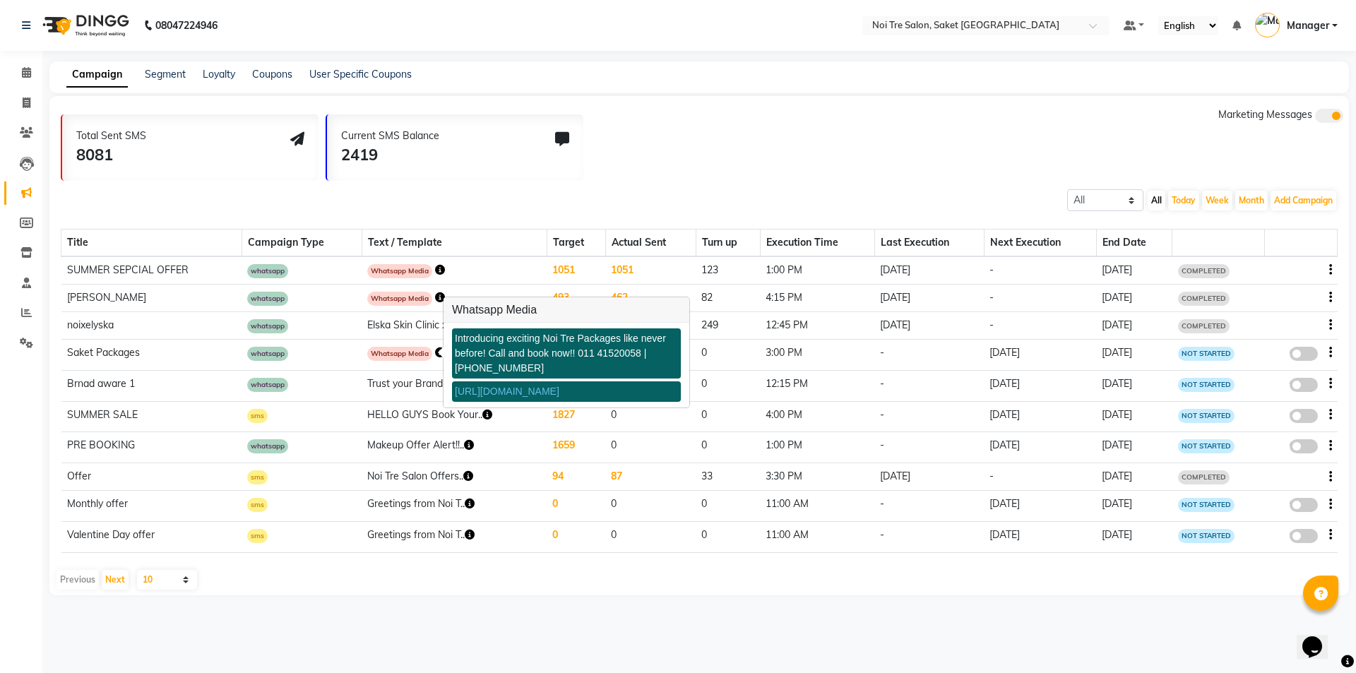
click at [435, 353] on icon "button" at bounding box center [440, 352] width 10 height 10
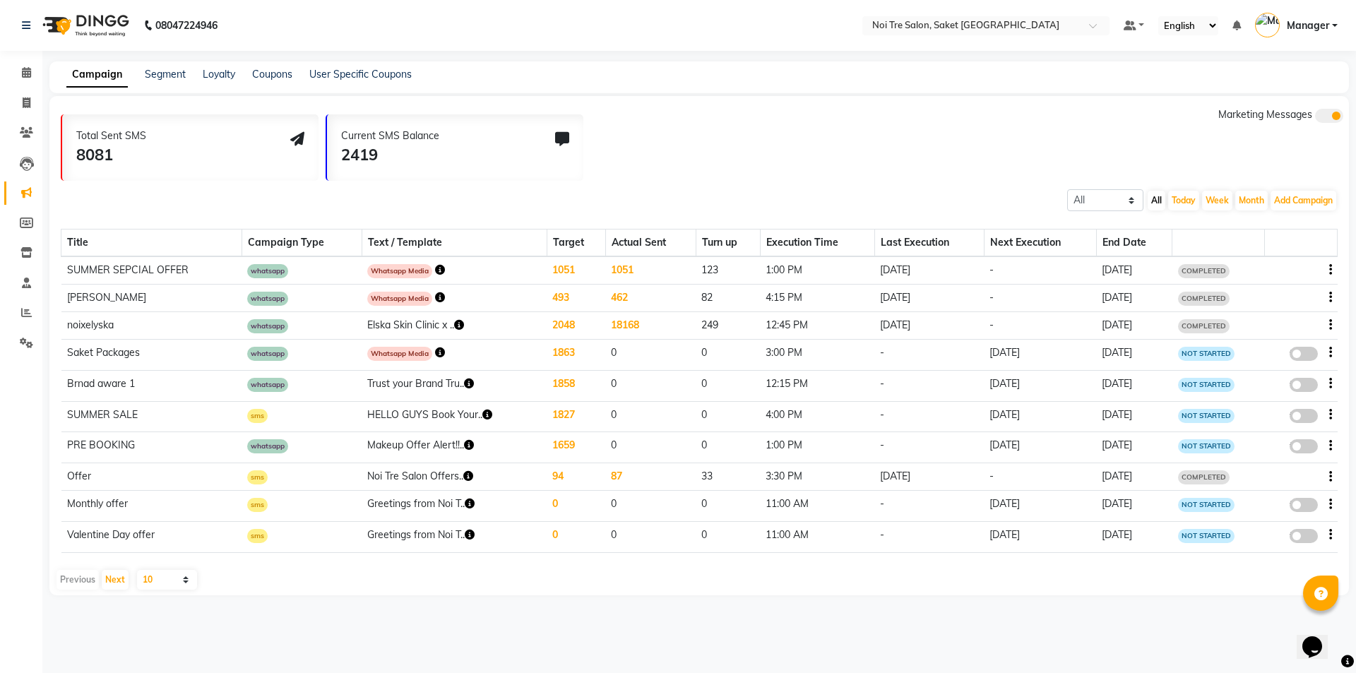
click at [464, 443] on icon "button" at bounding box center [469, 445] width 10 height 10
click at [122, 145] on div "8081" at bounding box center [111, 154] width 70 height 23
click at [447, 174] on div "Current SMS Balance 2419" at bounding box center [455, 147] width 256 height 66
click at [350, 77] on link "User Specific Coupons" at bounding box center [360, 74] width 102 height 13
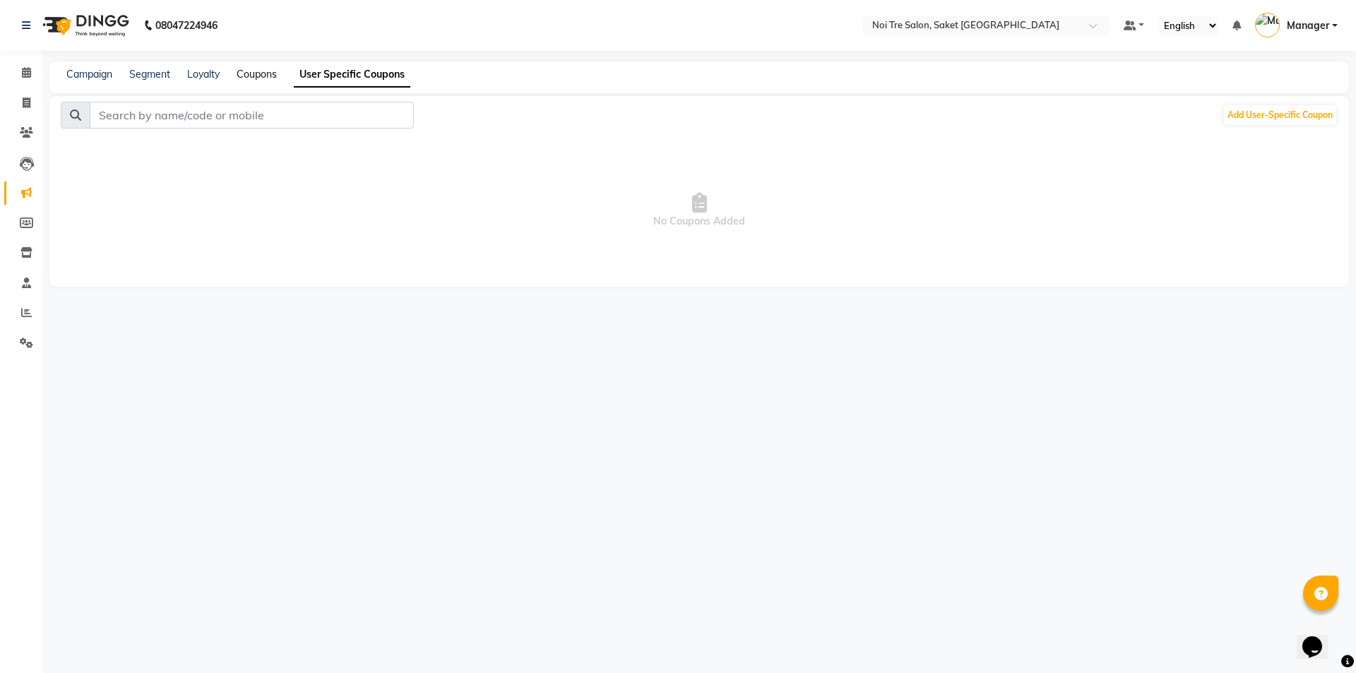
click at [246, 76] on link "Coupons" at bounding box center [257, 74] width 40 height 13
click at [145, 79] on link "Segment" at bounding box center [149, 74] width 41 height 13
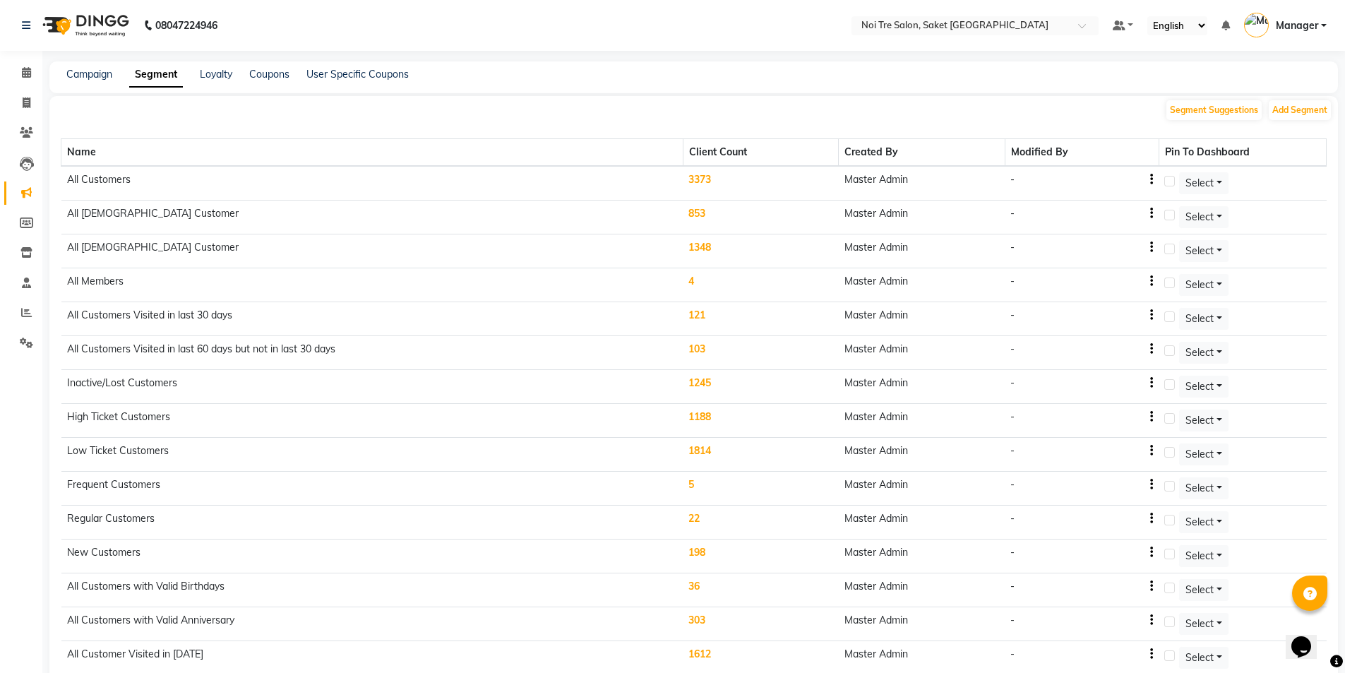
click at [1175, 181] on label at bounding box center [1169, 181] width 11 height 11
click at [1173, 181] on input "checkbox" at bounding box center [1168, 181] width 9 height 9
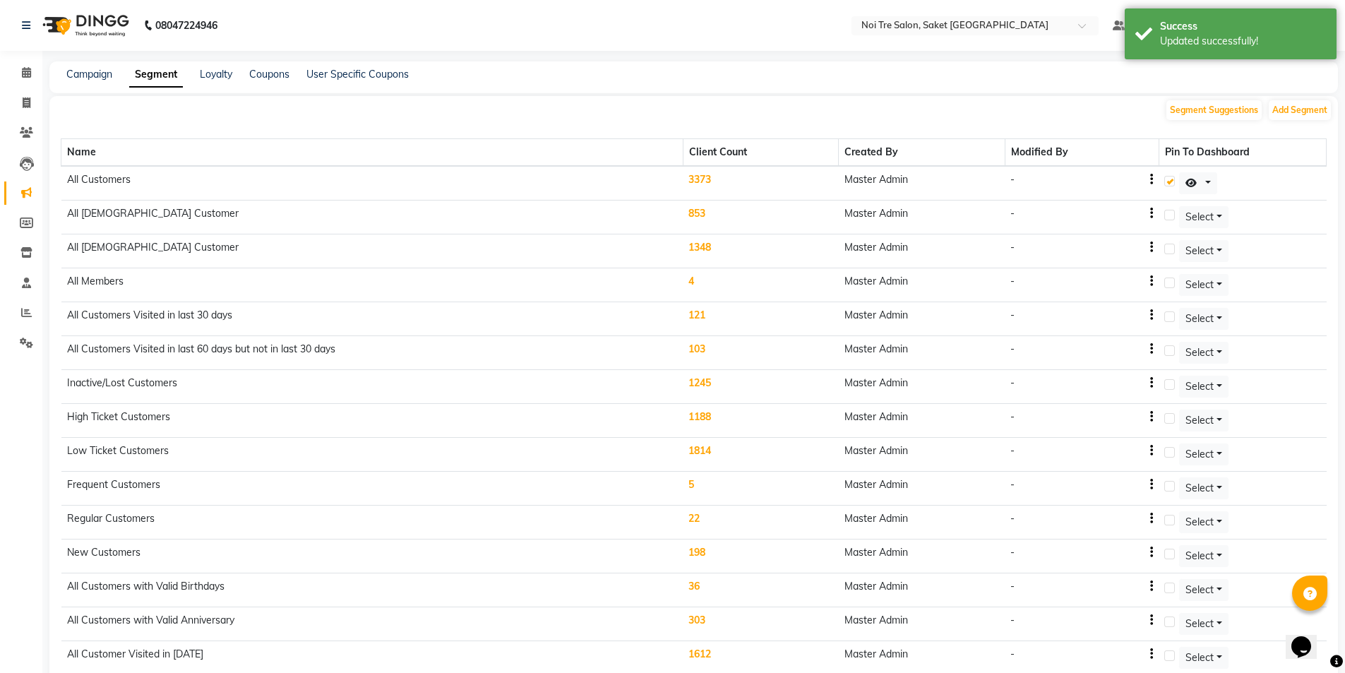
click at [1175, 181] on label at bounding box center [1169, 181] width 11 height 11
click at [1173, 181] on input "checkbox" at bounding box center [1168, 181] width 9 height 9
checkbox input "false"
click at [1207, 182] on button at bounding box center [1198, 183] width 38 height 22
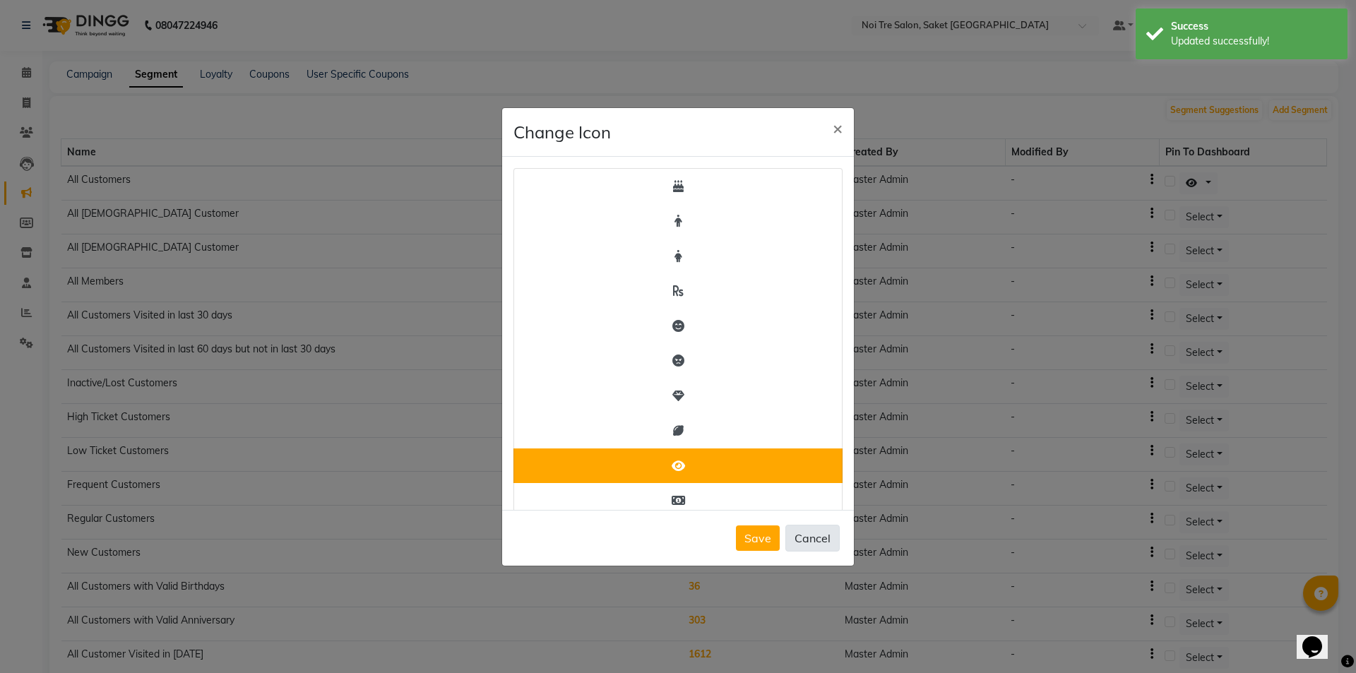
click at [820, 528] on button "Cancel" at bounding box center [812, 538] width 54 height 27
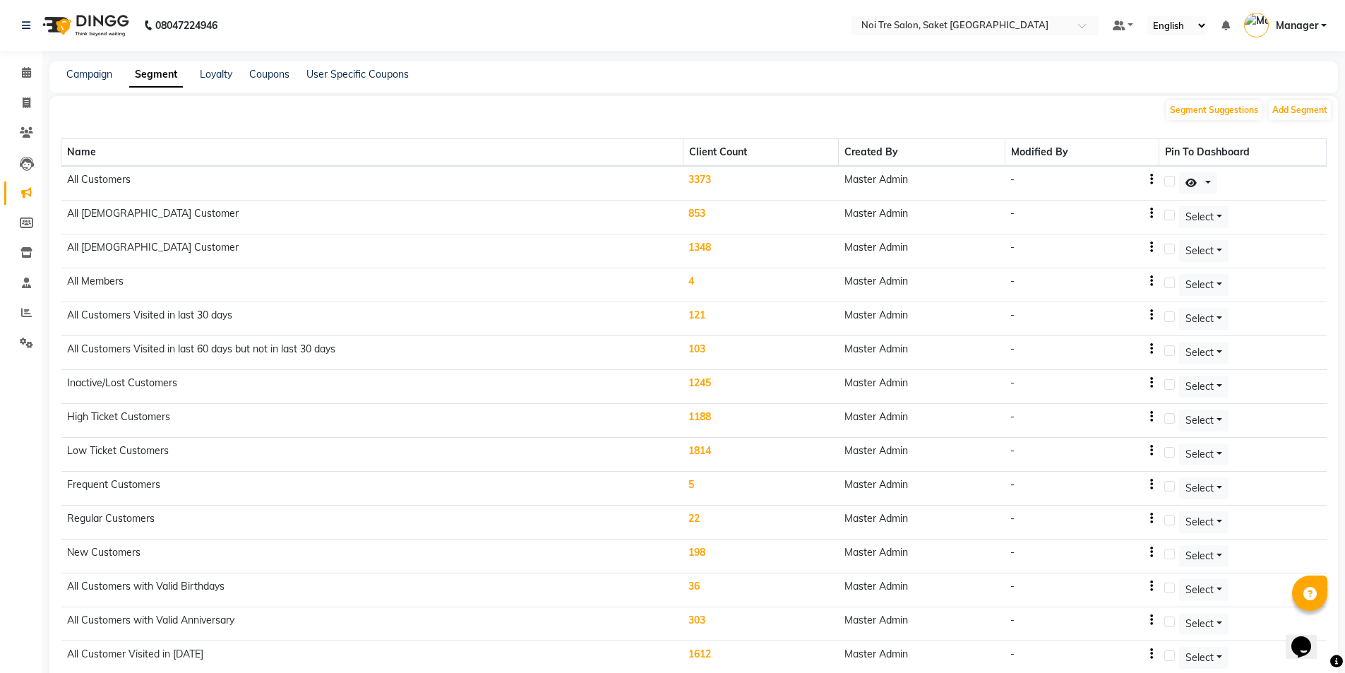
click at [715, 171] on td "3373" at bounding box center [760, 183] width 155 height 35
click at [710, 177] on td "3373" at bounding box center [760, 183] width 155 height 35
click at [102, 73] on link "Campaign" at bounding box center [89, 74] width 46 height 13
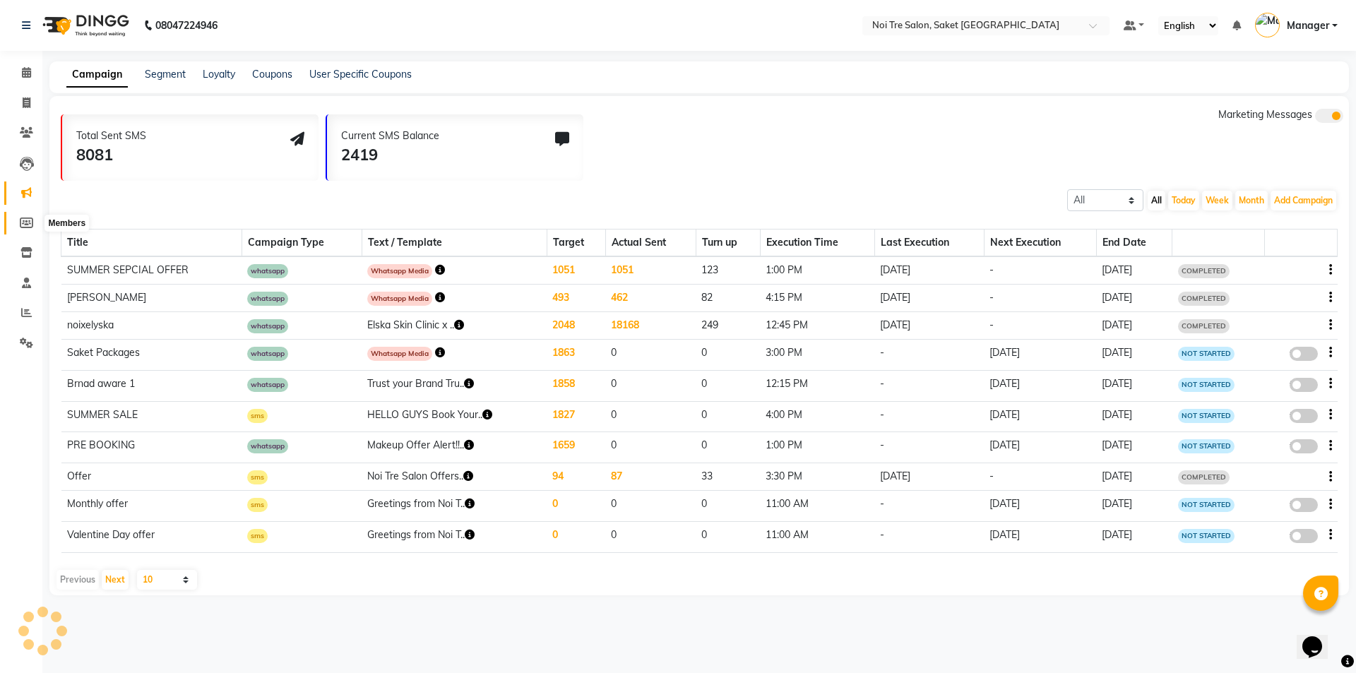
click at [21, 225] on body "08047224946 Select Location × Noi Tre Salon, Saket South Delhi Default Panel My…" at bounding box center [678, 336] width 1356 height 673
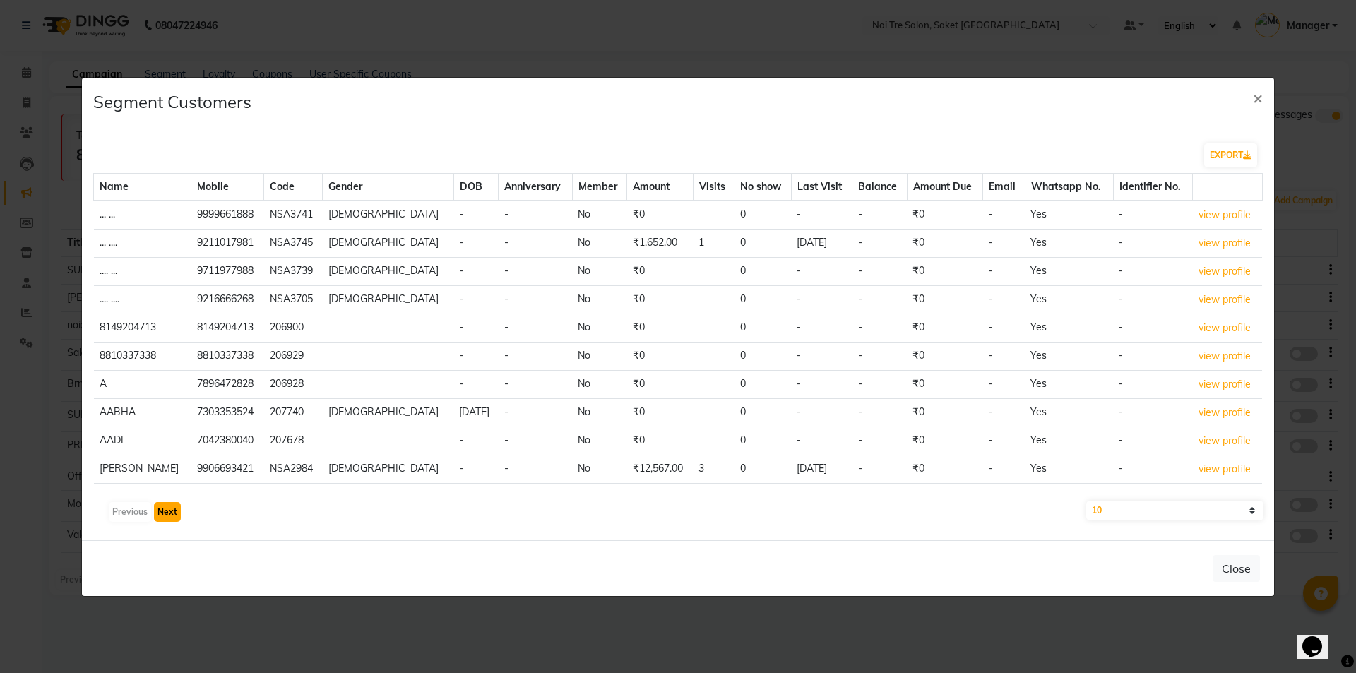
click at [168, 508] on button "Next" at bounding box center [167, 512] width 27 height 20
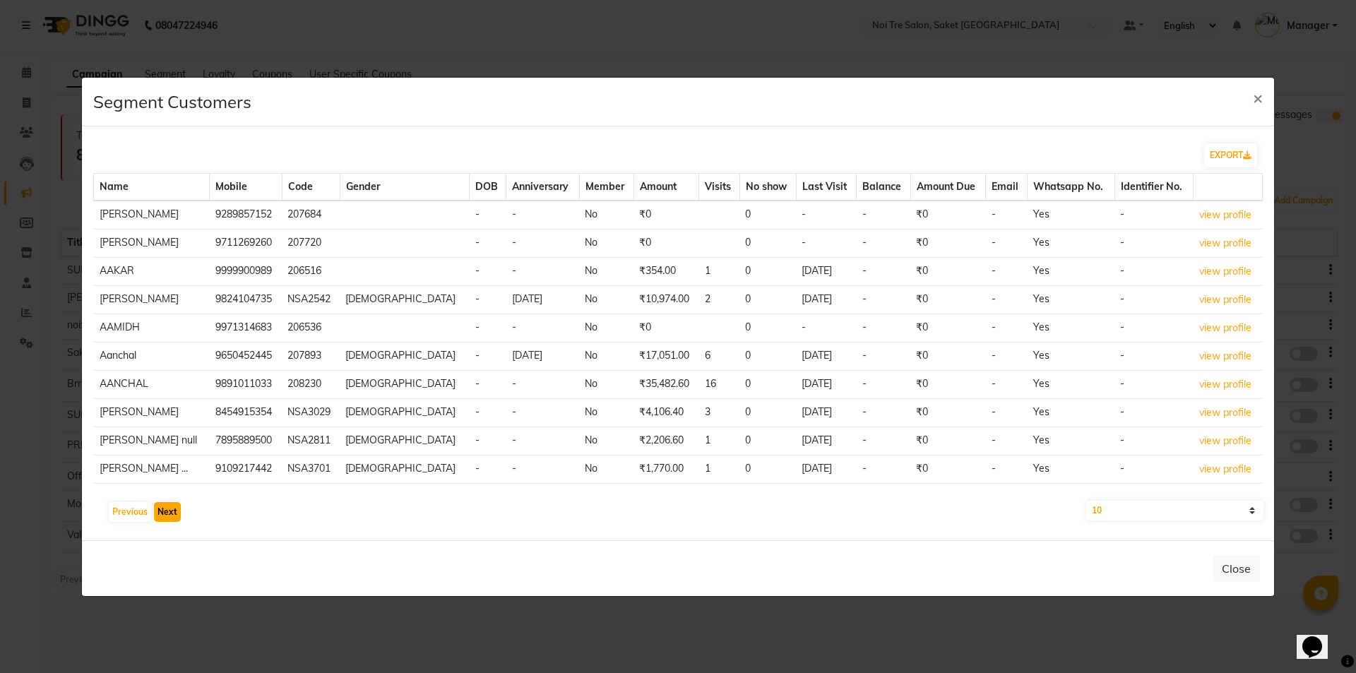
click at [168, 508] on button "Next" at bounding box center [167, 512] width 27 height 20
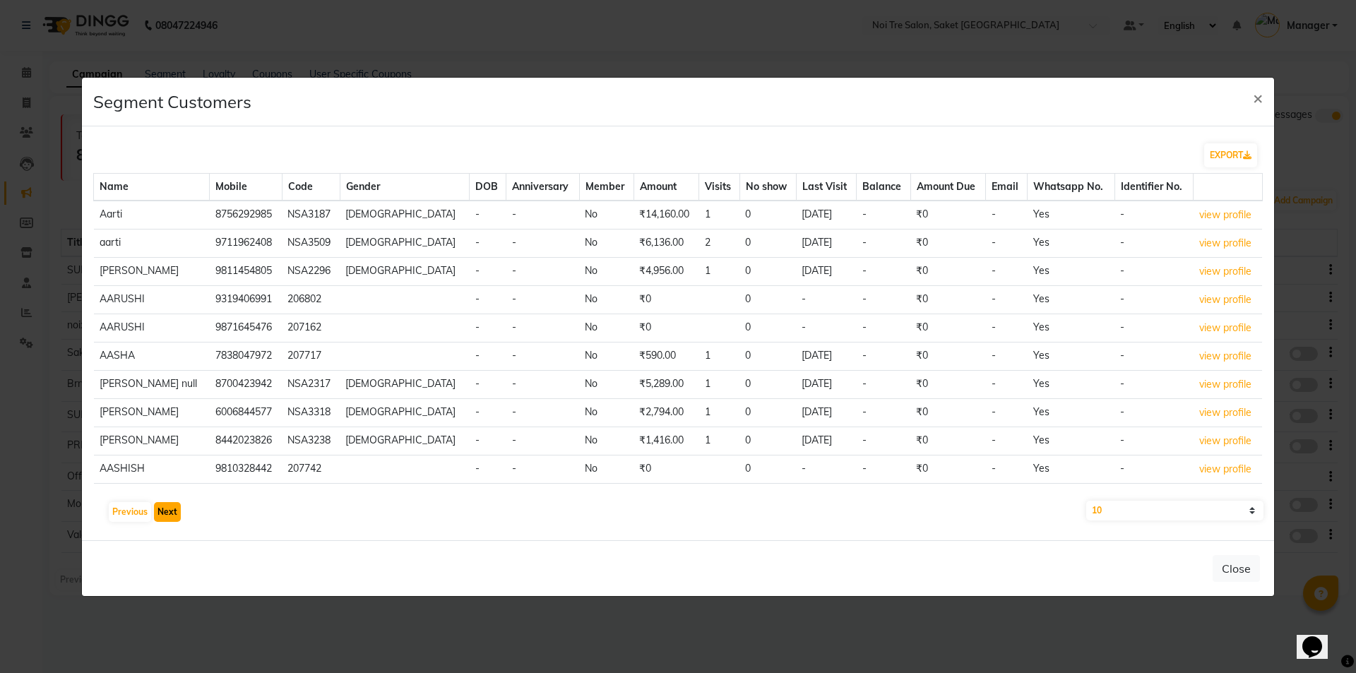
click at [168, 508] on button "Next" at bounding box center [167, 512] width 27 height 20
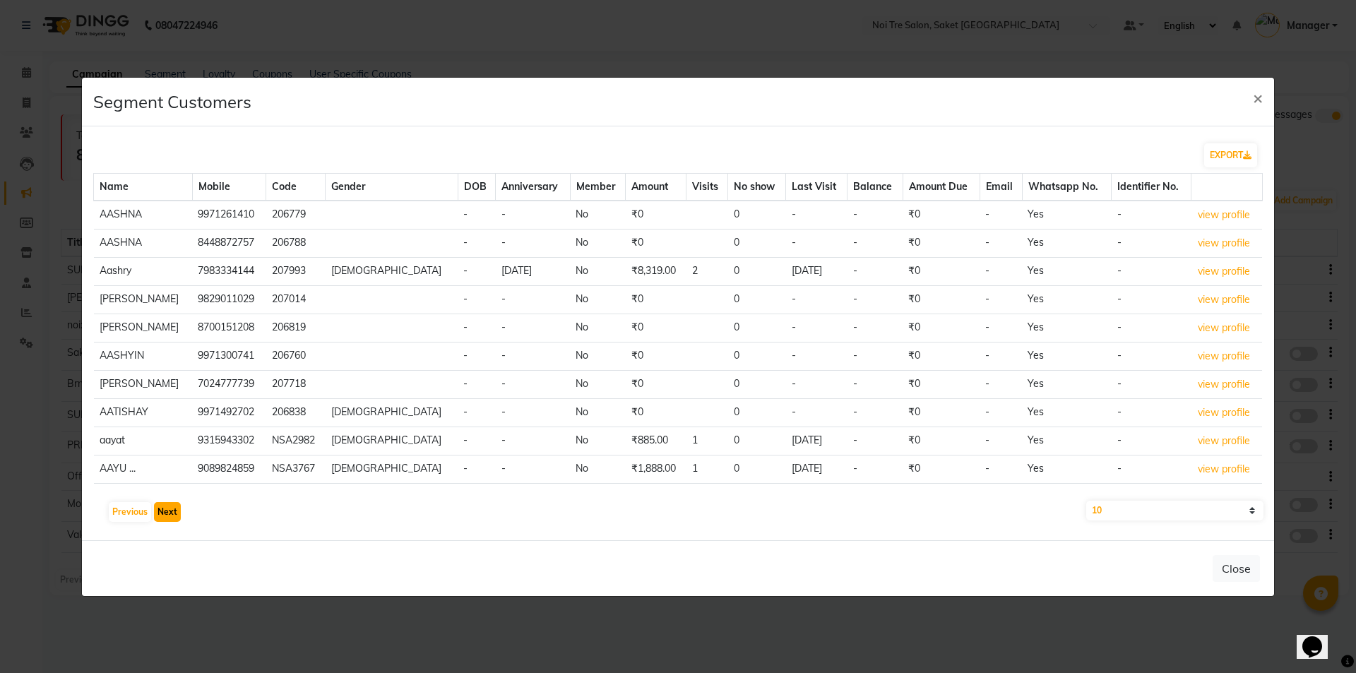
click at [168, 508] on button "Next" at bounding box center [167, 512] width 27 height 20
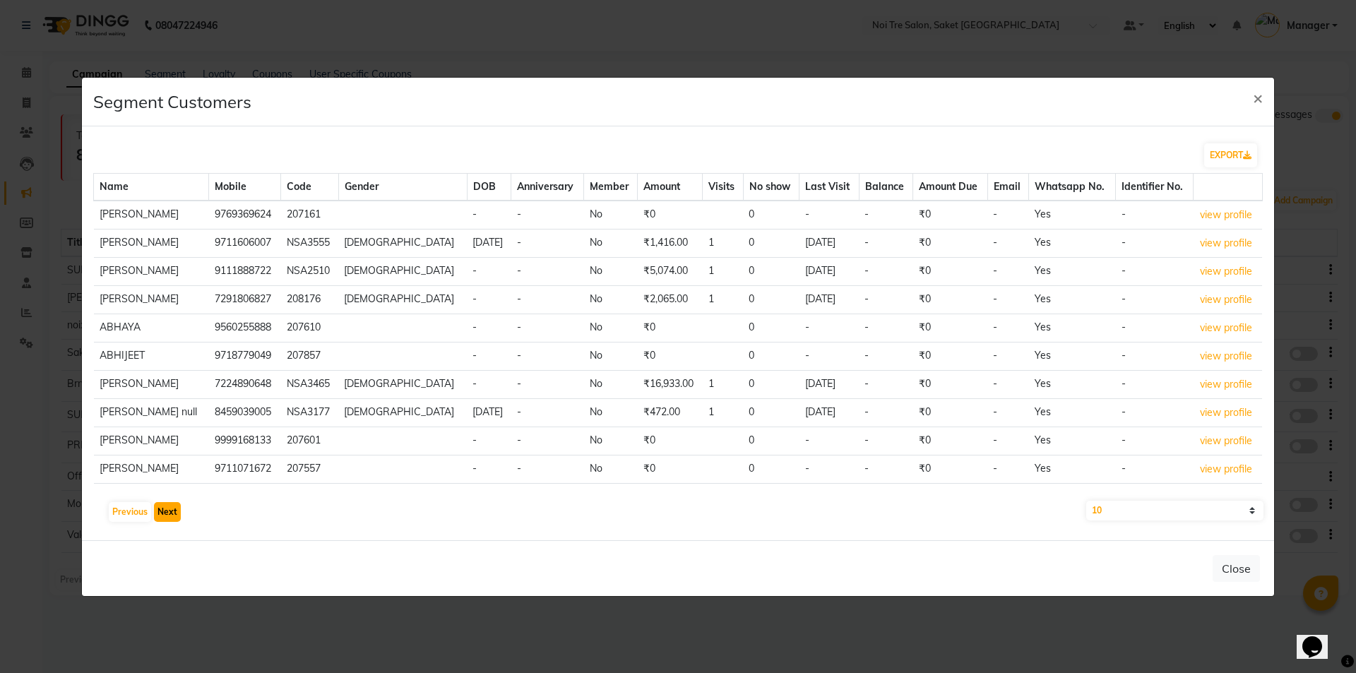
click at [168, 508] on button "Next" at bounding box center [167, 512] width 27 height 20
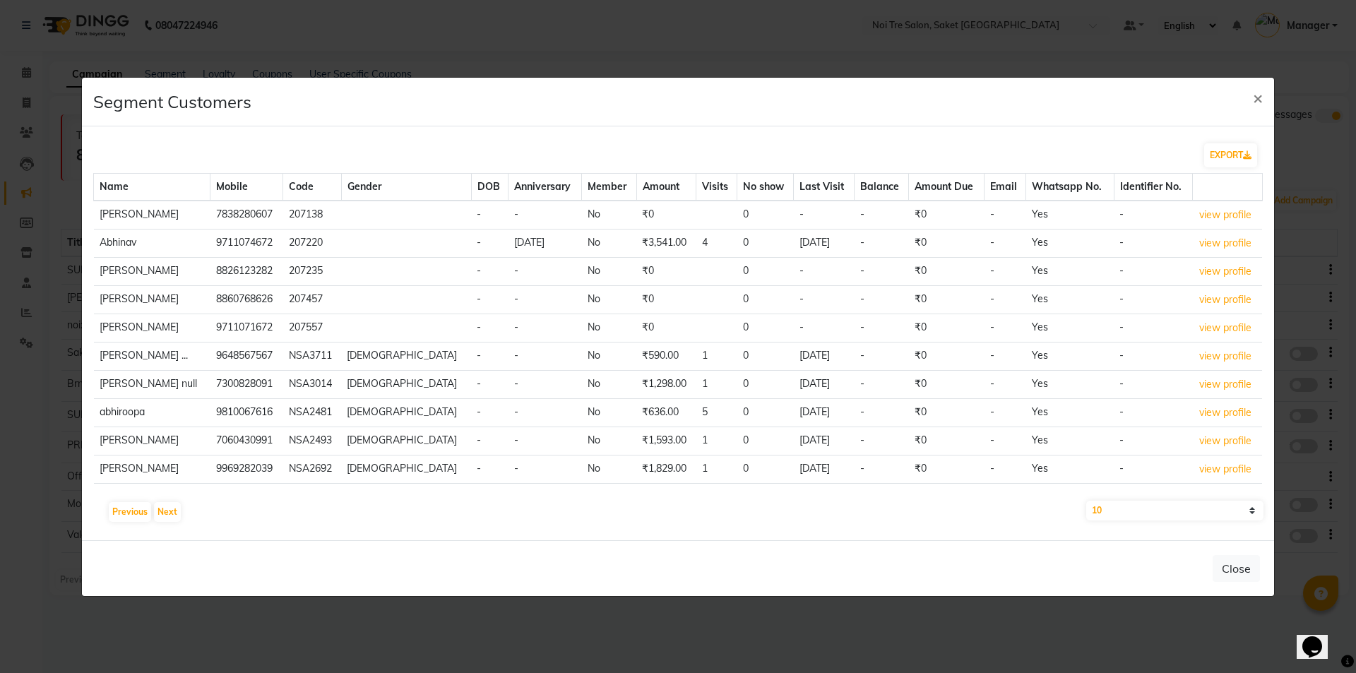
click at [131, 239] on td "Abhinav" at bounding box center [152, 243] width 116 height 28
drag, startPoint x: 234, startPoint y: 239, endPoint x: 172, endPoint y: 244, distance: 63.0
click at [170, 241] on tr "Abhinav 9711074672 207220 - 2000-12-12 No ₹3,541.00 4 0 01-01-2022 - ₹0 - Yes -…" at bounding box center [678, 243] width 1169 height 28
click at [246, 234] on td "9711074672" at bounding box center [246, 243] width 73 height 28
drag, startPoint x: 248, startPoint y: 241, endPoint x: 188, endPoint y: 237, distance: 60.1
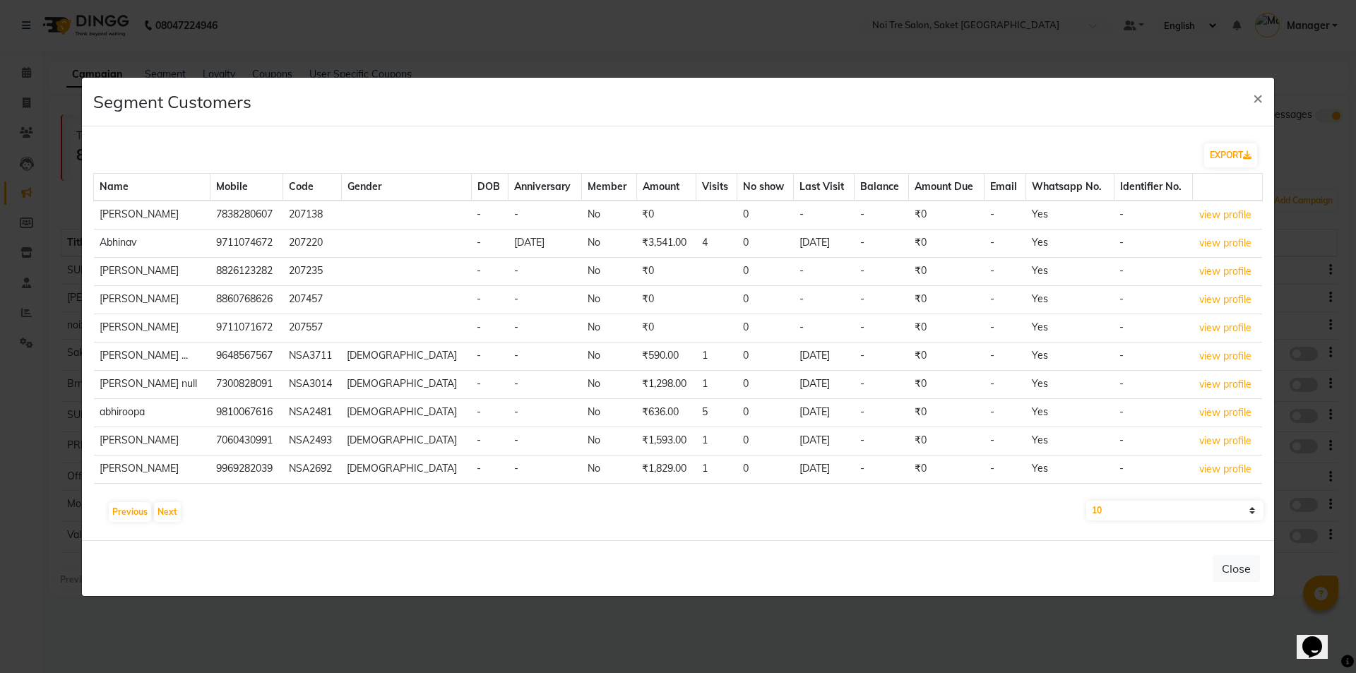
click at [169, 234] on tr "Abhinav 9711074672 207220 - 2000-12-12 No ₹3,541.00 4 0 01-01-2022 - ₹0 - Yes -…" at bounding box center [678, 243] width 1169 height 28
copy tr "9711074672"
click at [279, 626] on ngb-modal-window "Segment Customers × EXPORT Name Mobile Code Gender DOB Anniversary Member Amoun…" at bounding box center [678, 336] width 1356 height 673
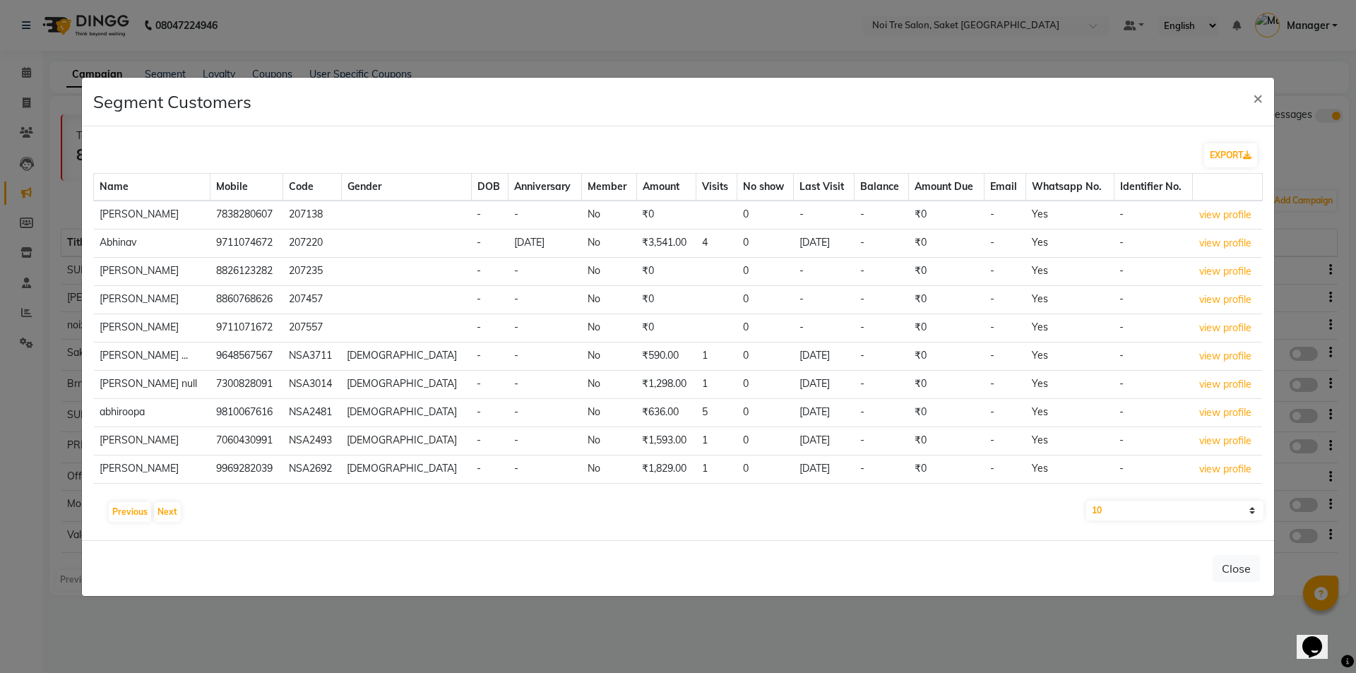
click at [165, 499] on div "EXPORT Name Mobile Code Gender DOB Anniversary Member Amount Visits No show Las…" at bounding box center [678, 333] width 1192 height 414
click at [159, 514] on button "Next" at bounding box center [167, 512] width 27 height 20
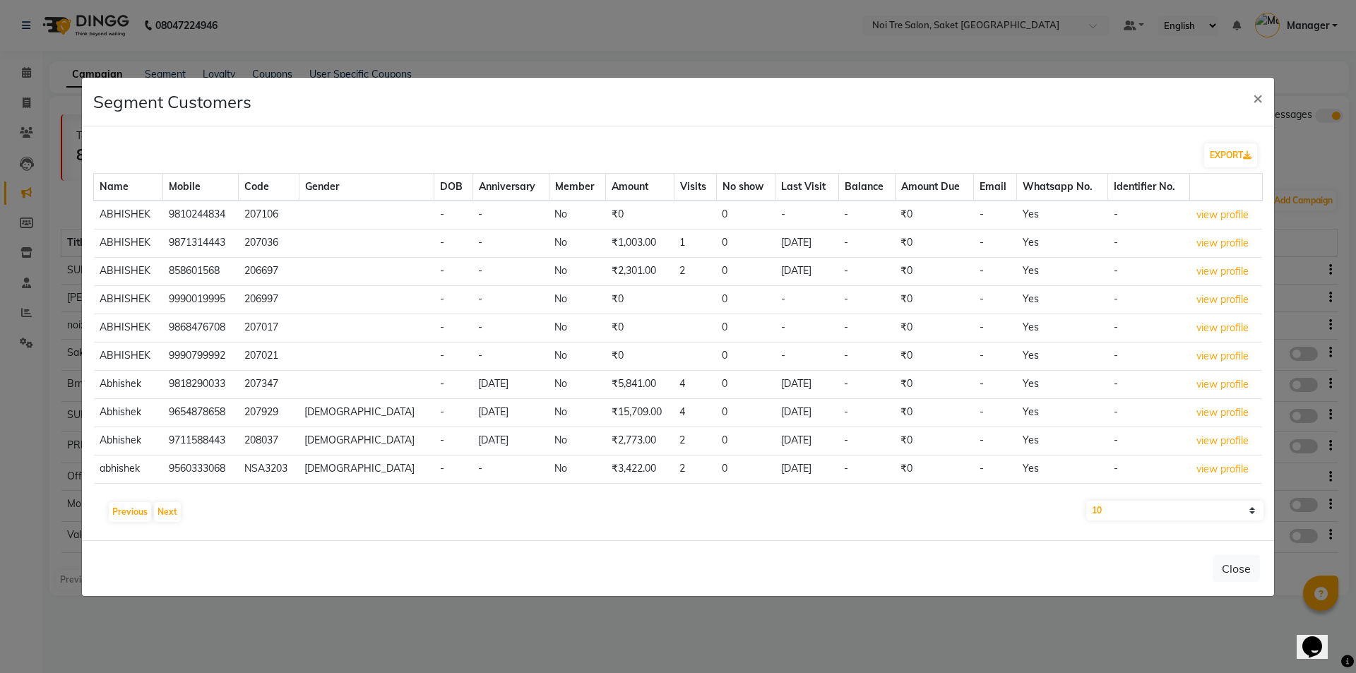
click at [1215, 501] on select "10 50 100" at bounding box center [1174, 511] width 177 height 20
select select "100"
click at [1086, 501] on select "10 50 100" at bounding box center [1174, 511] width 177 height 20
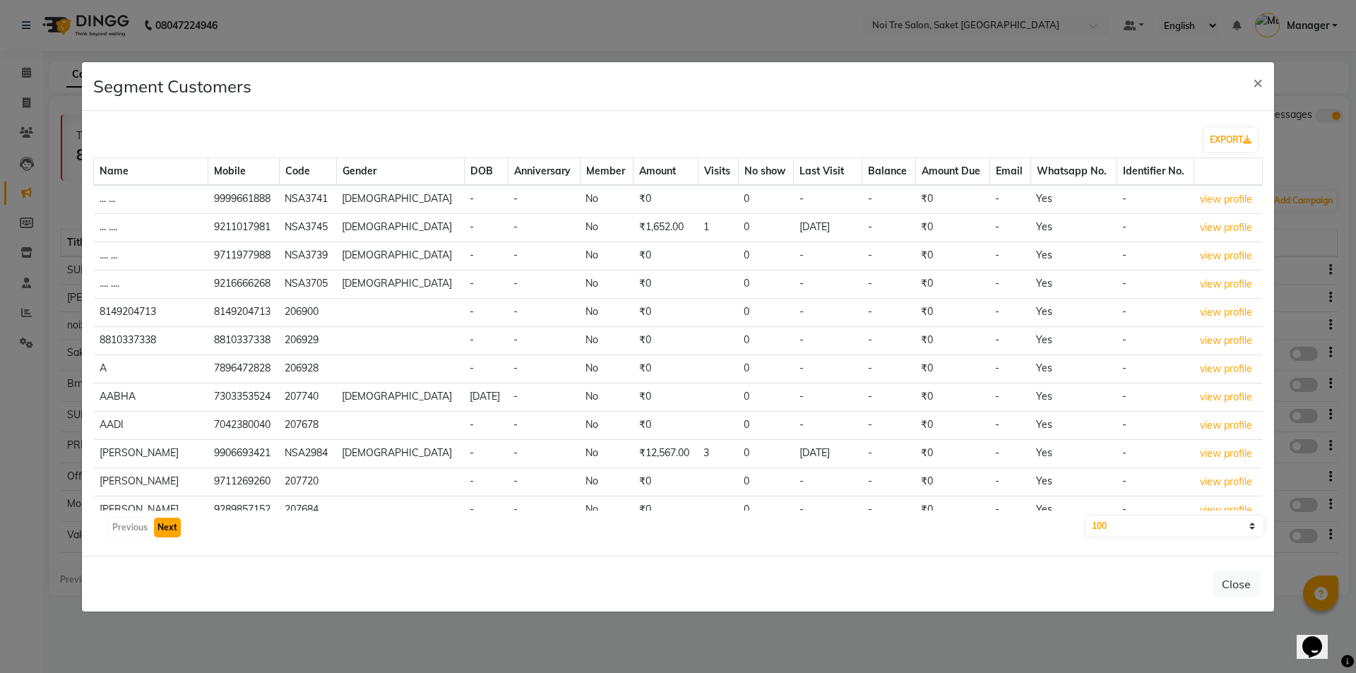
click at [169, 532] on button "Next" at bounding box center [167, 528] width 27 height 20
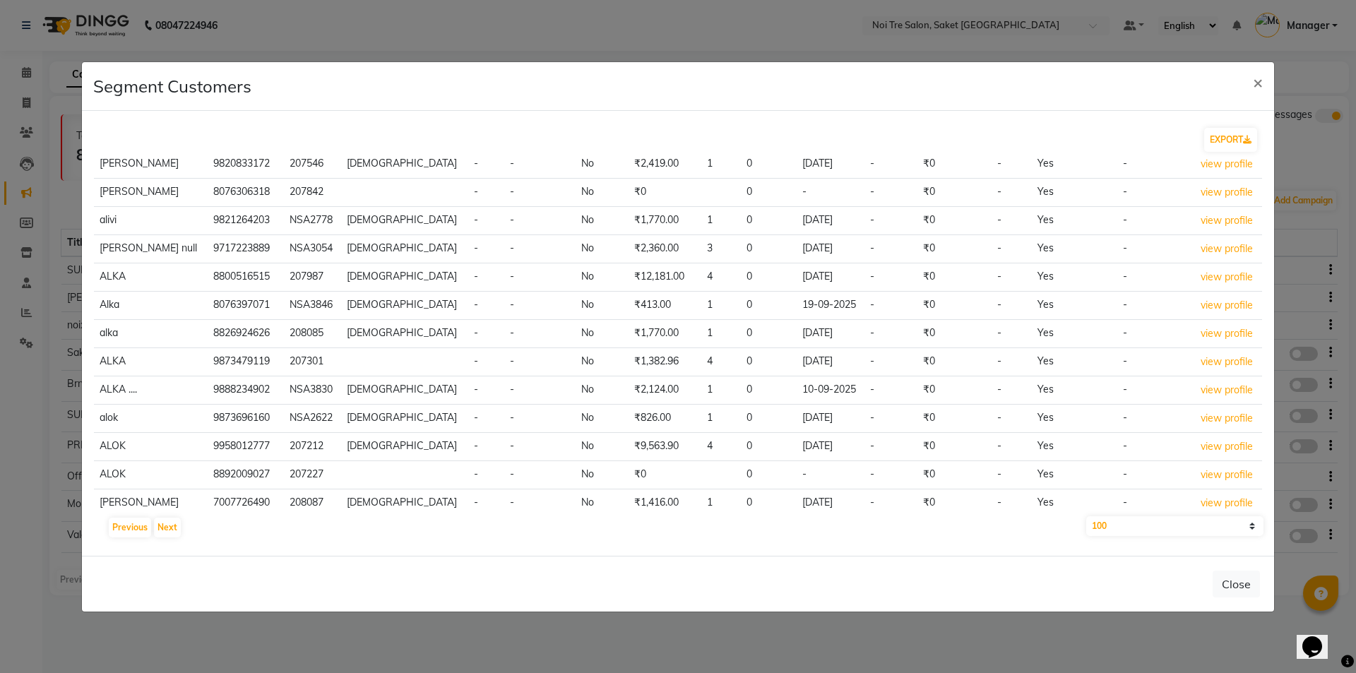
scroll to position [2511, 0]
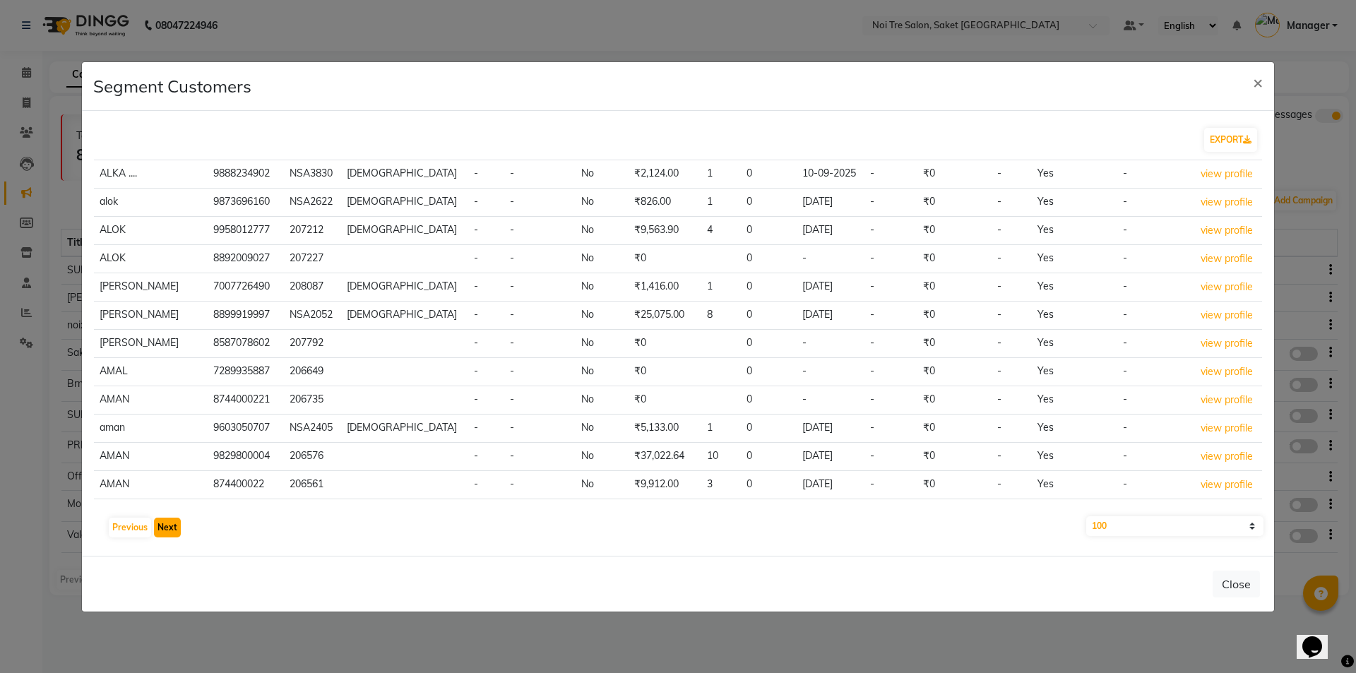
click at [159, 529] on button "Next" at bounding box center [167, 528] width 27 height 20
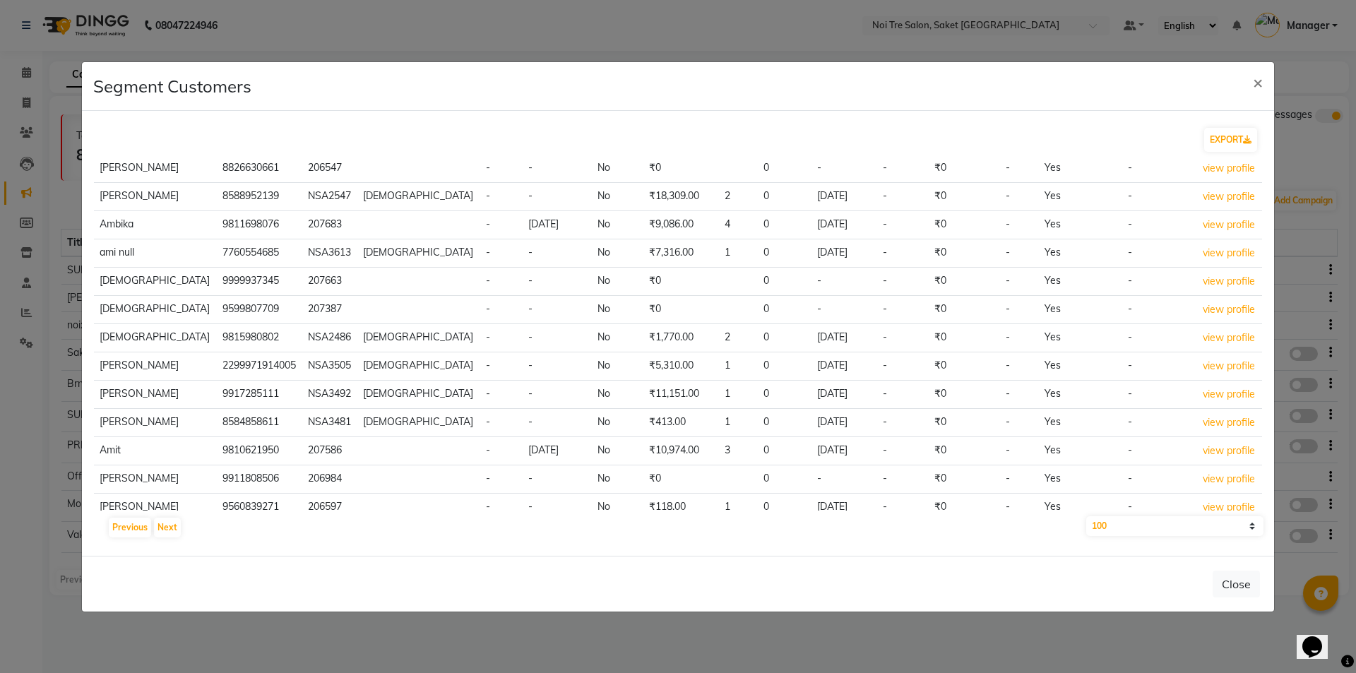
scroll to position [0, 0]
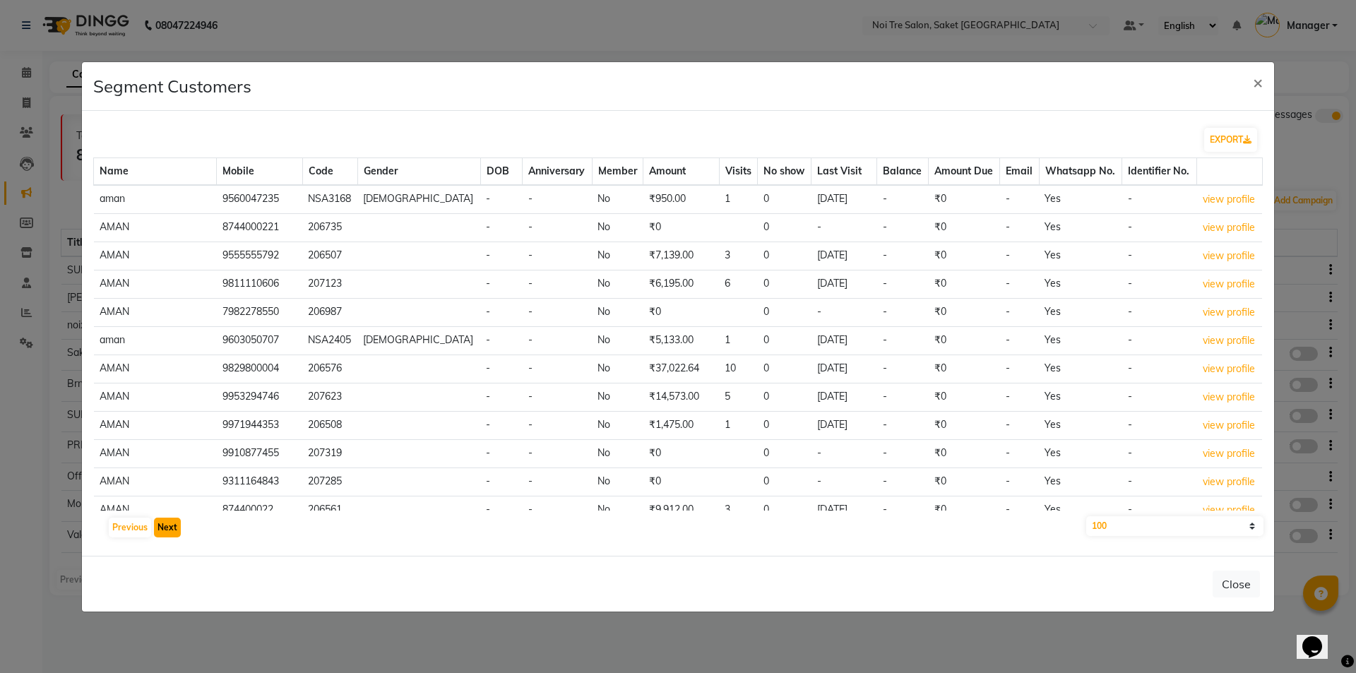
click at [162, 532] on button "Next" at bounding box center [167, 528] width 27 height 20
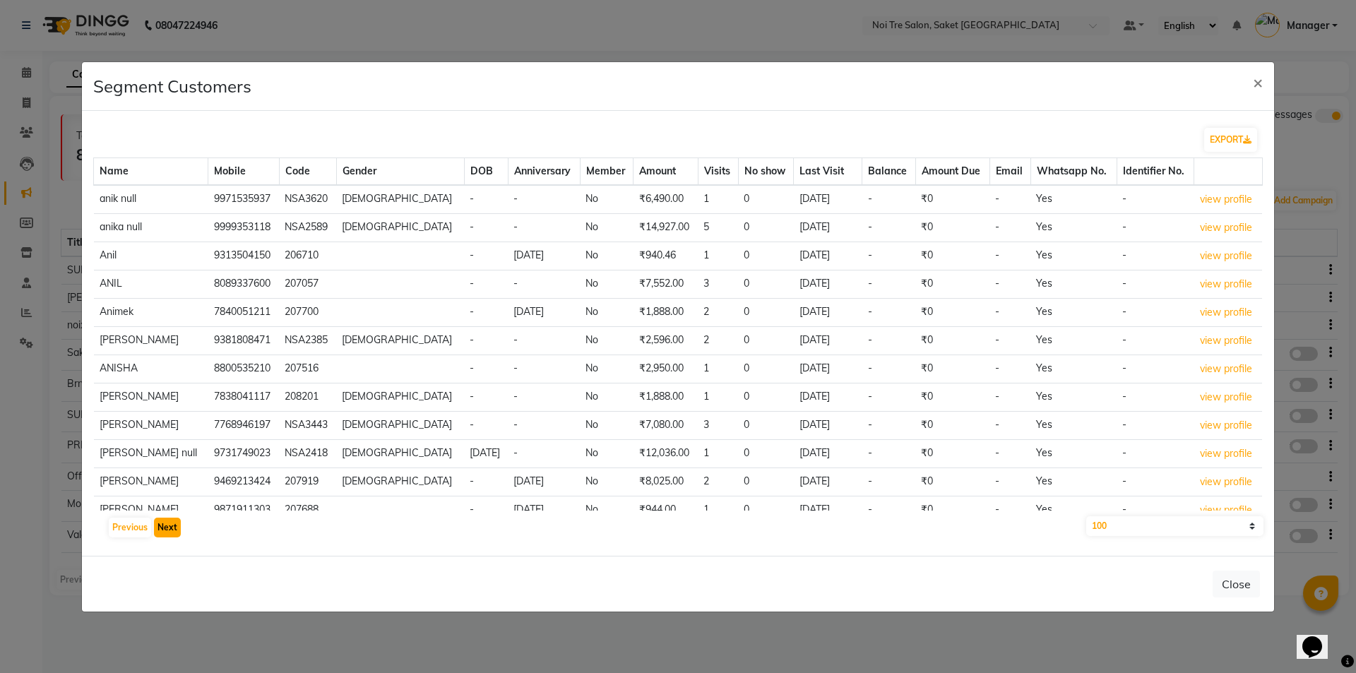
click at [162, 532] on button "Next" at bounding box center [167, 528] width 27 height 20
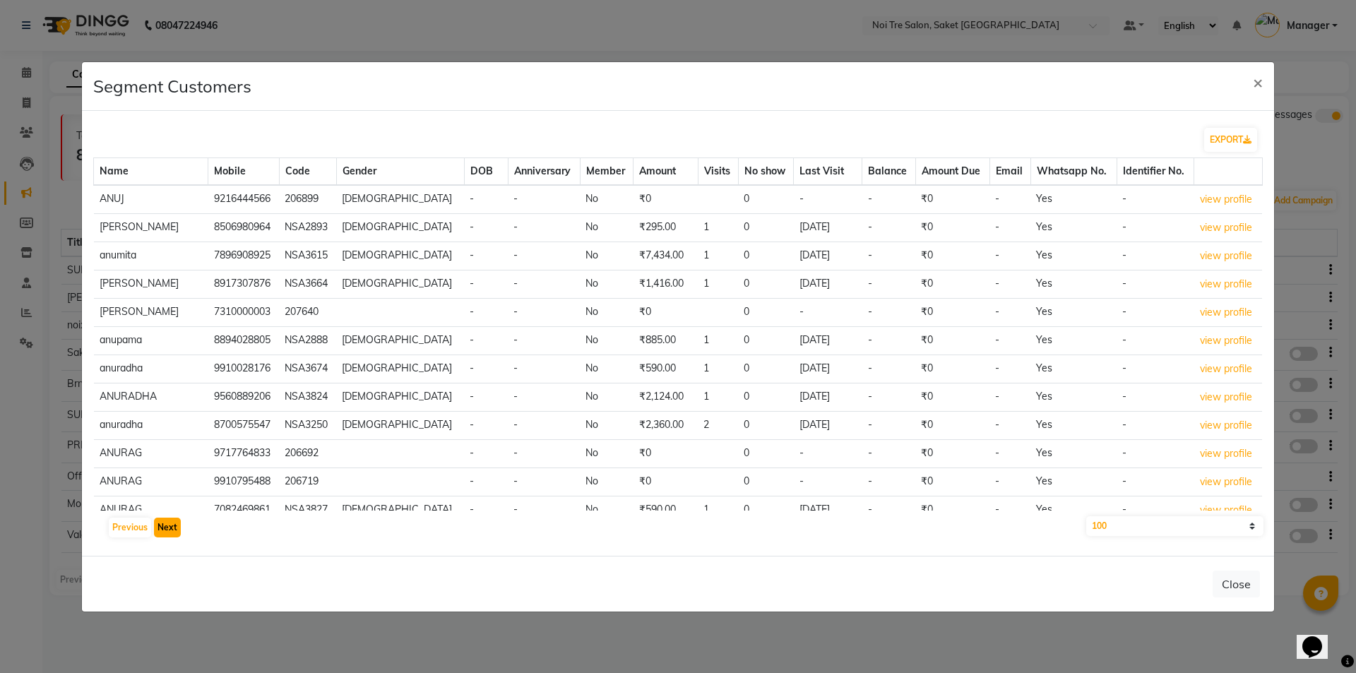
click at [162, 532] on button "Next" at bounding box center [167, 528] width 27 height 20
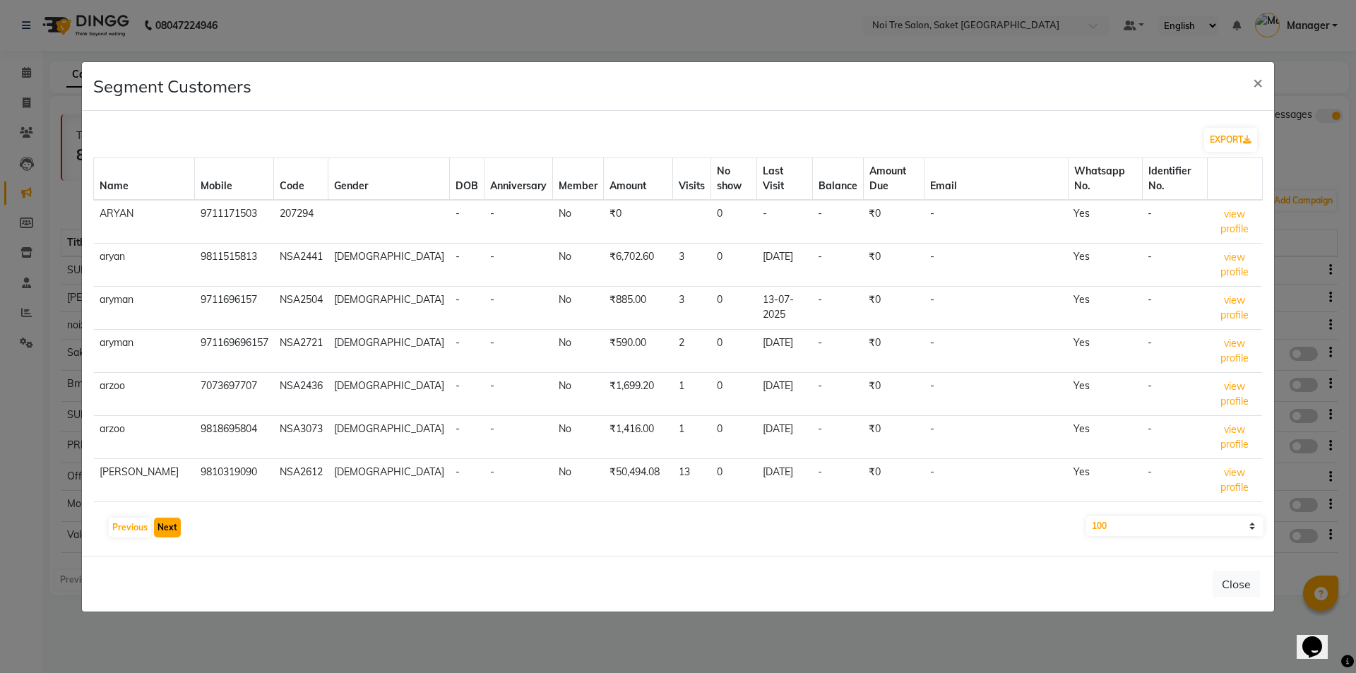
click at [162, 532] on button "Next" at bounding box center [167, 528] width 27 height 20
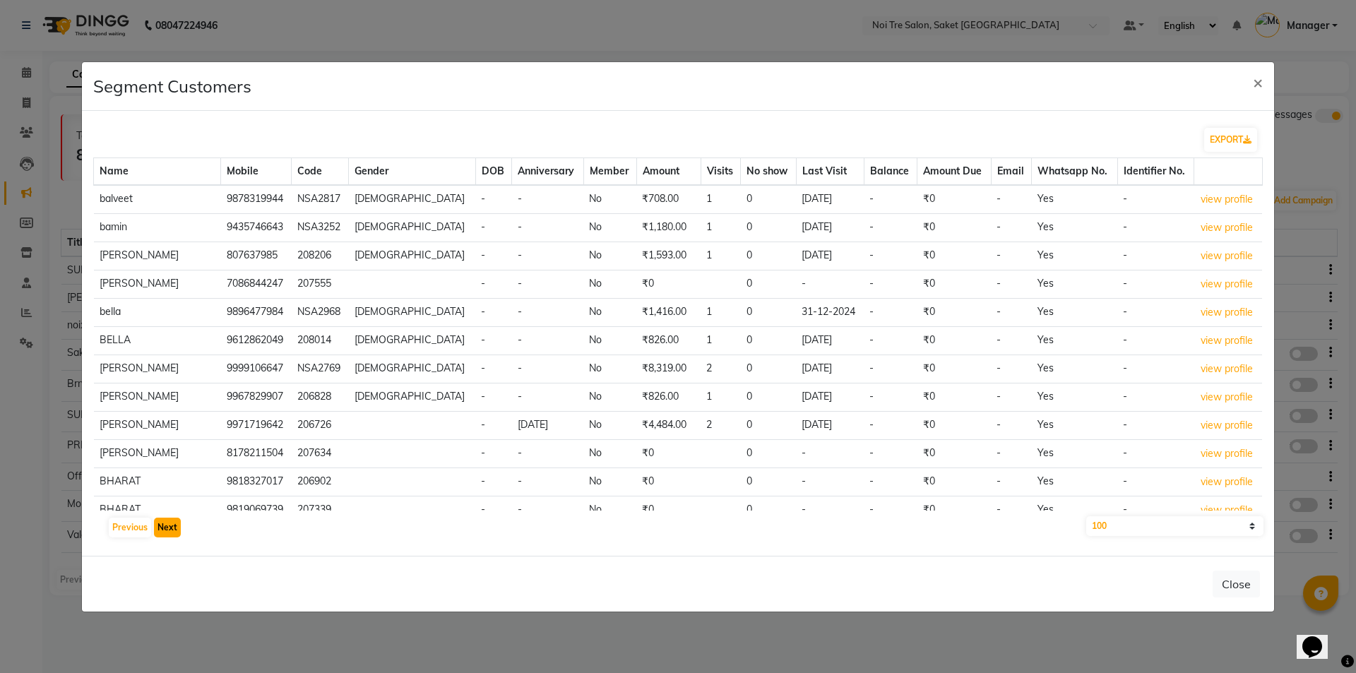
click at [162, 532] on button "Next" at bounding box center [167, 528] width 27 height 20
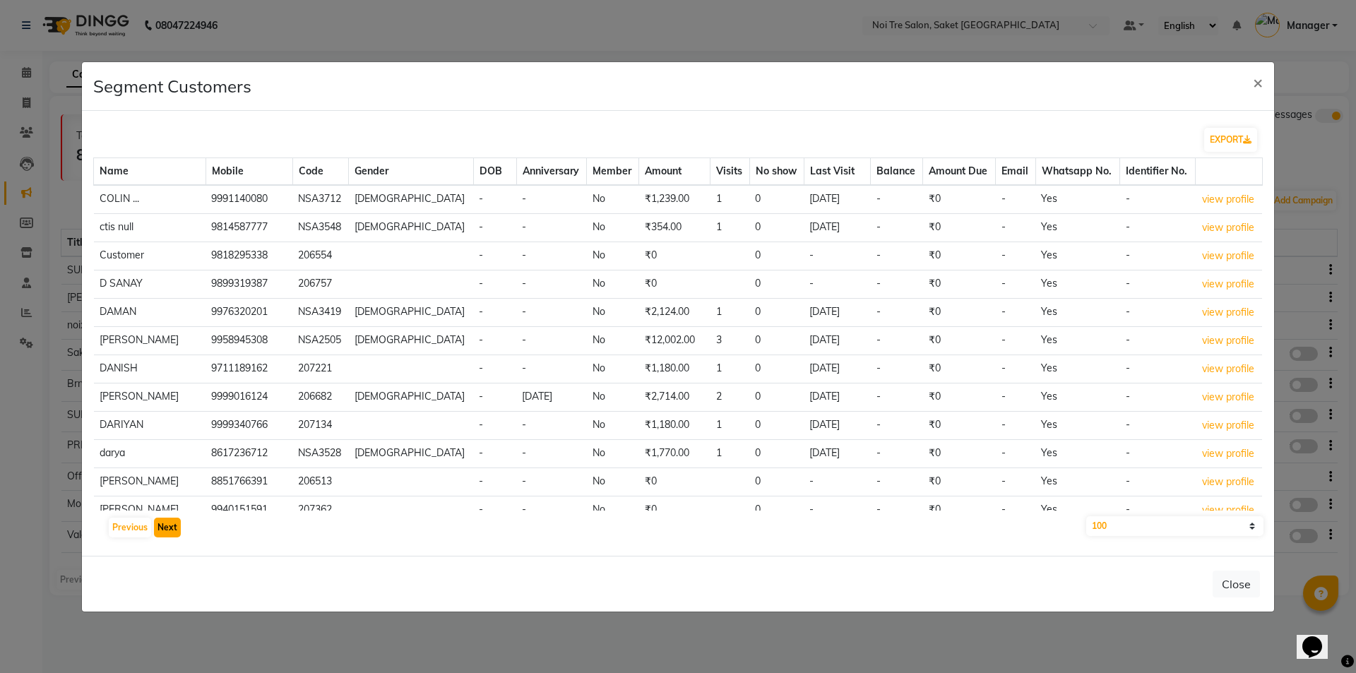
click at [162, 532] on button "Next" at bounding box center [167, 528] width 27 height 20
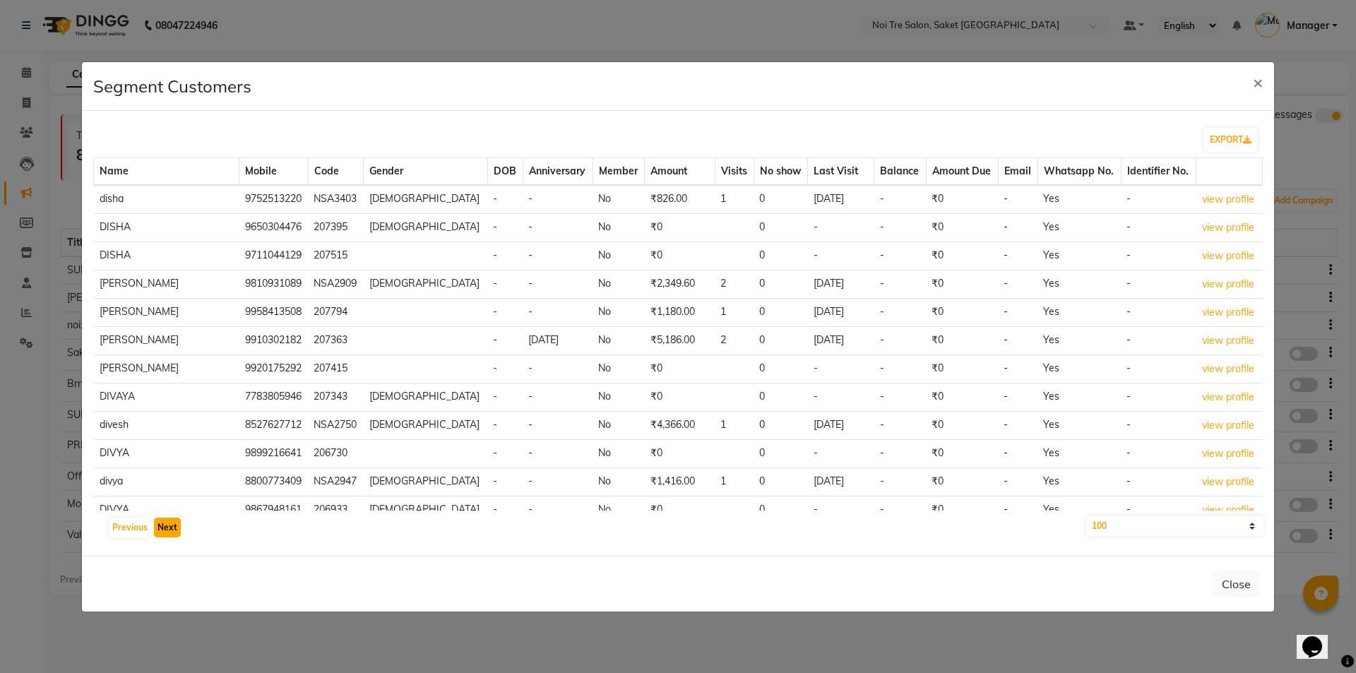
click at [162, 532] on button "Next" at bounding box center [167, 528] width 27 height 20
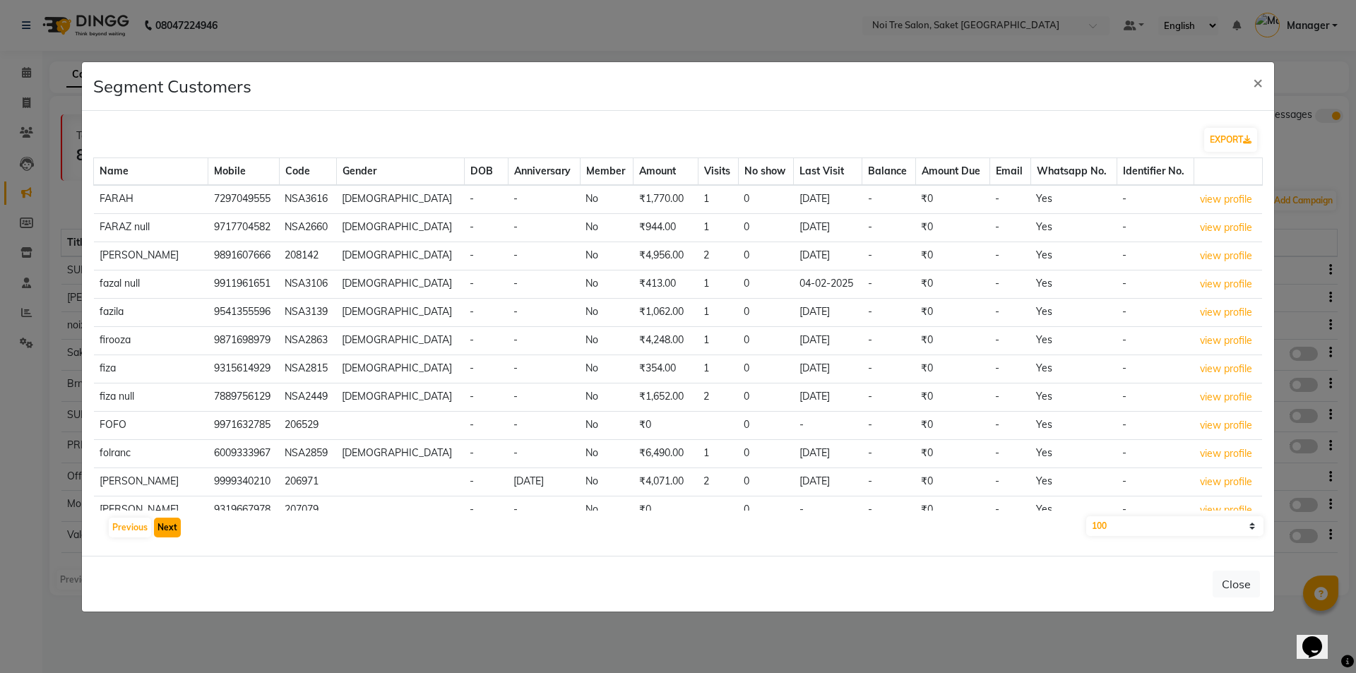
click at [162, 532] on button "Next" at bounding box center [167, 528] width 27 height 20
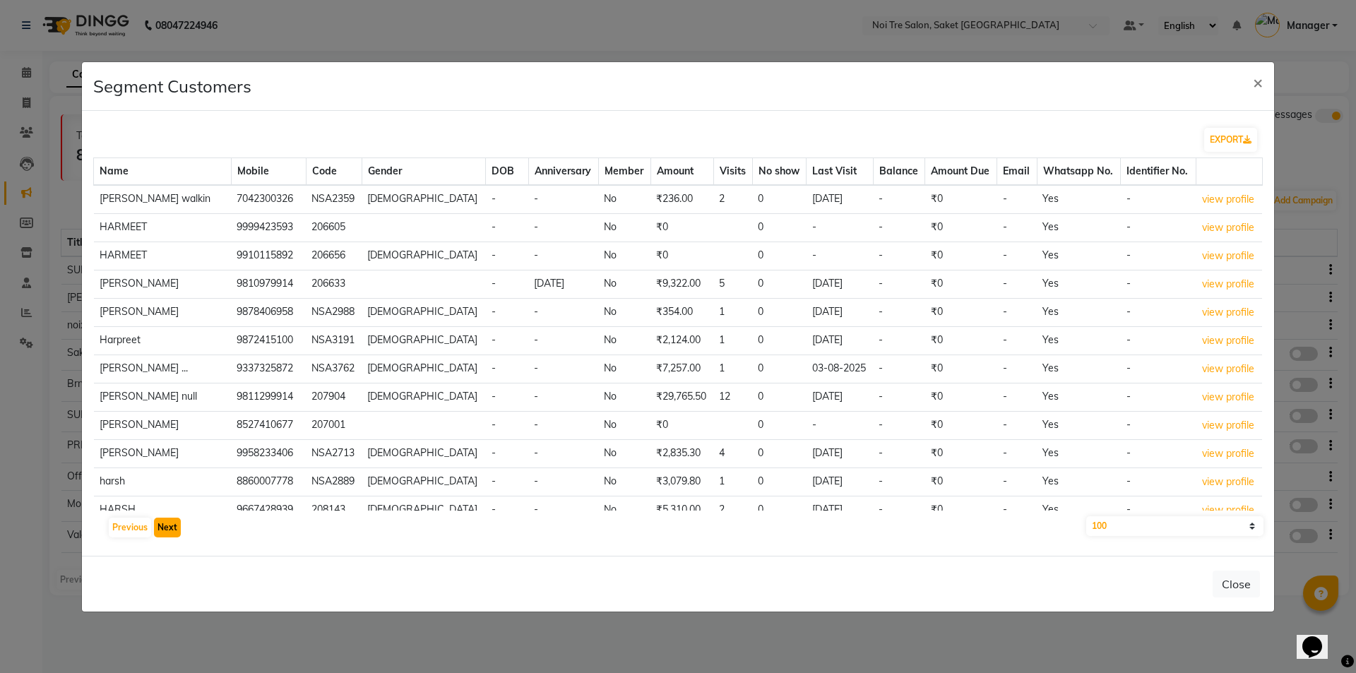
click at [162, 532] on button "Next" at bounding box center [167, 528] width 27 height 20
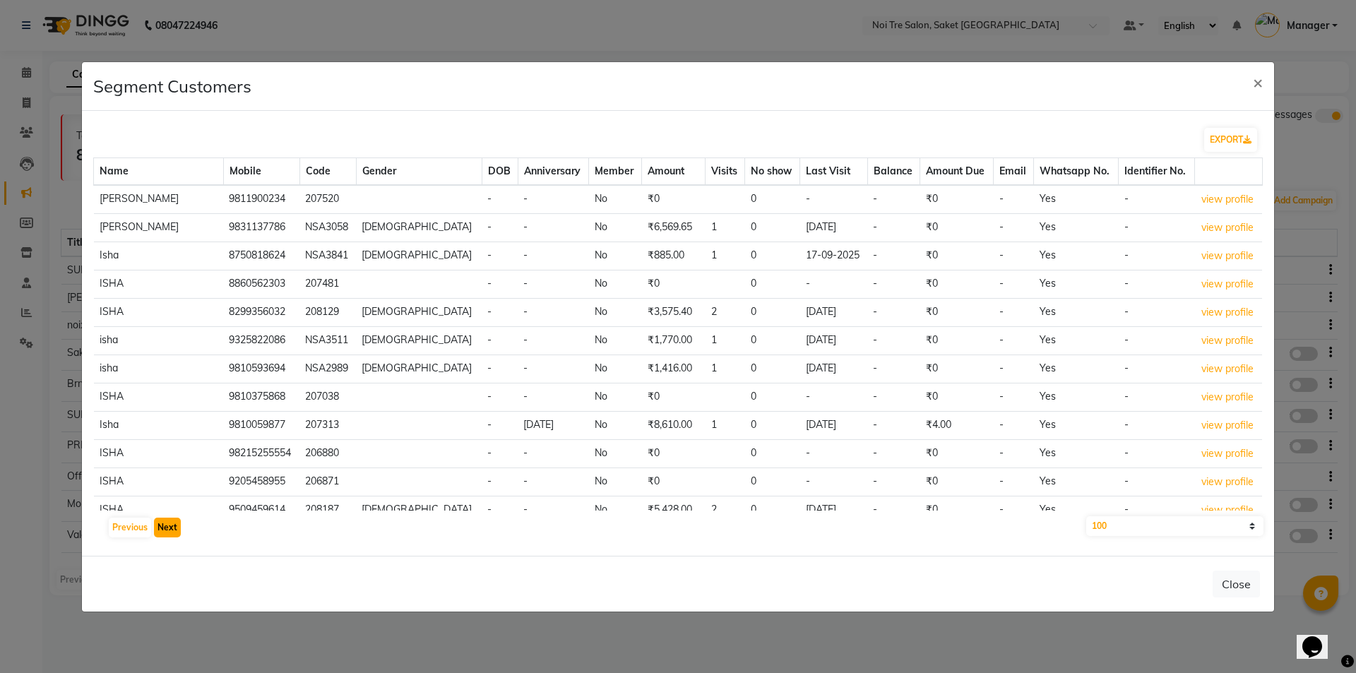
click at [162, 532] on button "Next" at bounding box center [167, 528] width 27 height 20
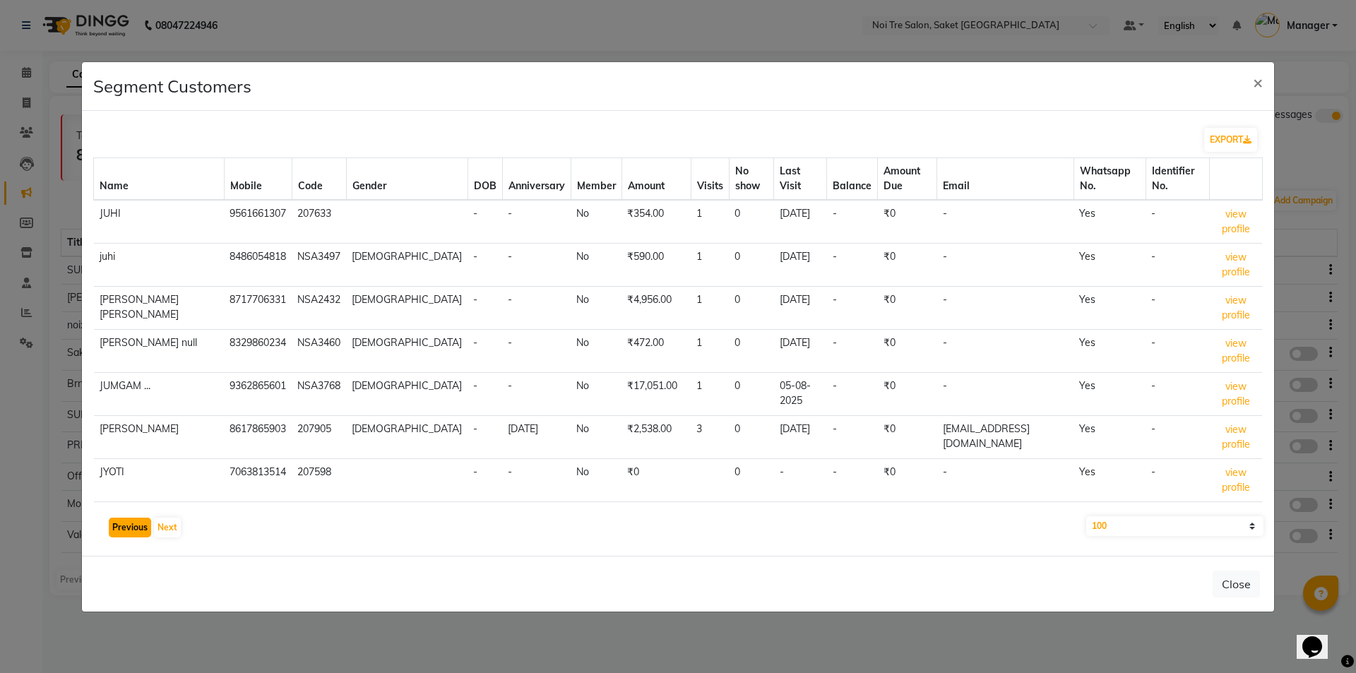
click at [135, 525] on button "Previous" at bounding box center [130, 528] width 42 height 20
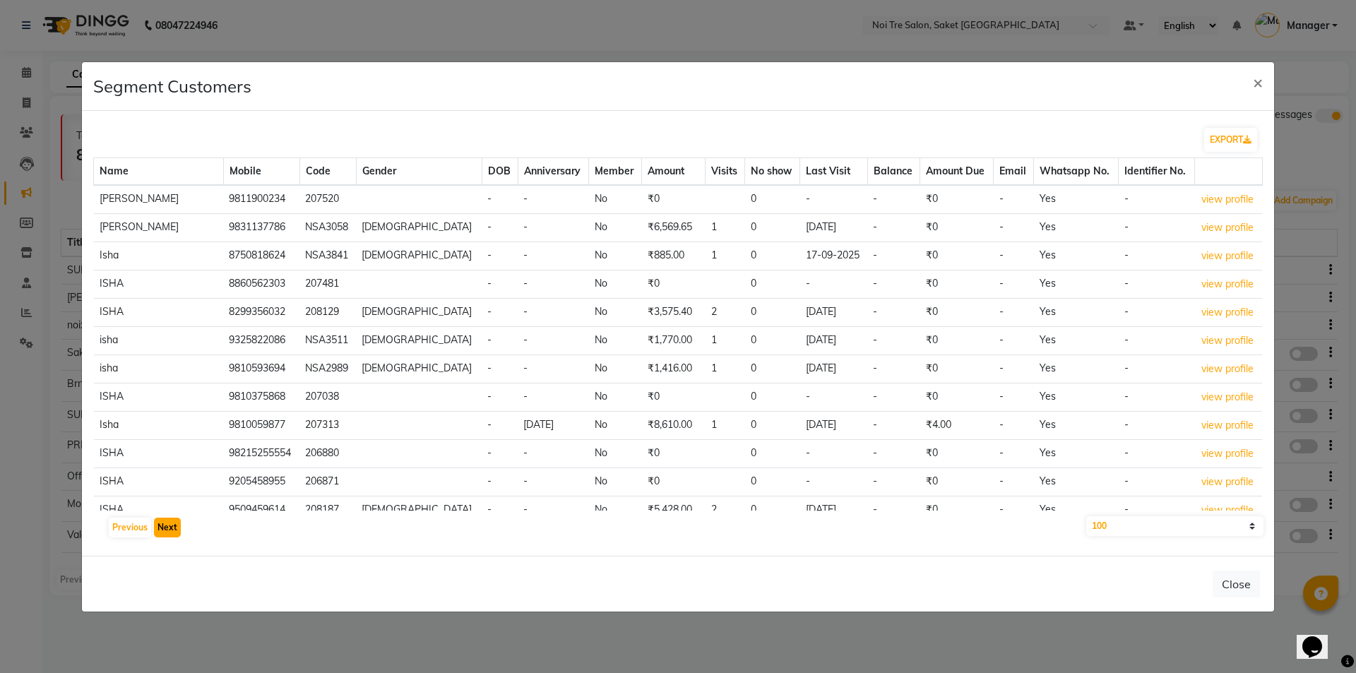
click at [167, 529] on button "Next" at bounding box center [167, 528] width 27 height 20
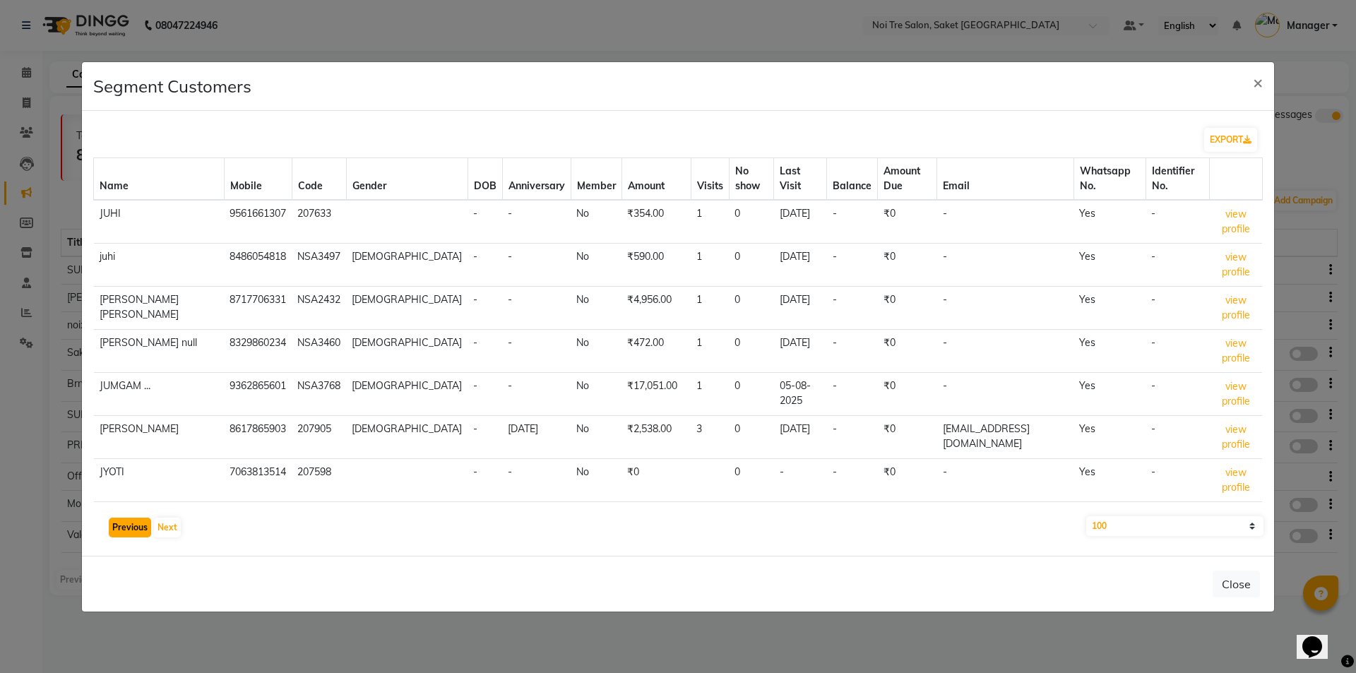
click at [119, 529] on button "Previous" at bounding box center [130, 528] width 42 height 20
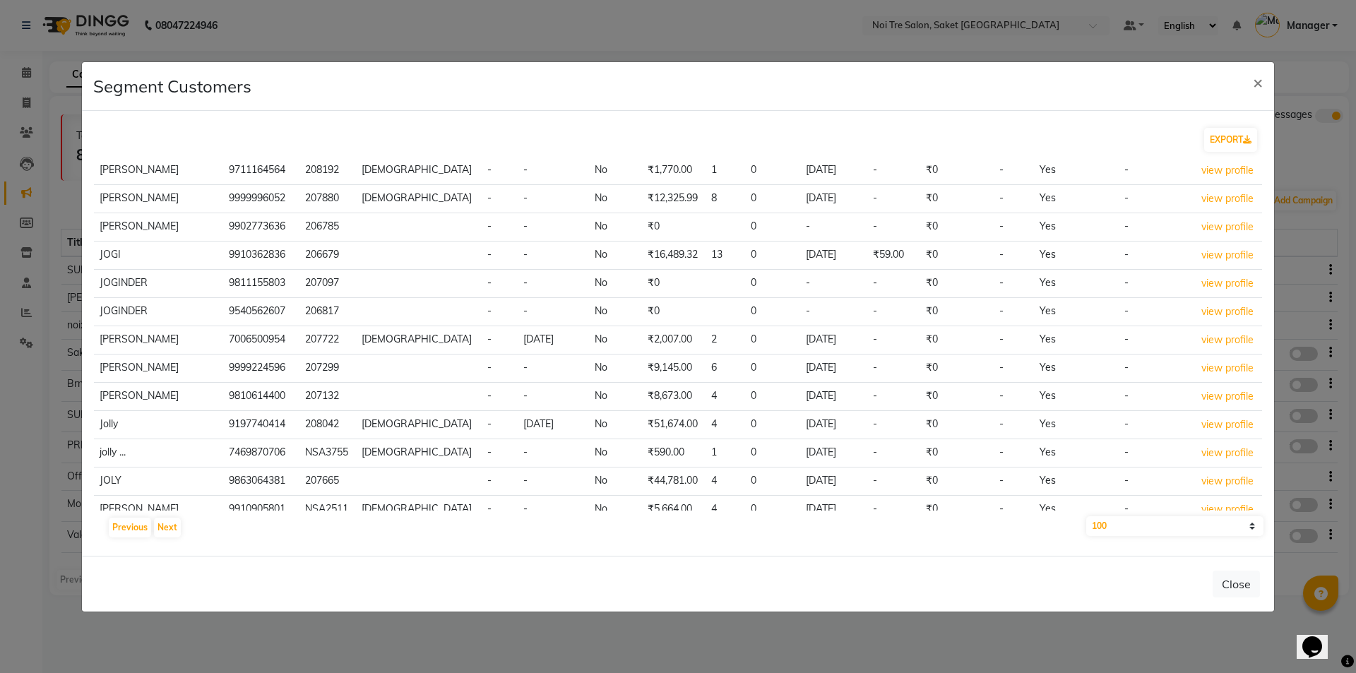
scroll to position [2511, 0]
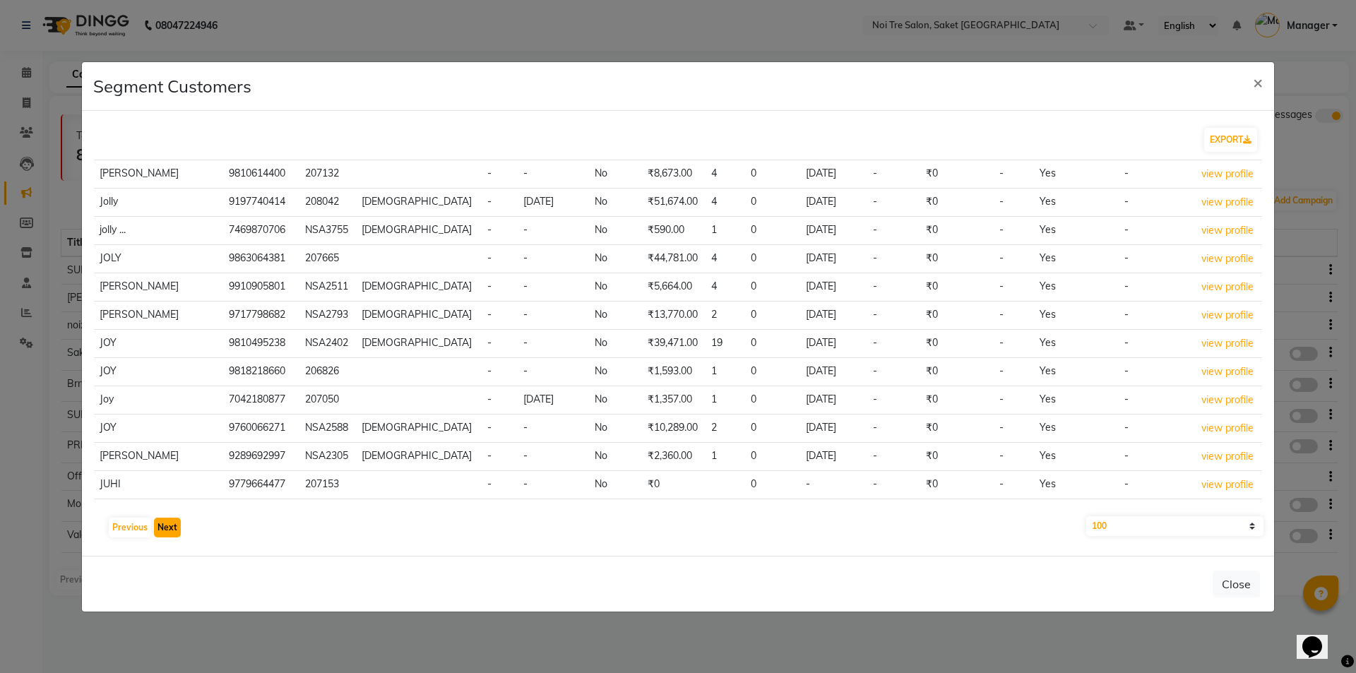
click at [154, 526] on button "Next" at bounding box center [167, 528] width 27 height 20
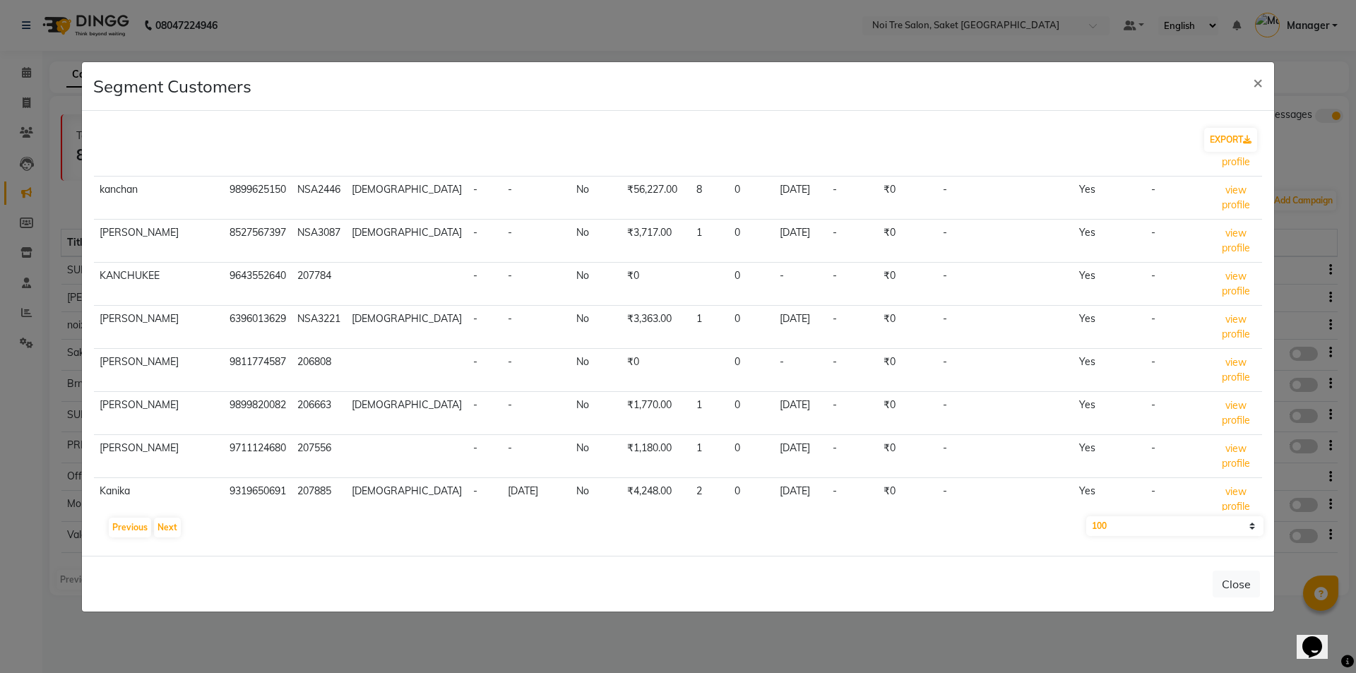
scroll to position [2128, 0]
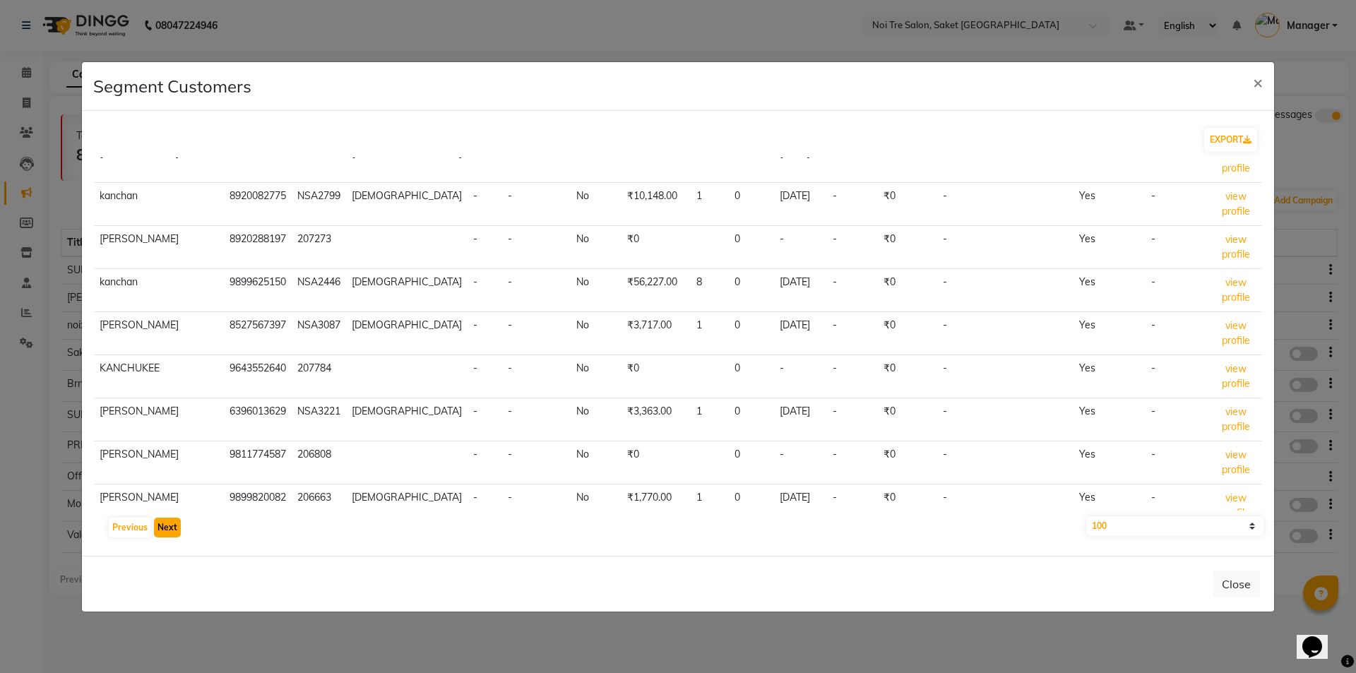
click at [174, 526] on button "Next" at bounding box center [167, 528] width 27 height 20
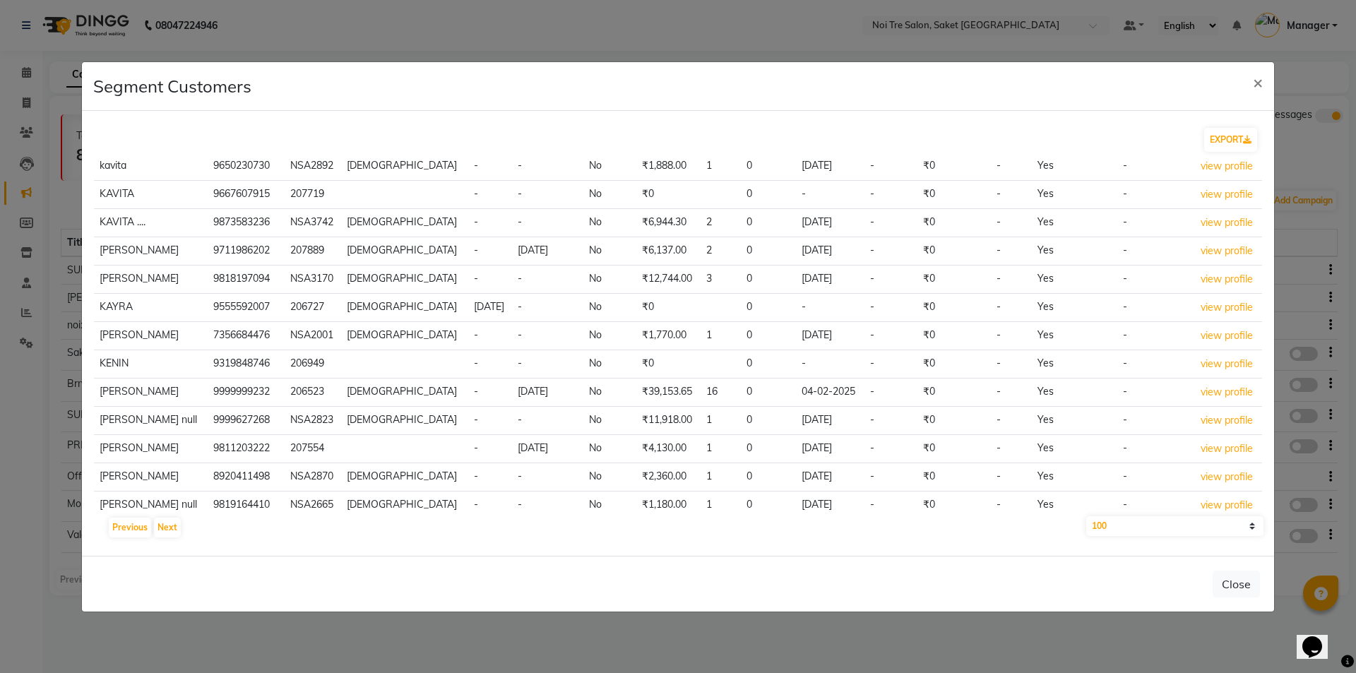
scroll to position [0, 0]
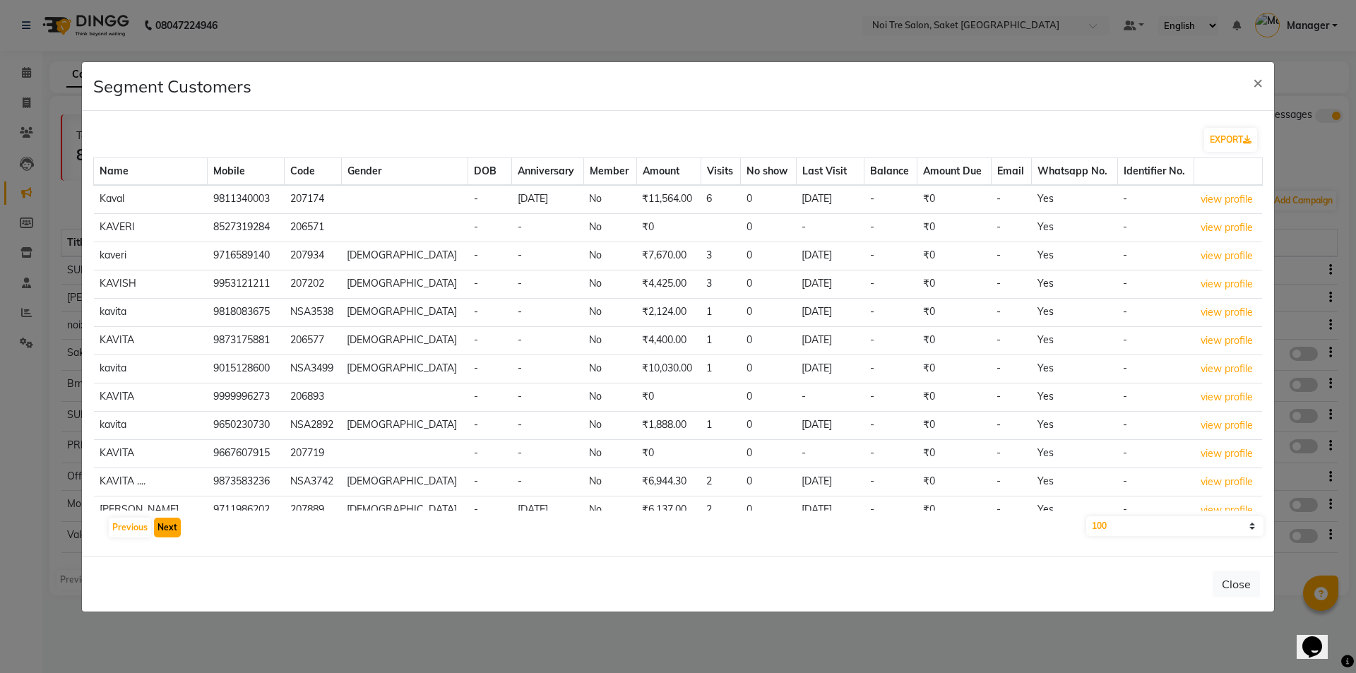
click at [165, 524] on button "Next" at bounding box center [167, 528] width 27 height 20
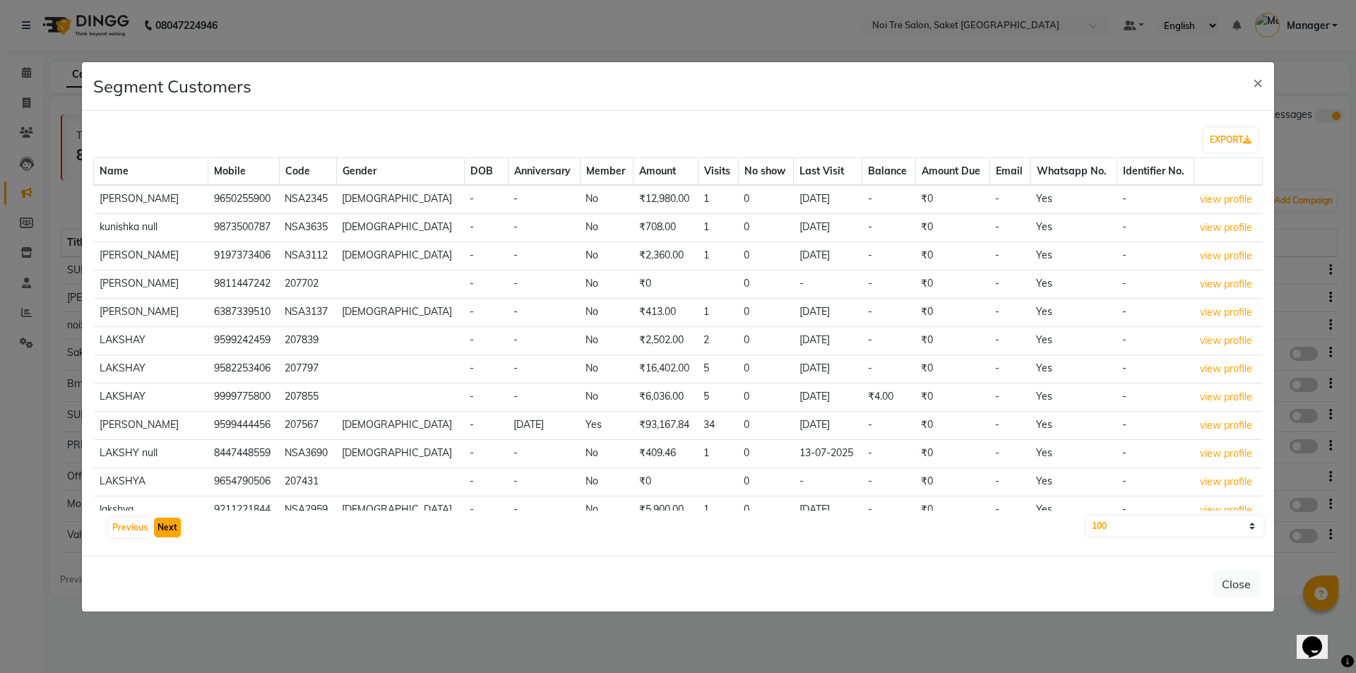
click at [165, 524] on button "Next" at bounding box center [167, 528] width 27 height 20
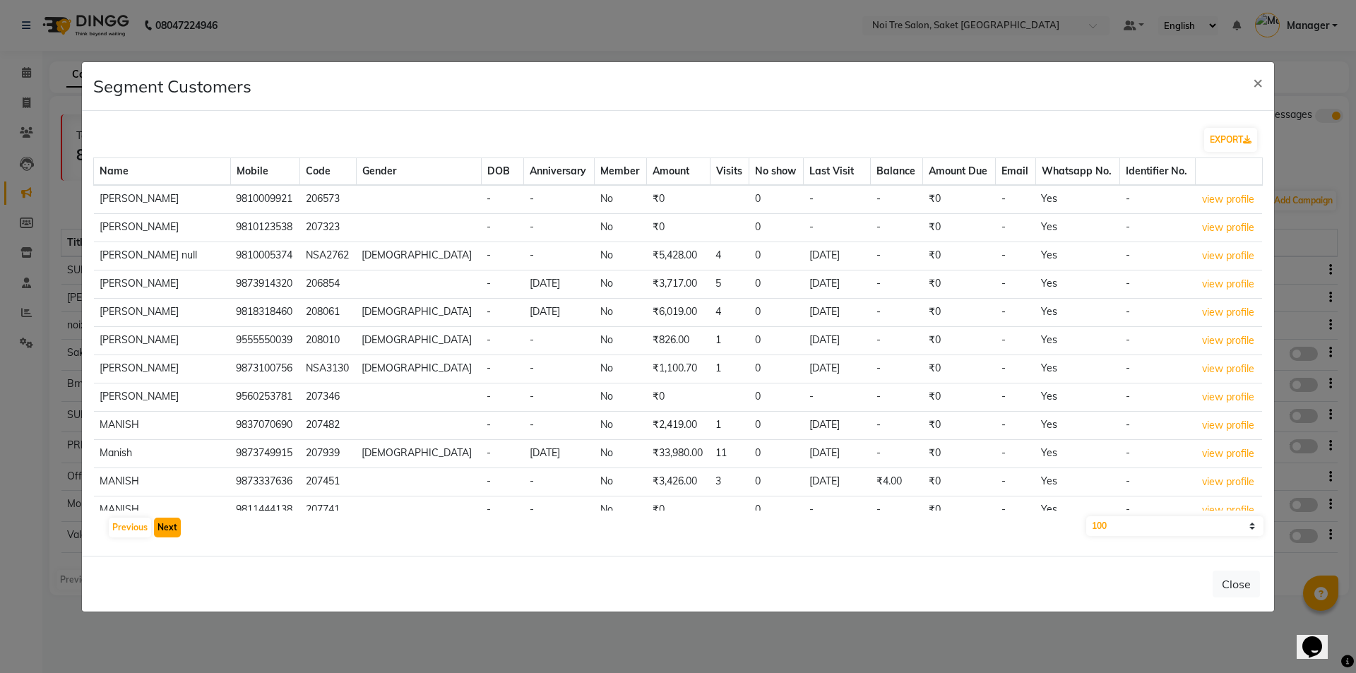
click at [165, 524] on button "Next" at bounding box center [167, 528] width 27 height 20
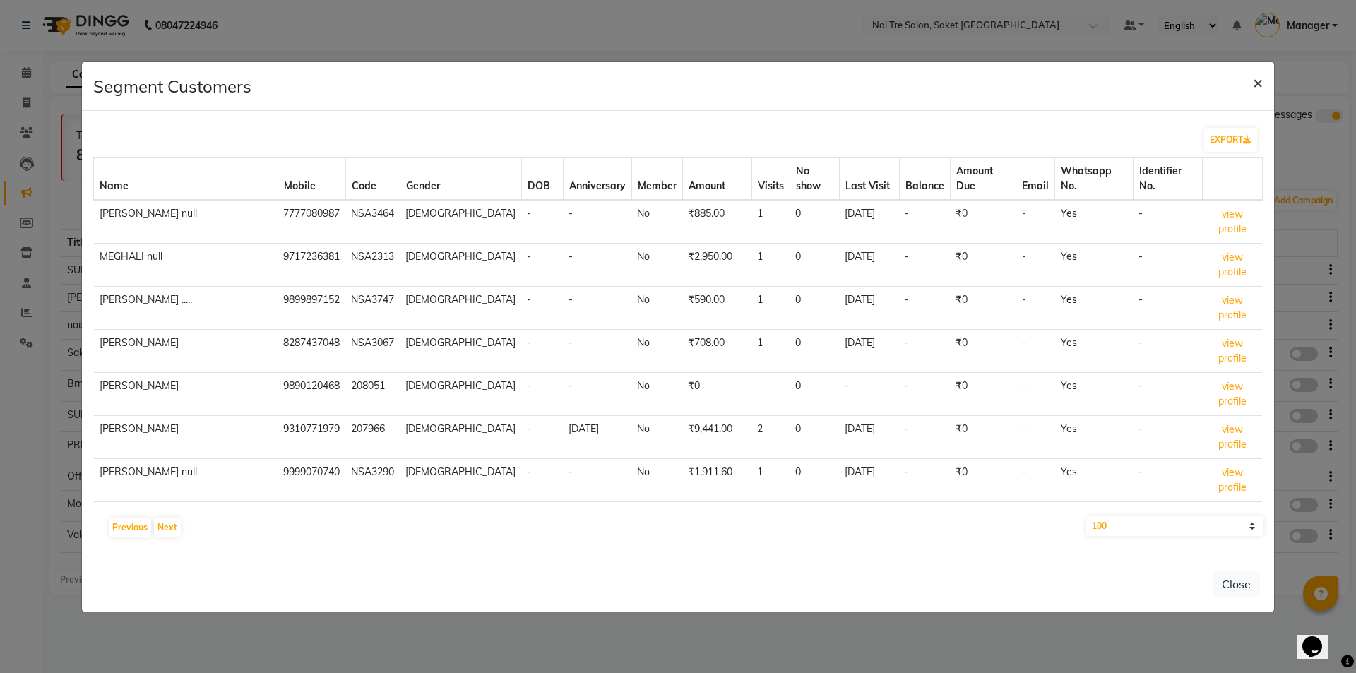
click at [1253, 82] on span "×" at bounding box center [1258, 81] width 10 height 21
click at [1257, 82] on span "×" at bounding box center [1258, 81] width 10 height 21
click at [1231, 136] on button "EXPORT" at bounding box center [1230, 140] width 53 height 24
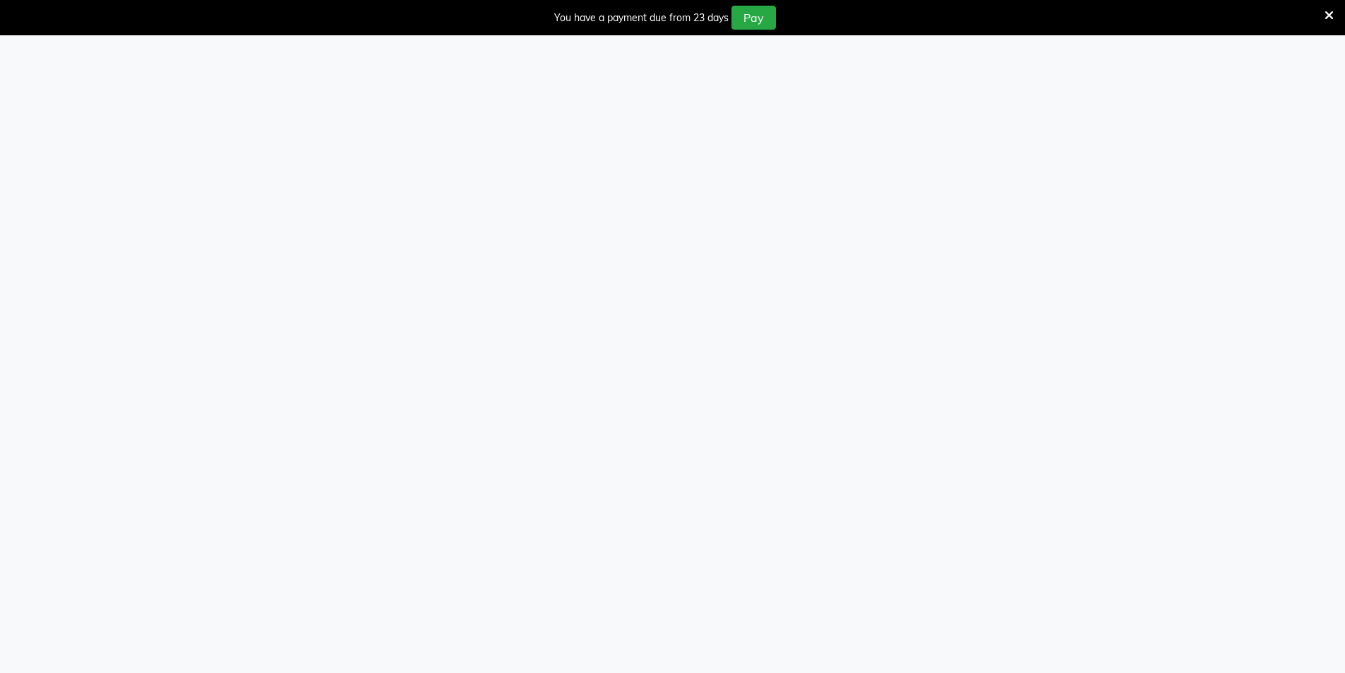
select select "service"
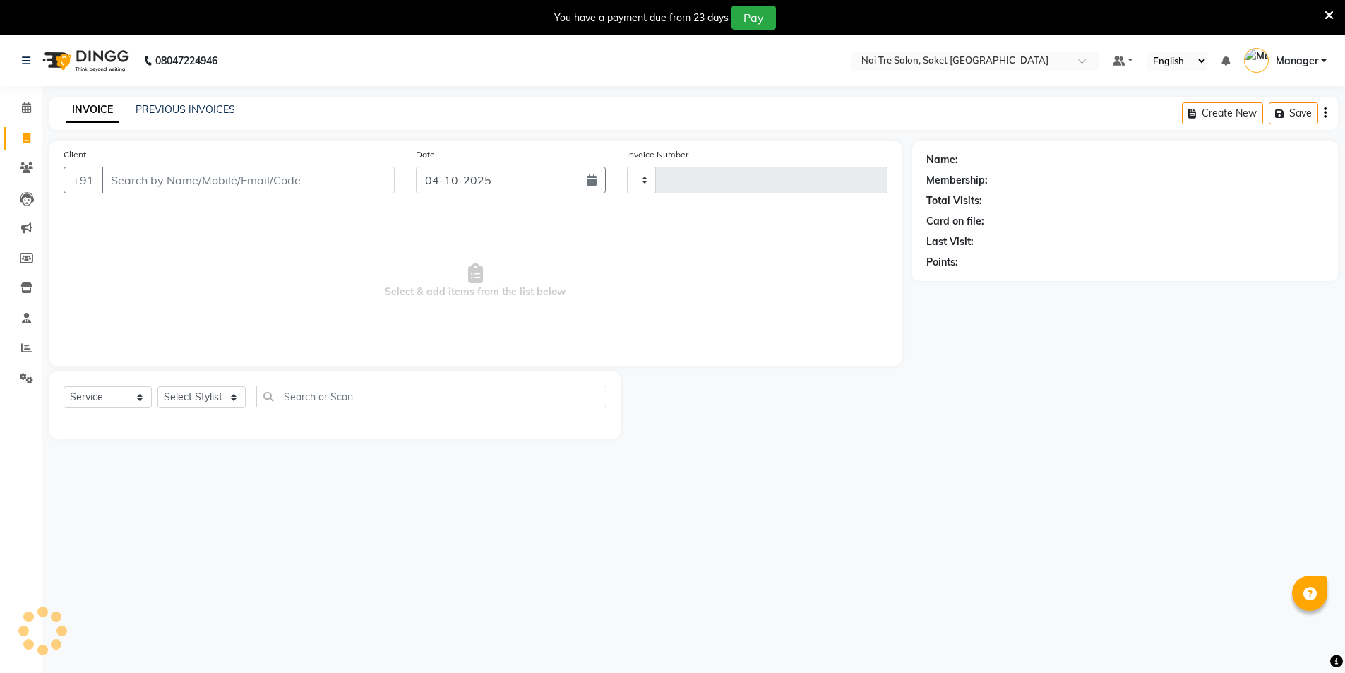
select select "en"
select select "4899"
type input "2025"
drag, startPoint x: 158, startPoint y: 185, endPoint x: 149, endPoint y: 180, distance: 10.4
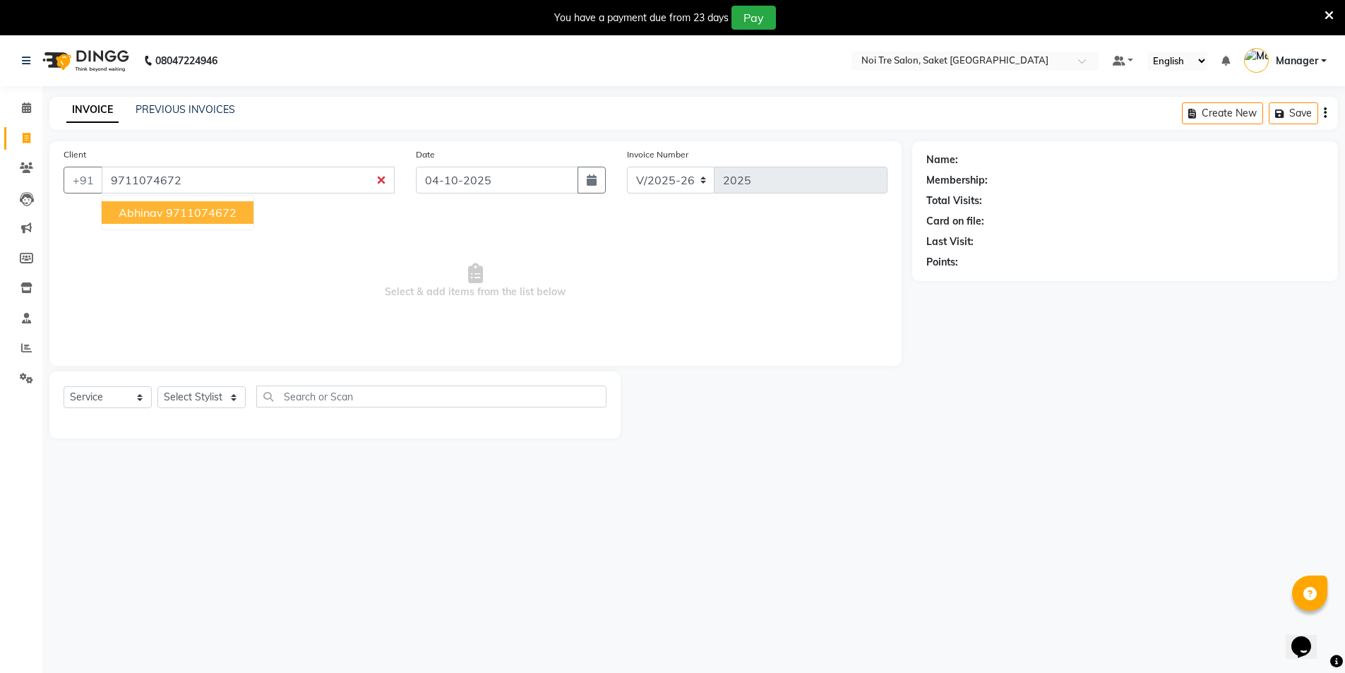
click at [204, 211] on ngb-highlight "9711074672" at bounding box center [201, 212] width 71 height 14
type input "9711074672"
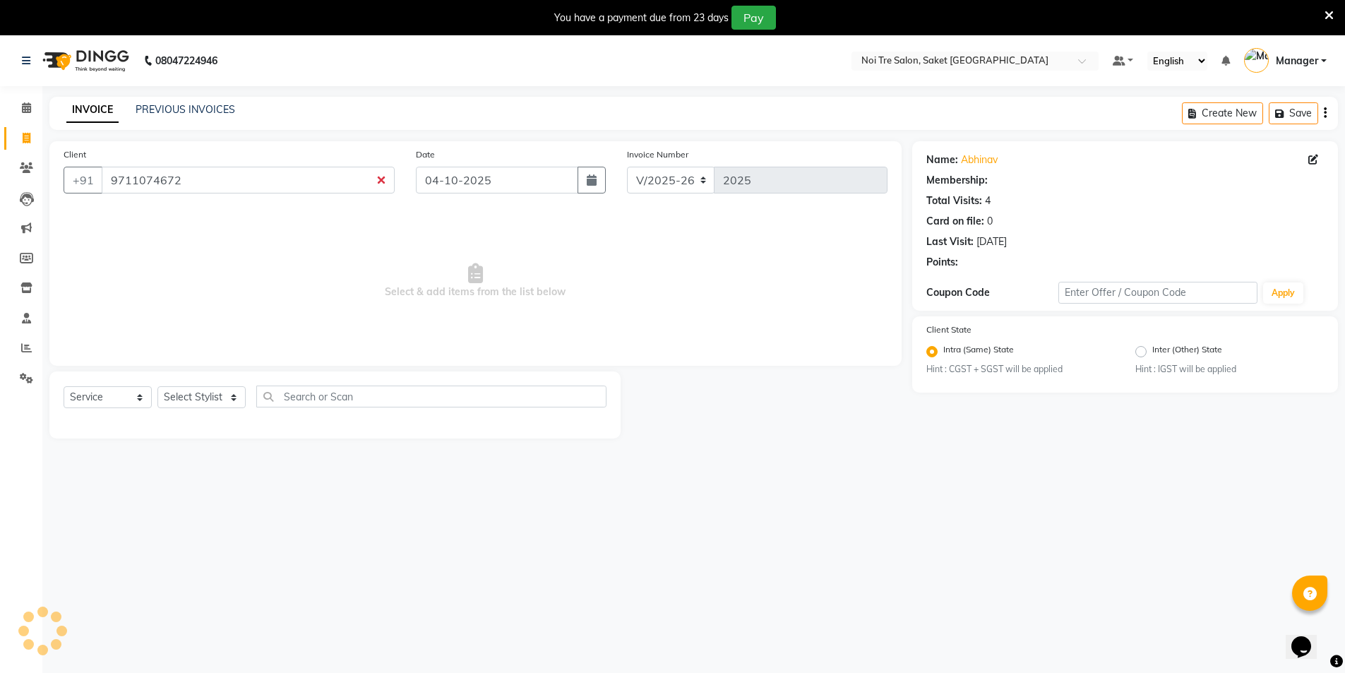
select select "1: Object"
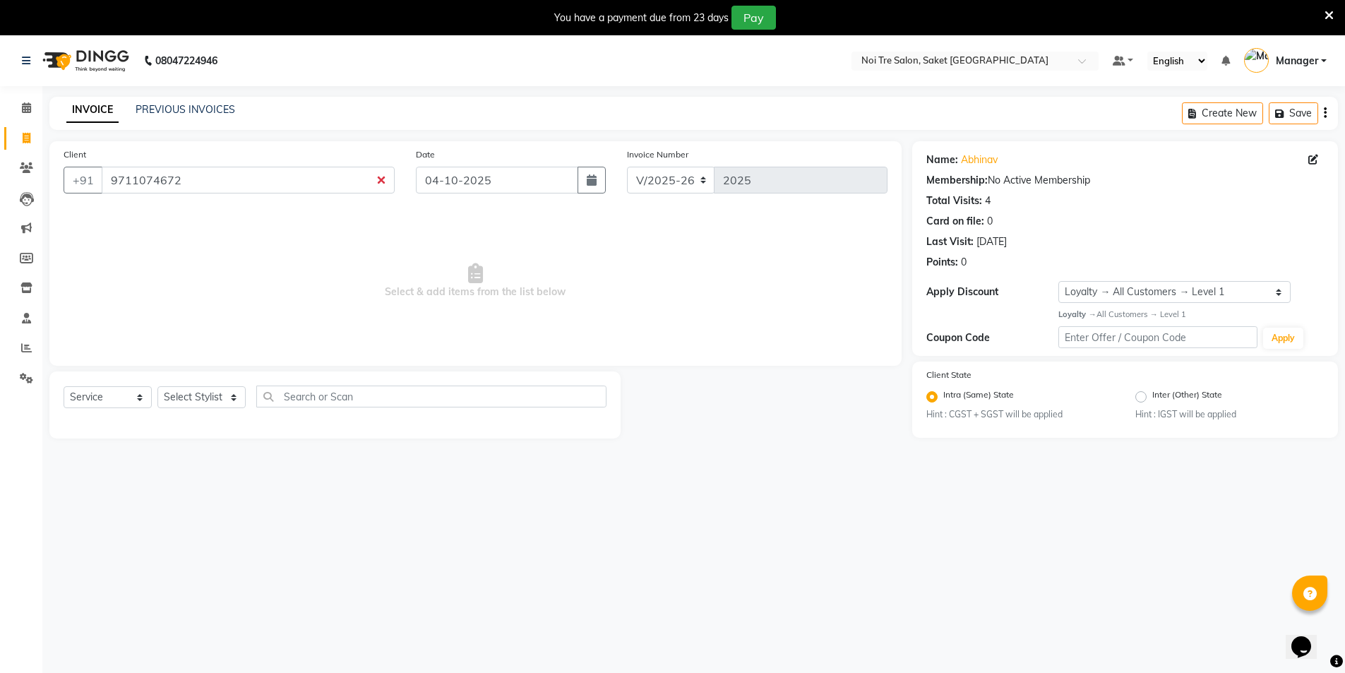
click at [92, 109] on link "INVOICE" at bounding box center [92, 109] width 52 height 25
click at [28, 133] on icon at bounding box center [27, 138] width 8 height 11
select select "service"
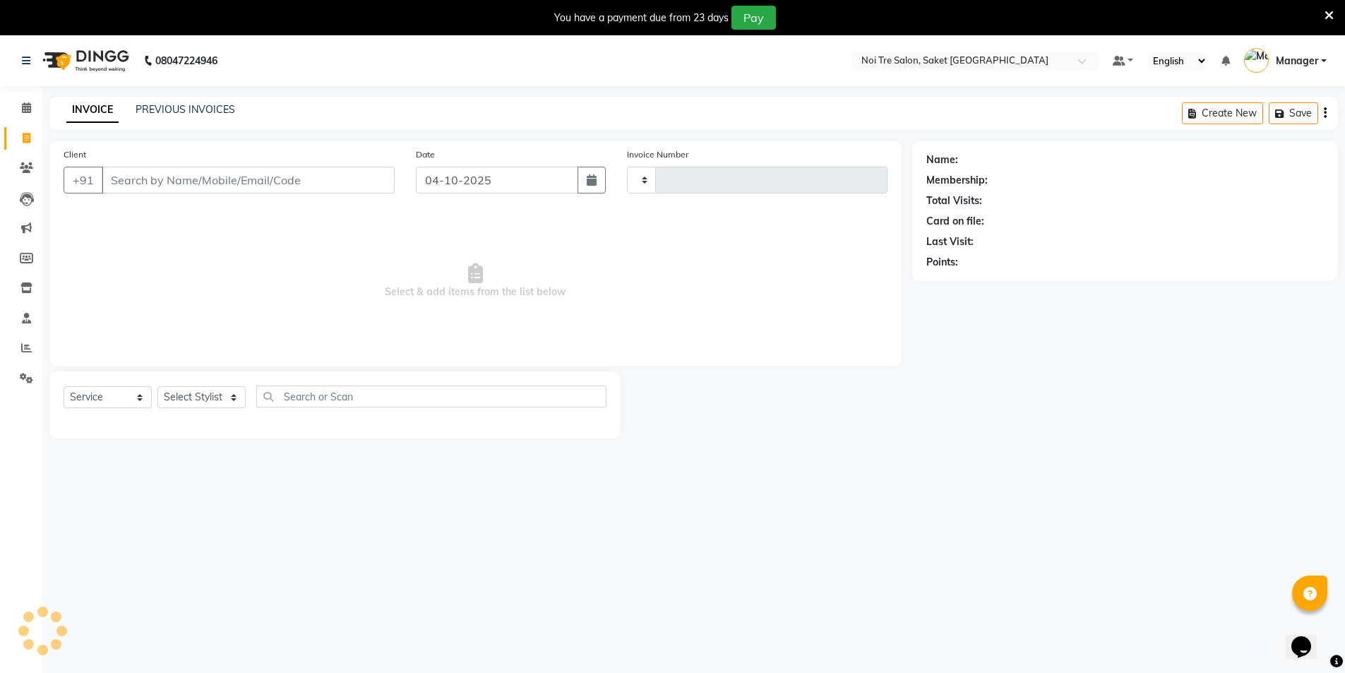
type input "2025"
select select "4899"
click at [158, 182] on input "Client" at bounding box center [248, 180] width 293 height 27
click at [145, 187] on input "Client" at bounding box center [248, 180] width 293 height 27
type input "a"
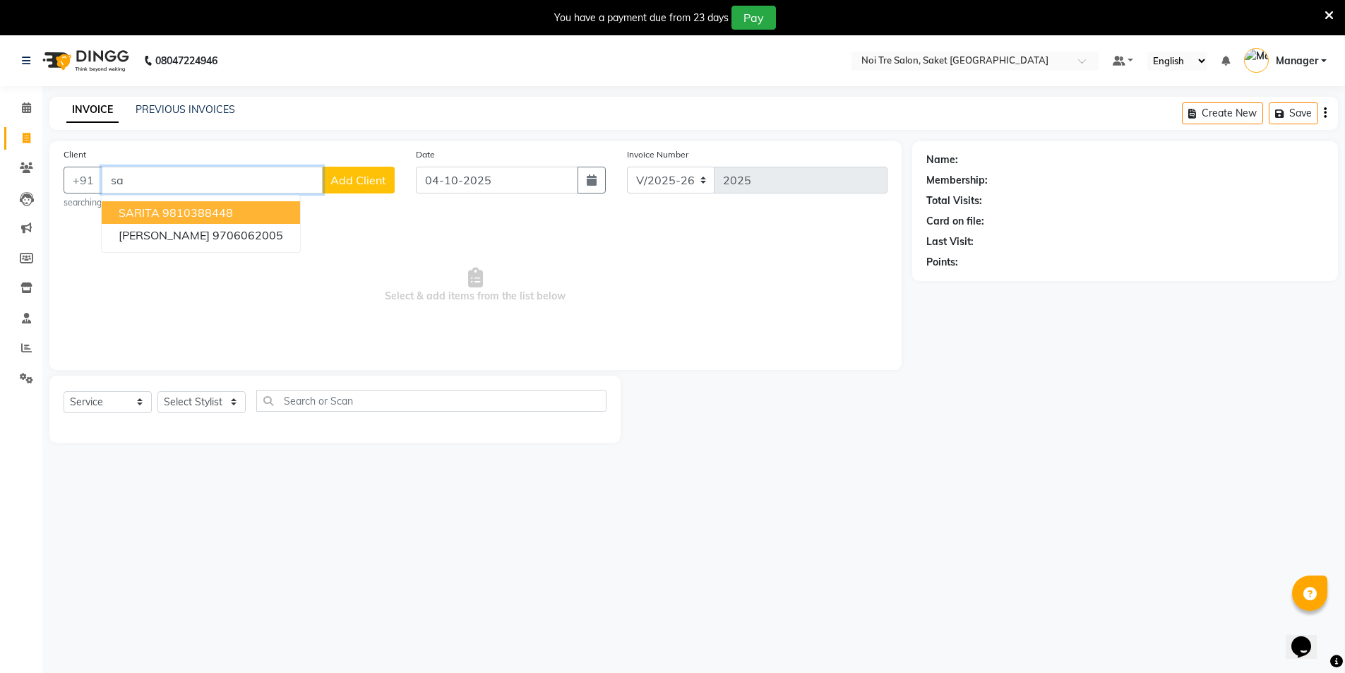
type input "s"
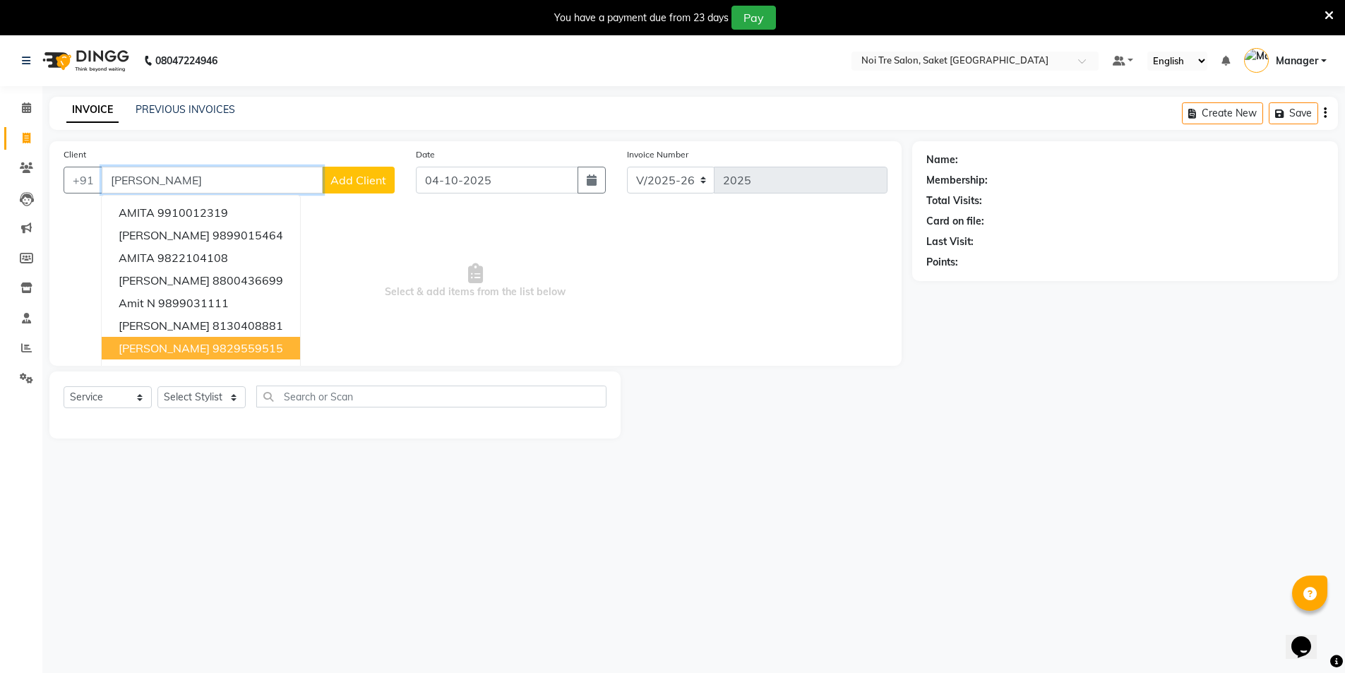
click at [213, 347] on ngb-highlight "9829559515" at bounding box center [248, 348] width 71 height 14
type input "9829559515"
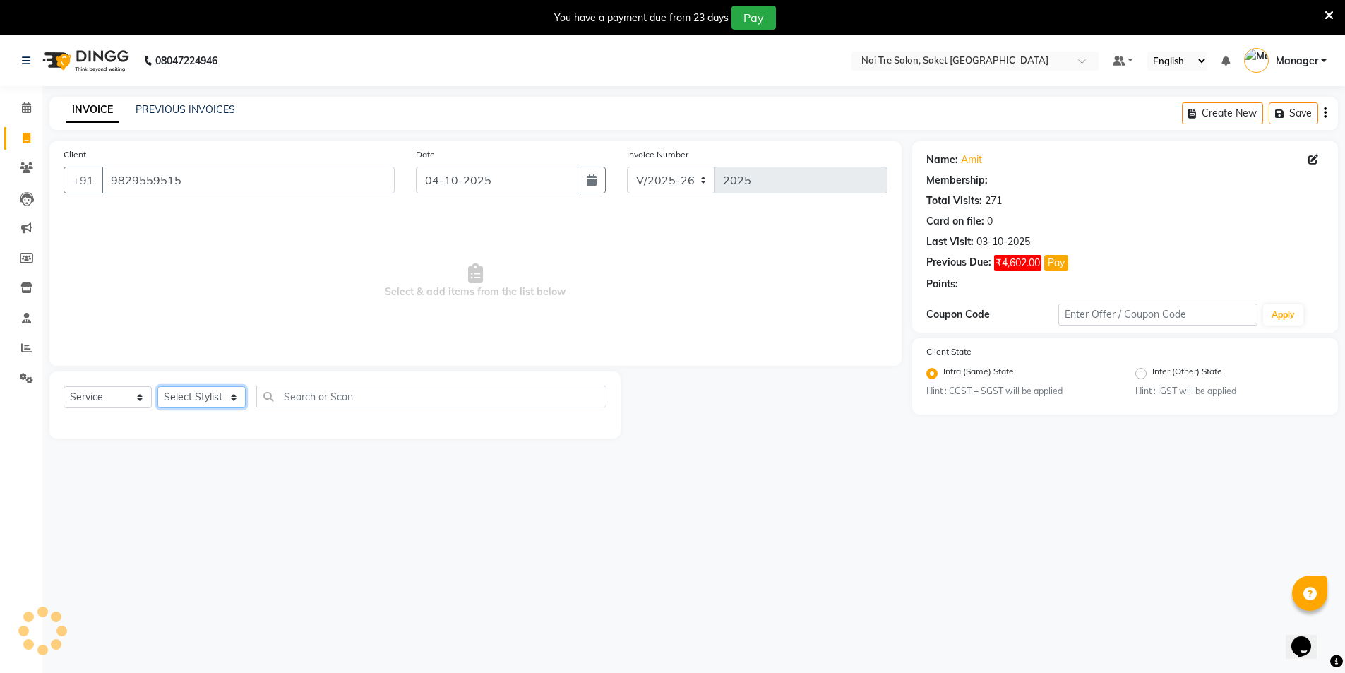
click at [203, 401] on select "Select Stylist AMIT [PERSON_NAME] [PERSON_NAME] Manager [PERSON_NAME] KM [PERSO…" at bounding box center [201, 397] width 88 height 22
select select "1: Object"
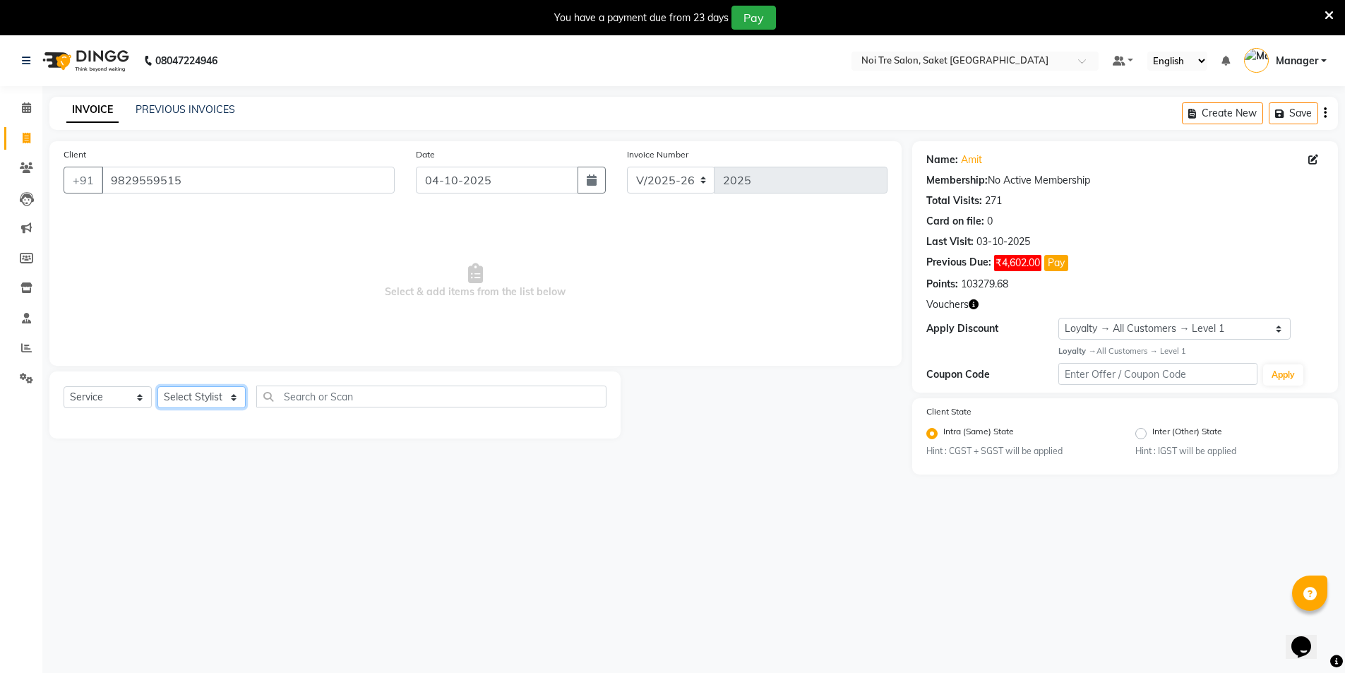
select select "53800"
click at [157, 386] on select "Select Stylist AMIT [PERSON_NAME] [PERSON_NAME] Manager [PERSON_NAME] KM [PERSO…" at bounding box center [201, 397] width 88 height 22
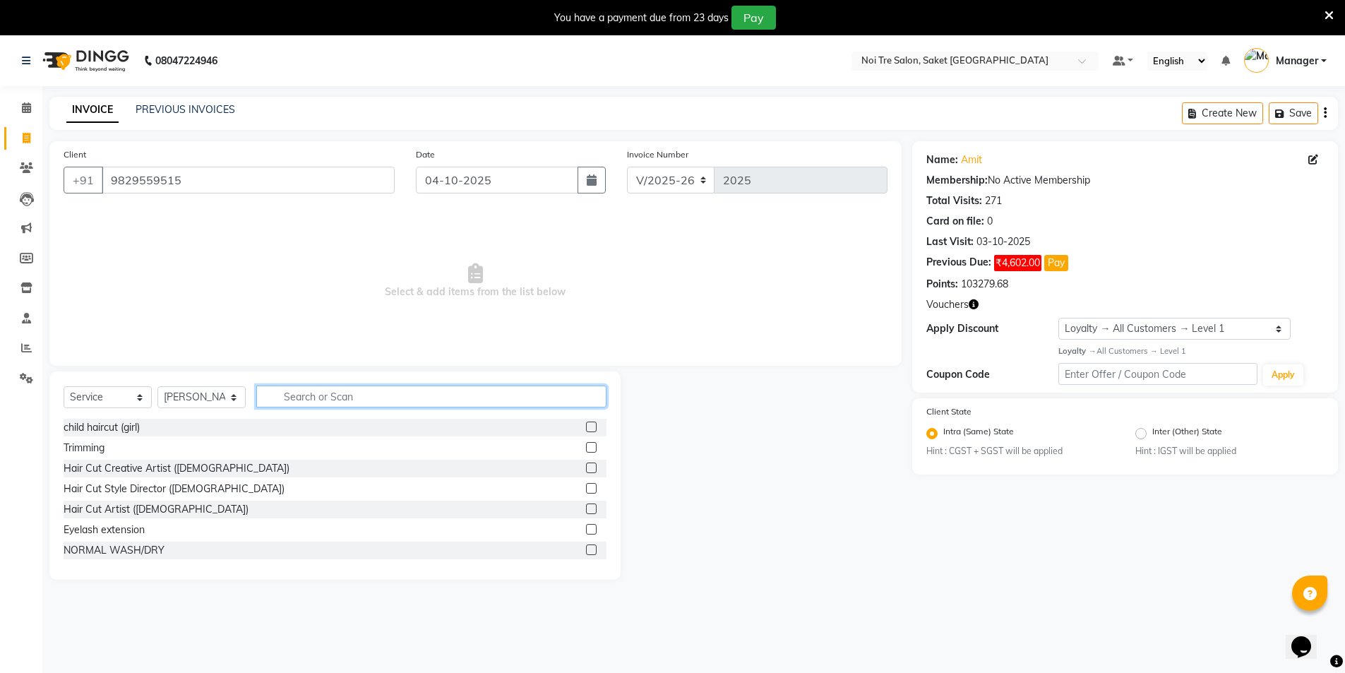
click at [325, 392] on input "text" at bounding box center [431, 397] width 350 height 22
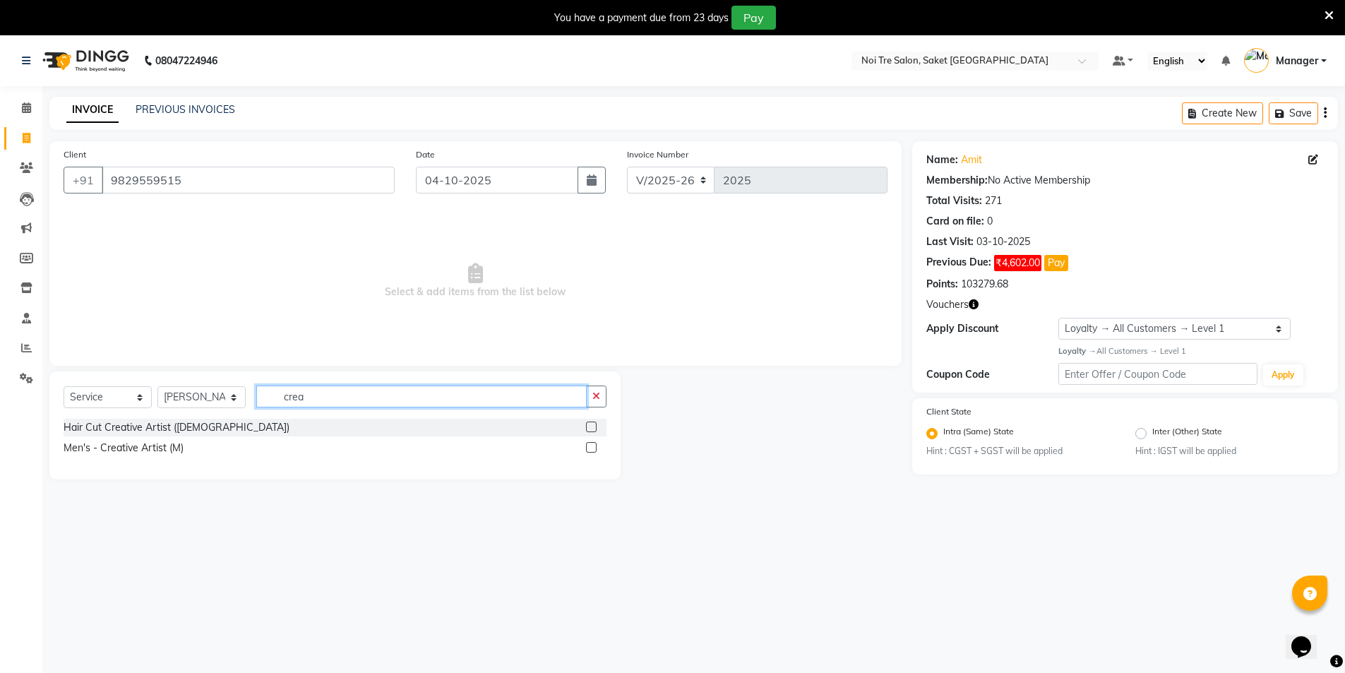
type input "crea"
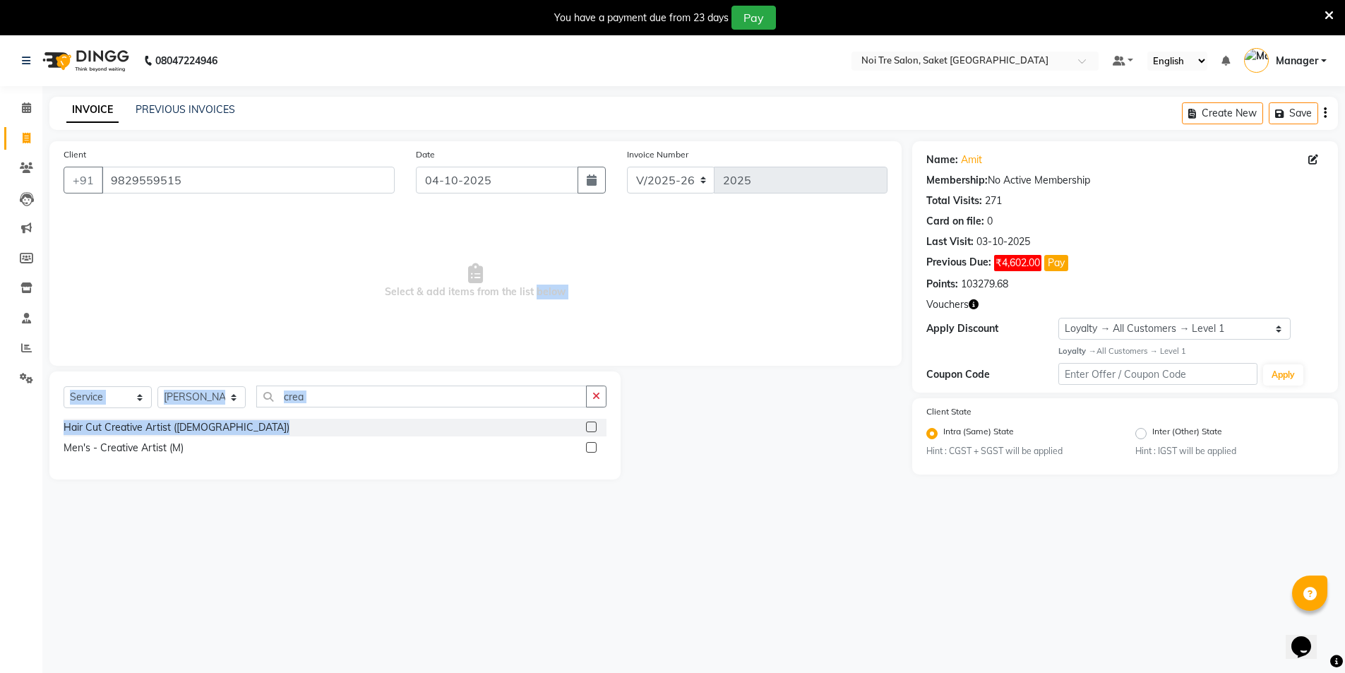
drag, startPoint x: 596, startPoint y: 427, endPoint x: 525, endPoint y: 348, distance: 106.0
click at [532, 350] on div "Client [PHONE_NUMBER] Date [DATE] Invoice Number V/2025 V/[PHONE_NUMBER] Select…" at bounding box center [475, 310] width 873 height 338
click at [587, 428] on label at bounding box center [591, 427] width 11 height 11
click at [587, 428] on input "checkbox" at bounding box center [590, 427] width 9 height 9
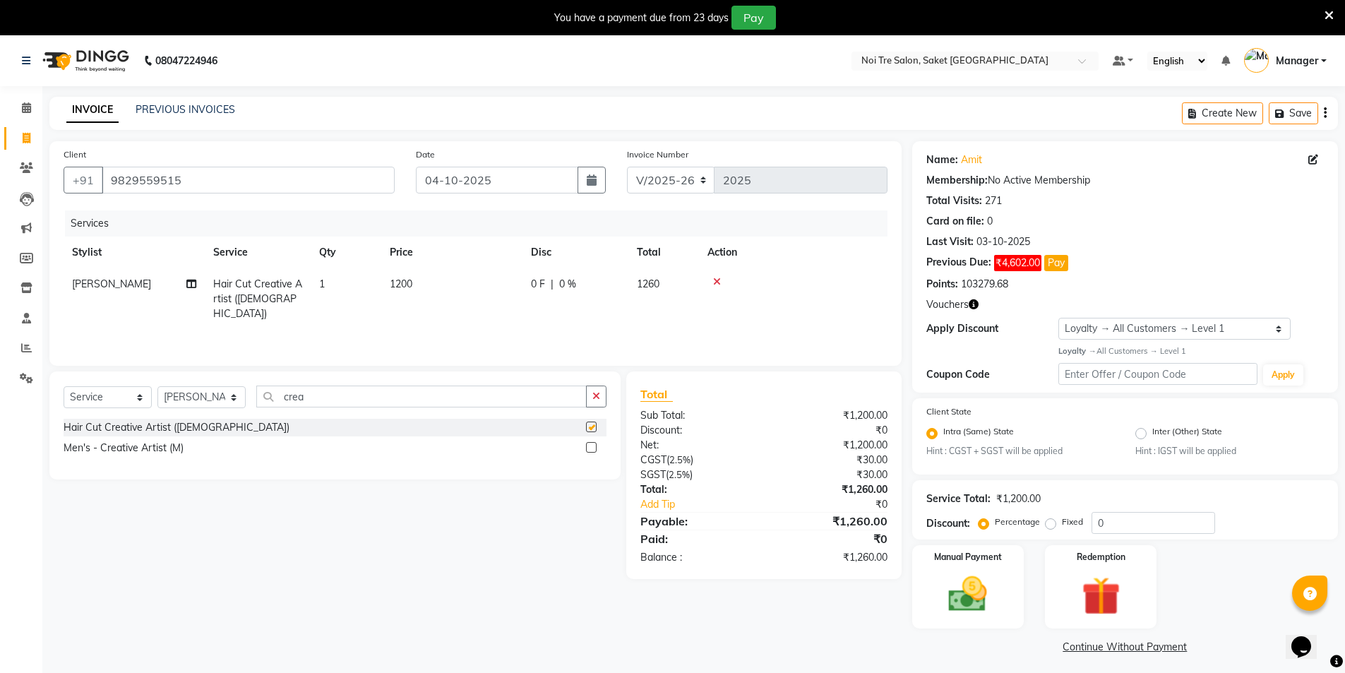
checkbox input "false"
click at [417, 282] on td "1200" at bounding box center [451, 298] width 141 height 61
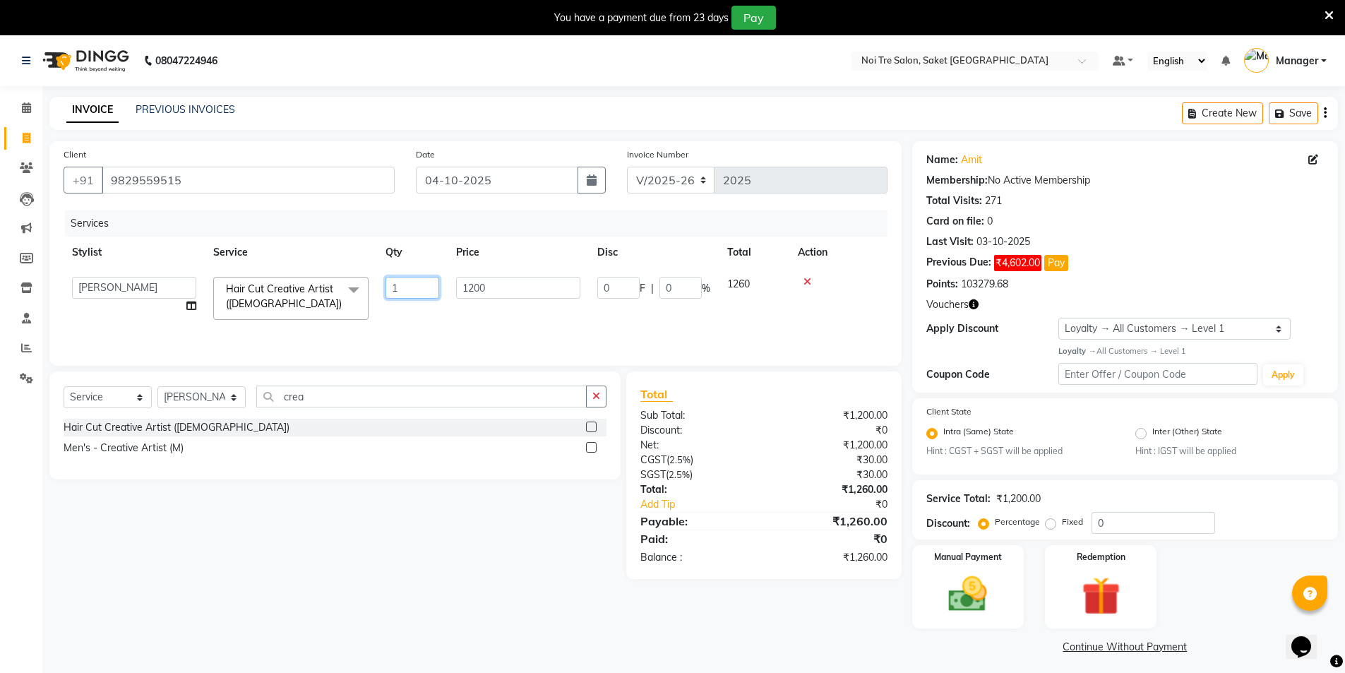
click at [404, 289] on input "1" at bounding box center [413, 288] width 54 height 22
type input "2"
click at [422, 311] on tr "AMIT [PERSON_NAME] [PERSON_NAME] Manager [PERSON_NAME] KM [PERSON_NAME] [PERSON…" at bounding box center [476, 298] width 824 height 60
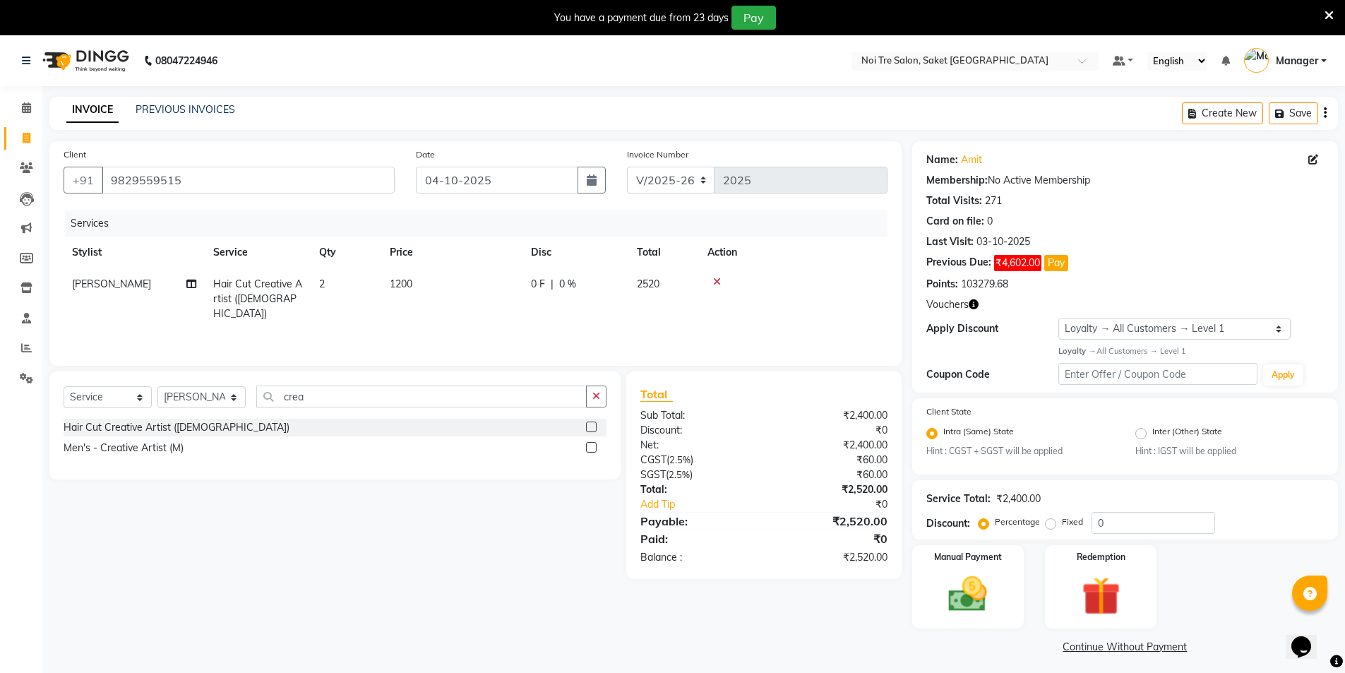
click at [437, 285] on td "1200" at bounding box center [451, 298] width 141 height 61
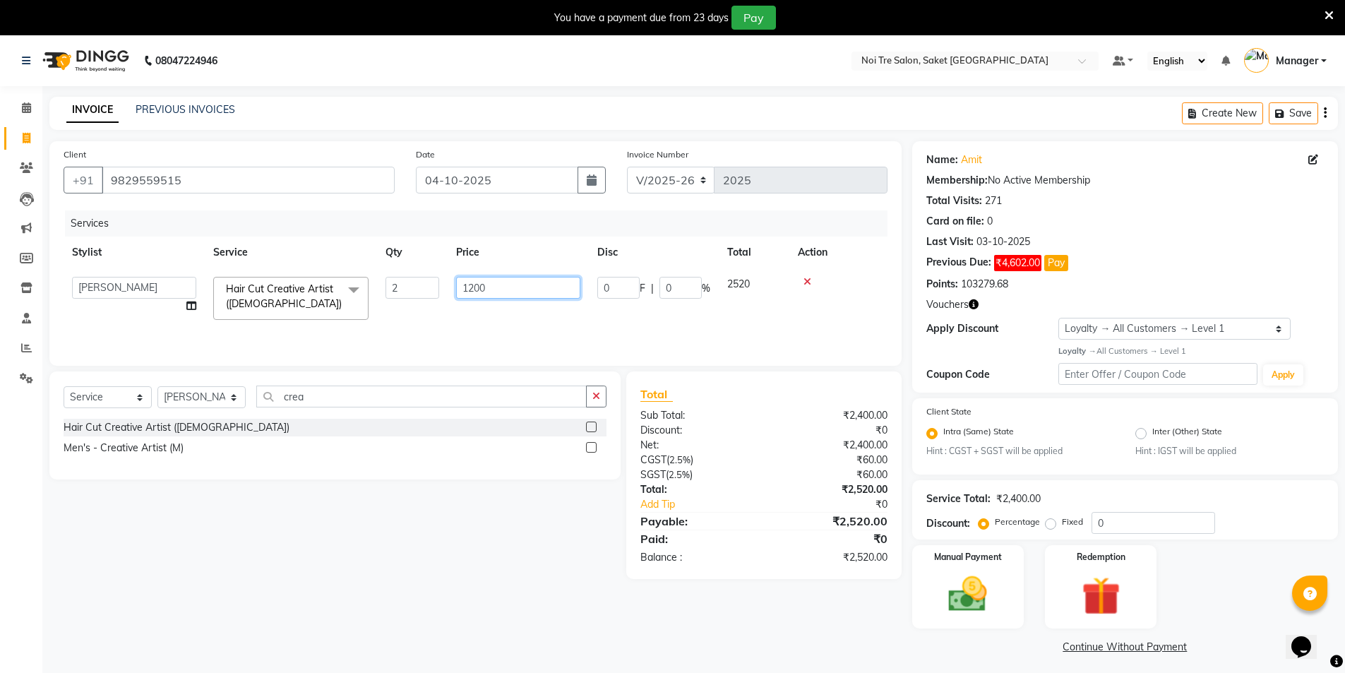
click at [505, 288] on input "1200" at bounding box center [518, 288] width 124 height 22
type input "1"
type input "1800"
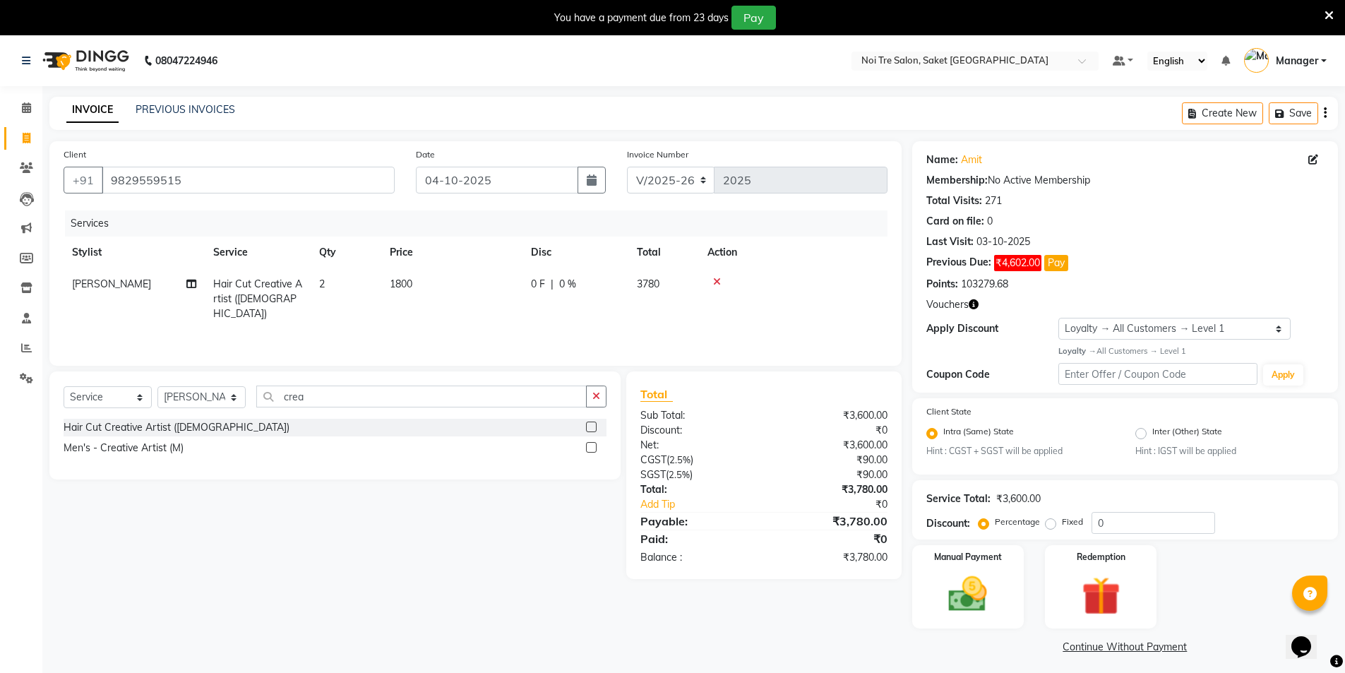
click at [498, 323] on div "Services Stylist Service Qty Price Disc Total Action AMIT Hair Cut Creative Art…" at bounding box center [476, 280] width 824 height 141
click at [198, 399] on select "Select Stylist AMIT [PERSON_NAME] [PERSON_NAME] Manager [PERSON_NAME] KM [PERSO…" at bounding box center [201, 397] width 88 height 22
select select "62634"
click at [157, 386] on select "Select Stylist AMIT [PERSON_NAME] [PERSON_NAME] Manager [PERSON_NAME] KM [PERSO…" at bounding box center [201, 397] width 88 height 22
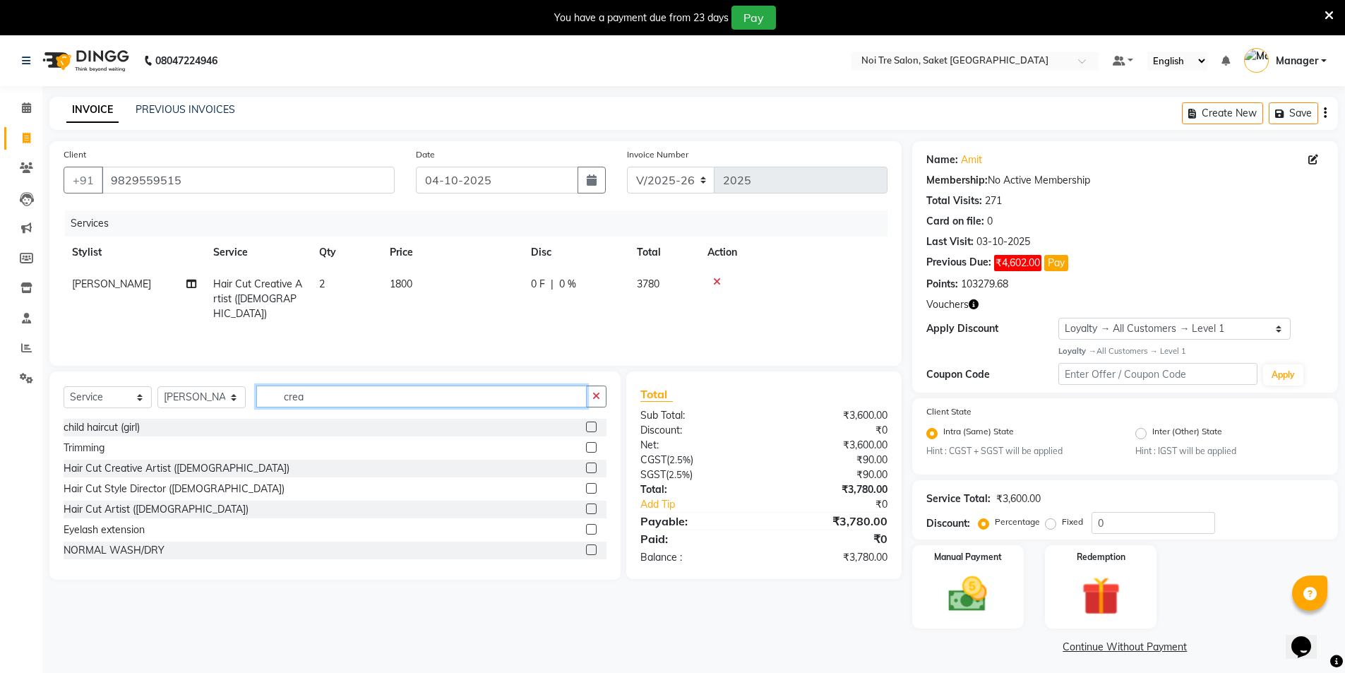
click at [347, 390] on input "crea" at bounding box center [421, 397] width 330 height 22
type input "c"
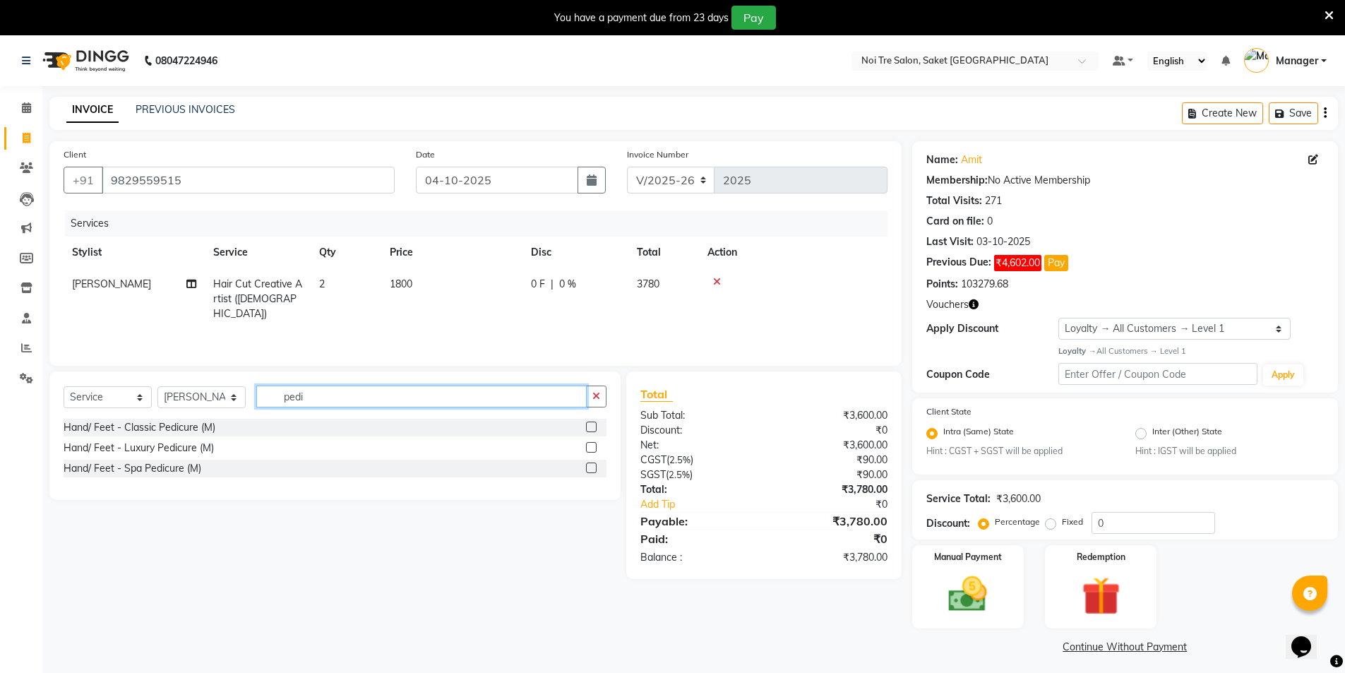
type input "pedi"
click at [593, 451] on label at bounding box center [591, 447] width 11 height 11
click at [593, 451] on input "checkbox" at bounding box center [590, 447] width 9 height 9
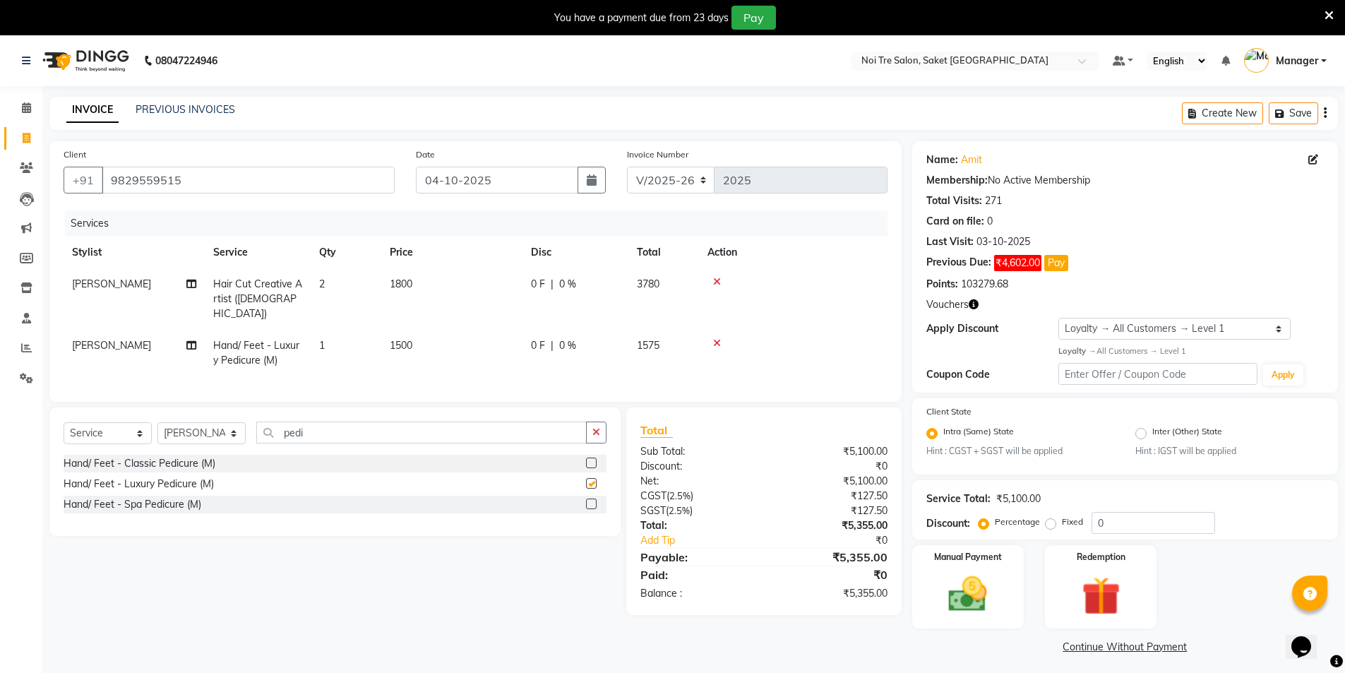
checkbox input "false"
click at [435, 280] on td "1800" at bounding box center [451, 298] width 141 height 61
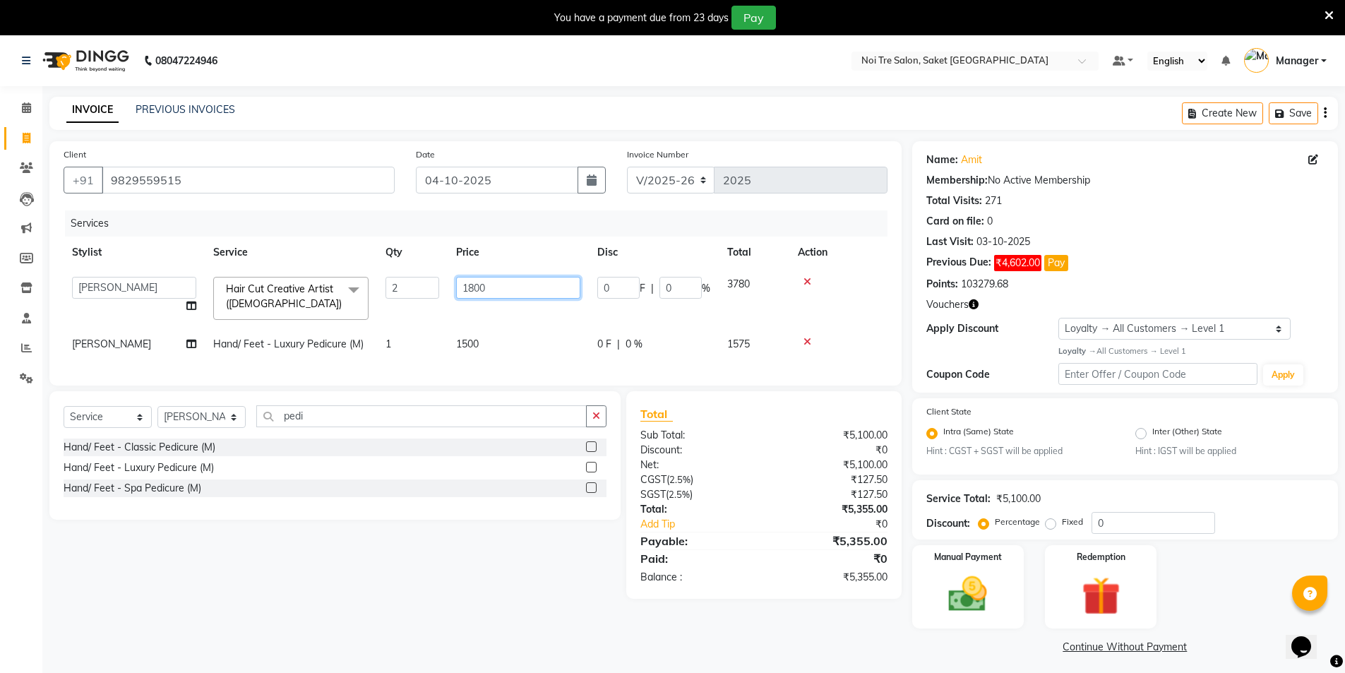
click at [518, 292] on input "1800" at bounding box center [518, 288] width 124 height 22
type input "1"
type input "2000"
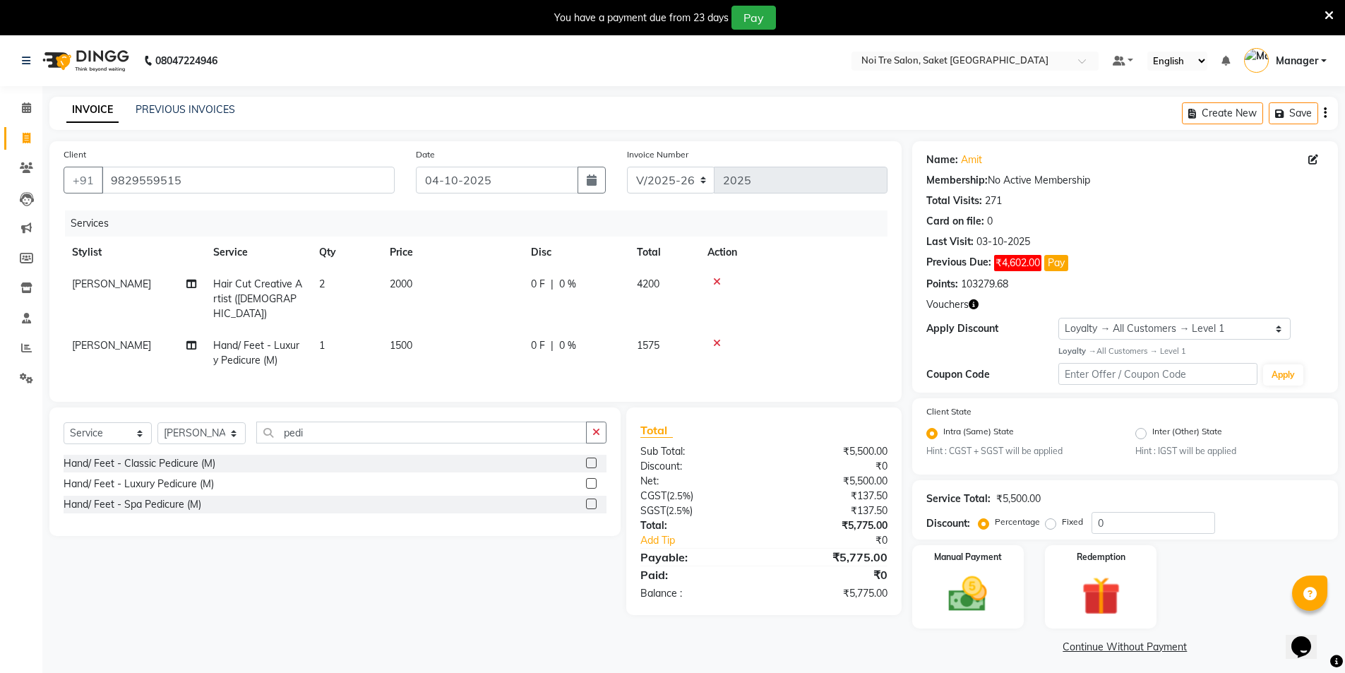
click at [527, 324] on tbody "AMIT Hair Cut Creative Artist ([DEMOGRAPHIC_DATA]) 2 2000 0 F | 0 % 4200 [PERSO…" at bounding box center [476, 322] width 824 height 108
click at [1020, 576] on div "Manual Payment" at bounding box center [967, 587] width 116 height 87
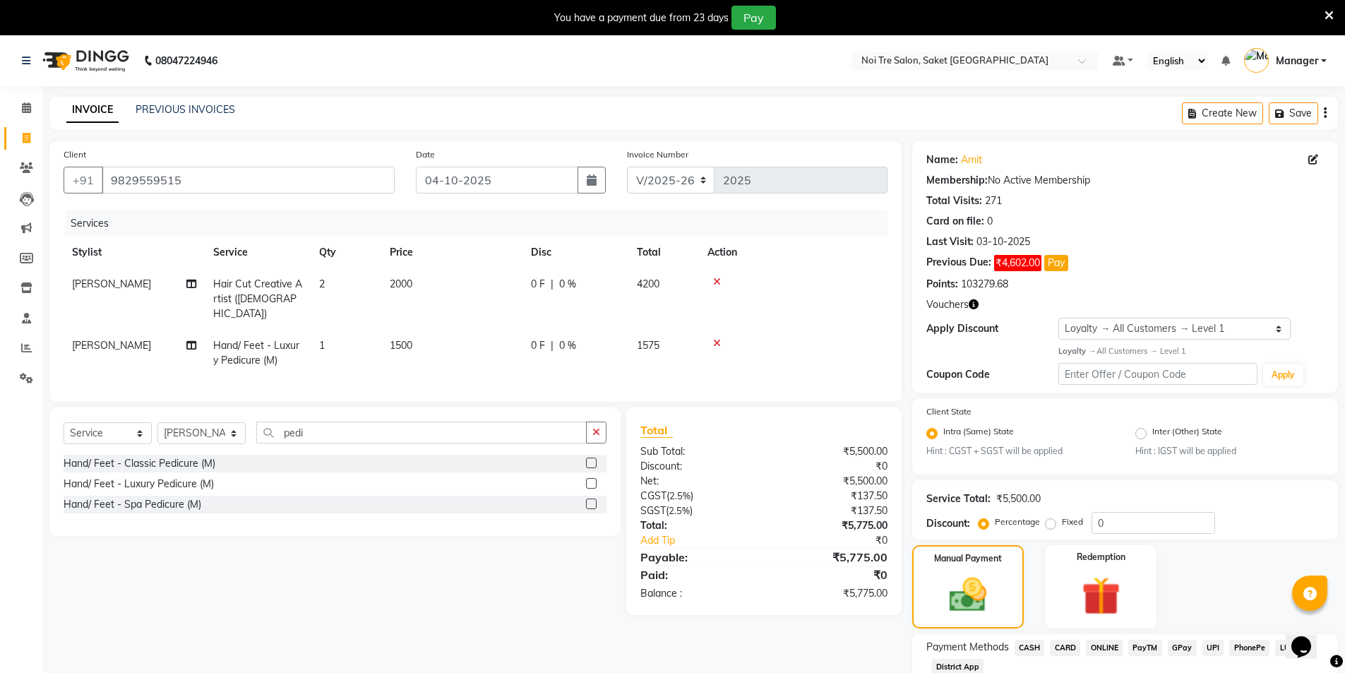
click at [1072, 647] on span "CARD" at bounding box center [1065, 648] width 30 height 16
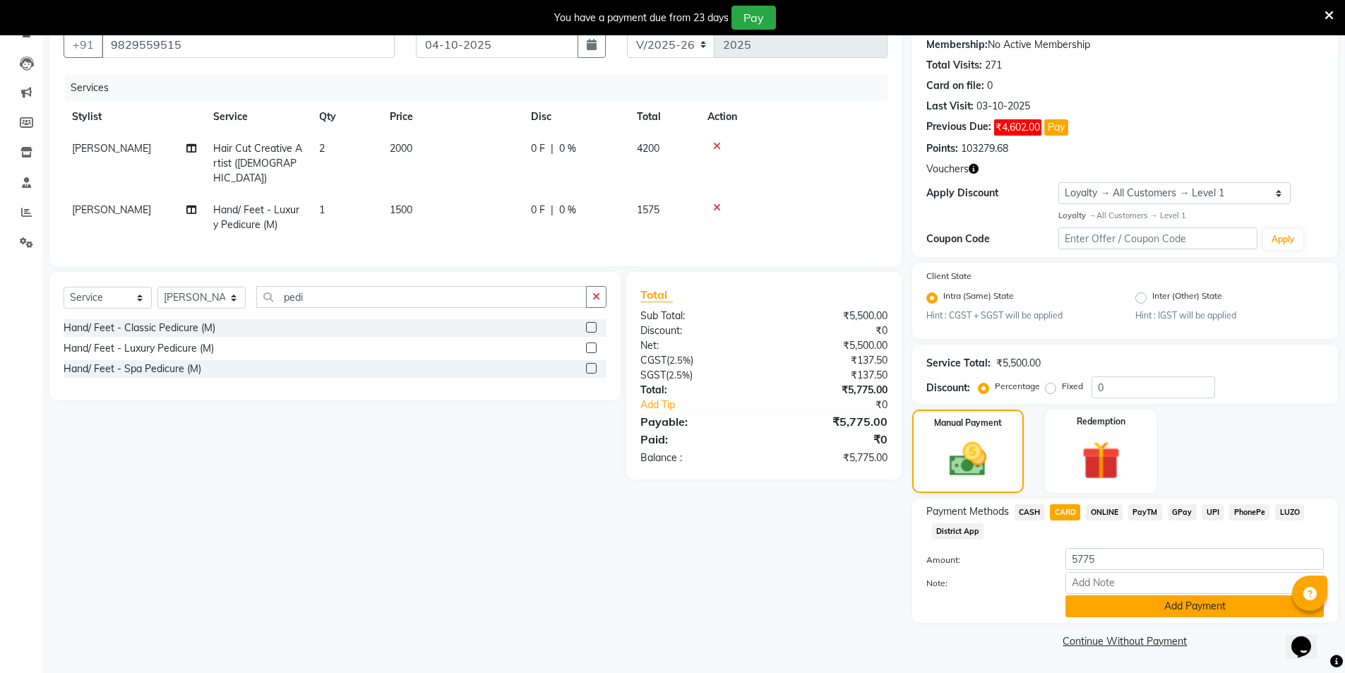
click at [1141, 609] on button "Add Payment" at bounding box center [1194, 606] width 258 height 22
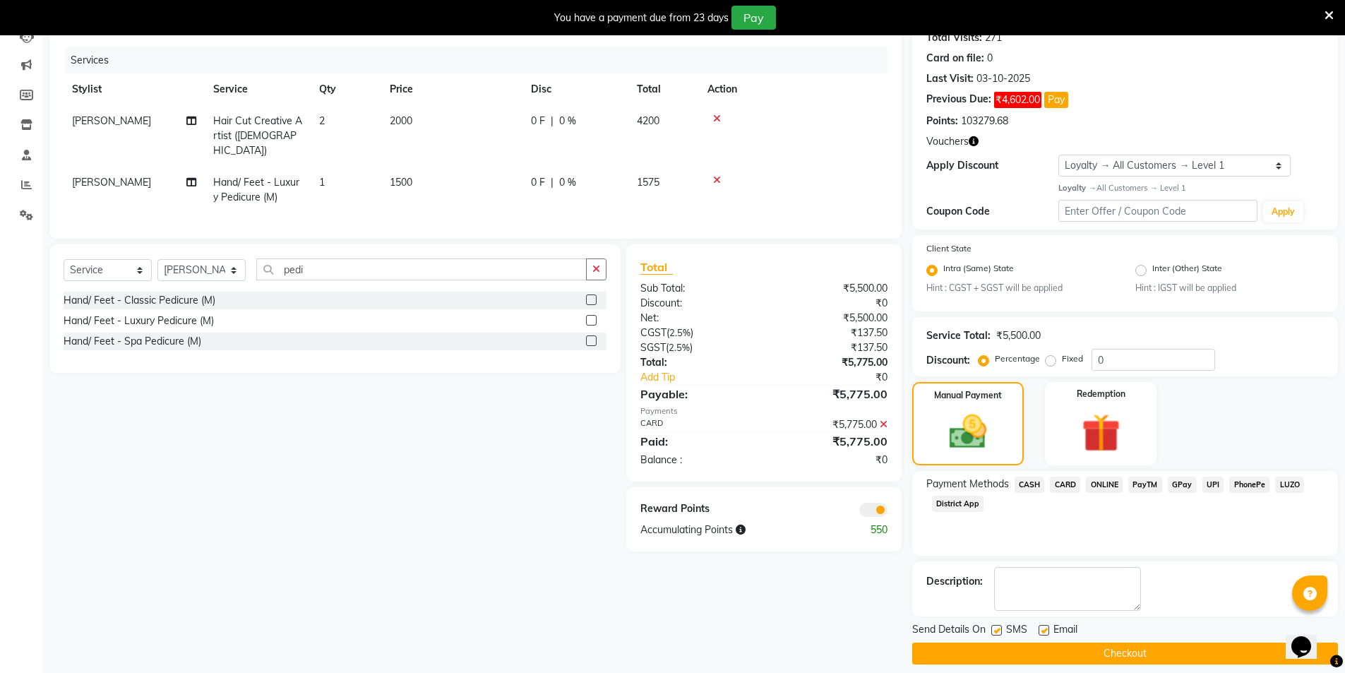
scroll to position [176, 0]
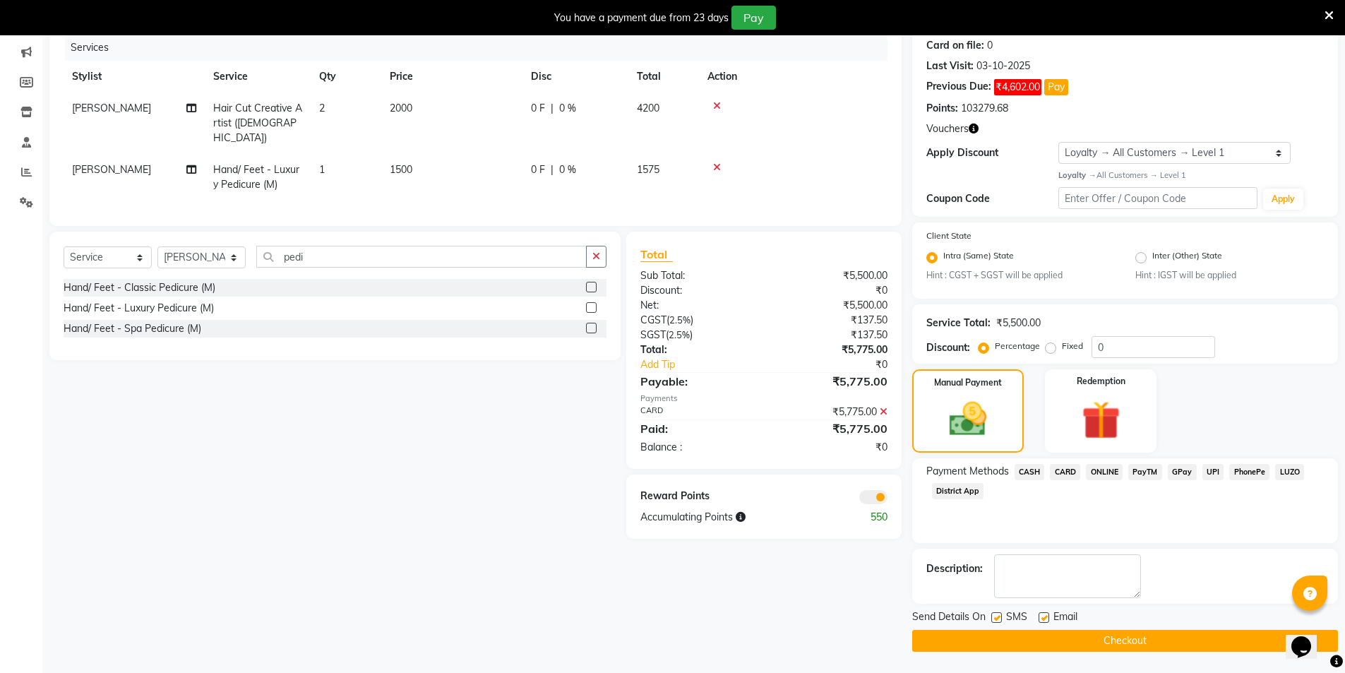
click at [1103, 648] on button "Checkout" at bounding box center [1125, 641] width 426 height 22
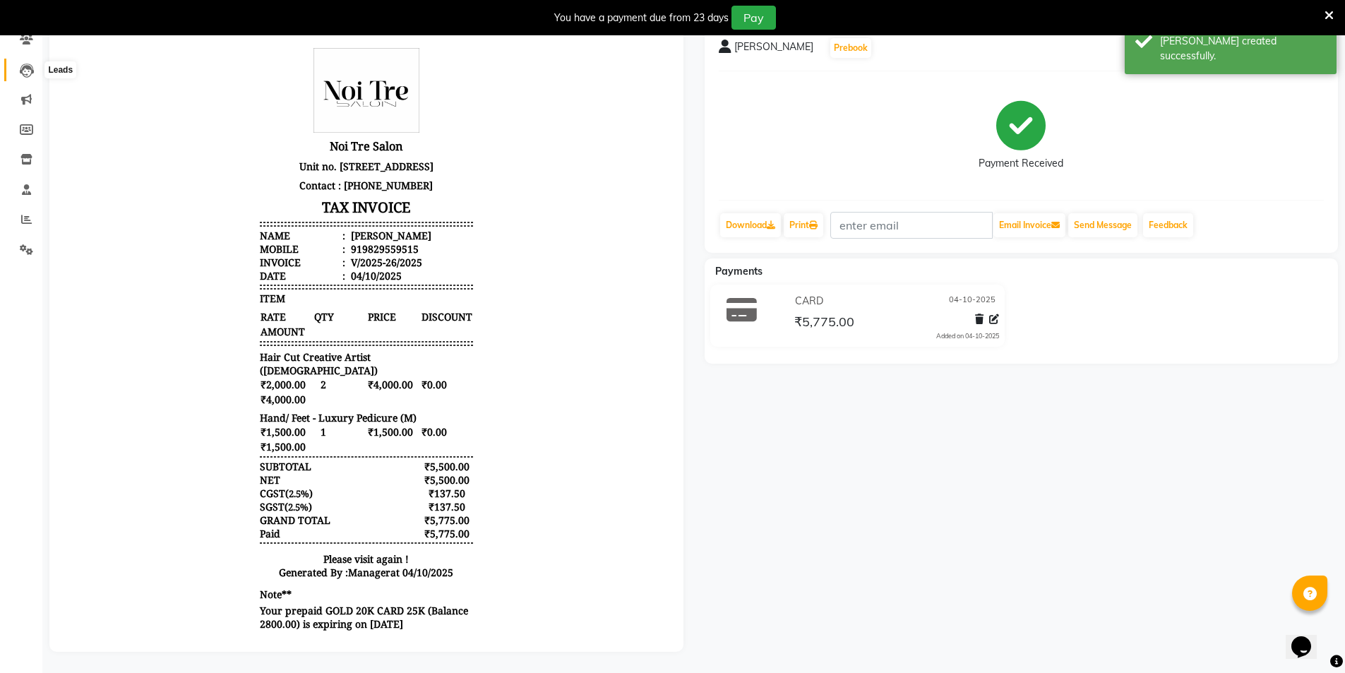
click at [23, 64] on icon at bounding box center [27, 71] width 14 height 14
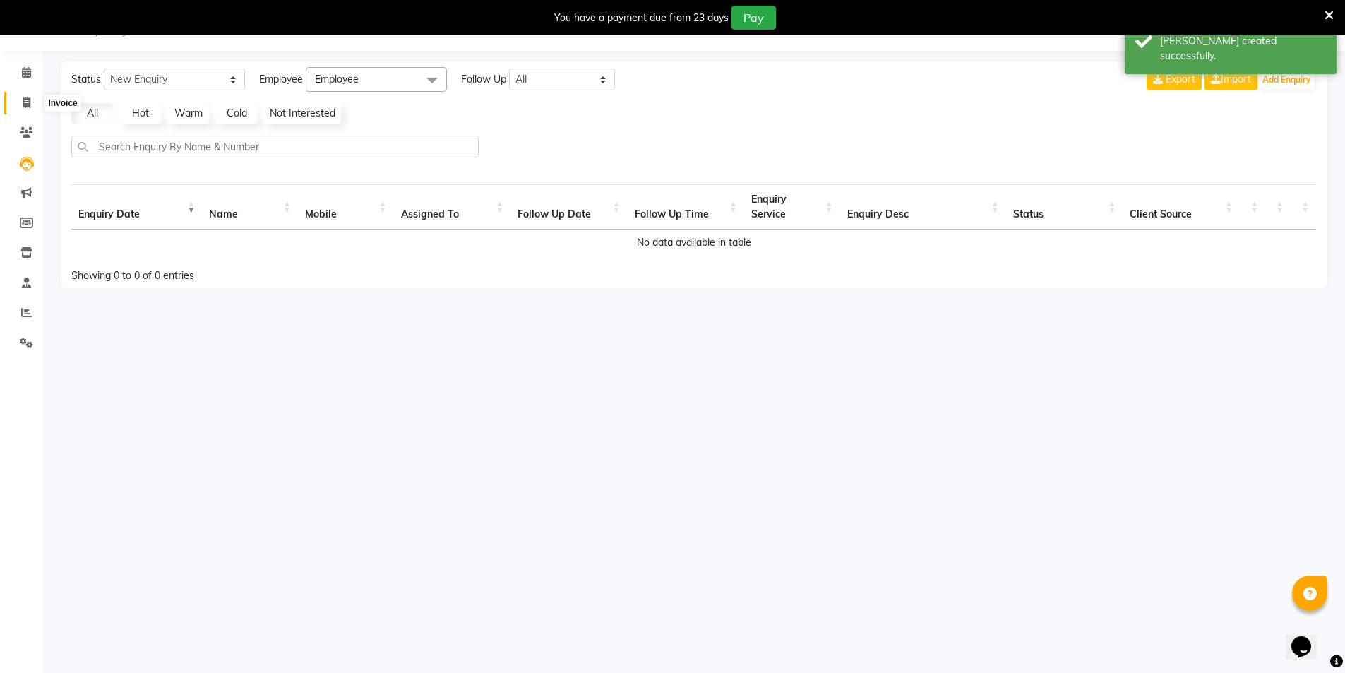
click at [35, 102] on span at bounding box center [26, 103] width 25 height 16
select select "service"
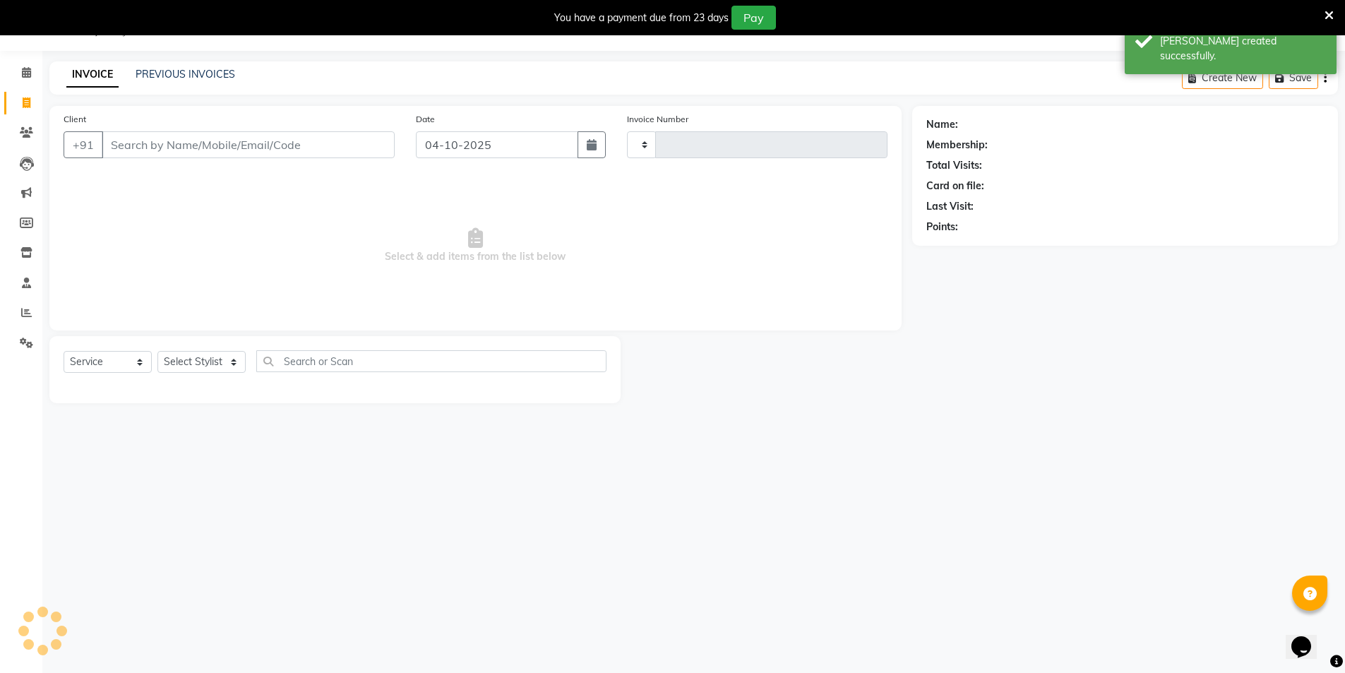
type input "2026"
select select "4899"
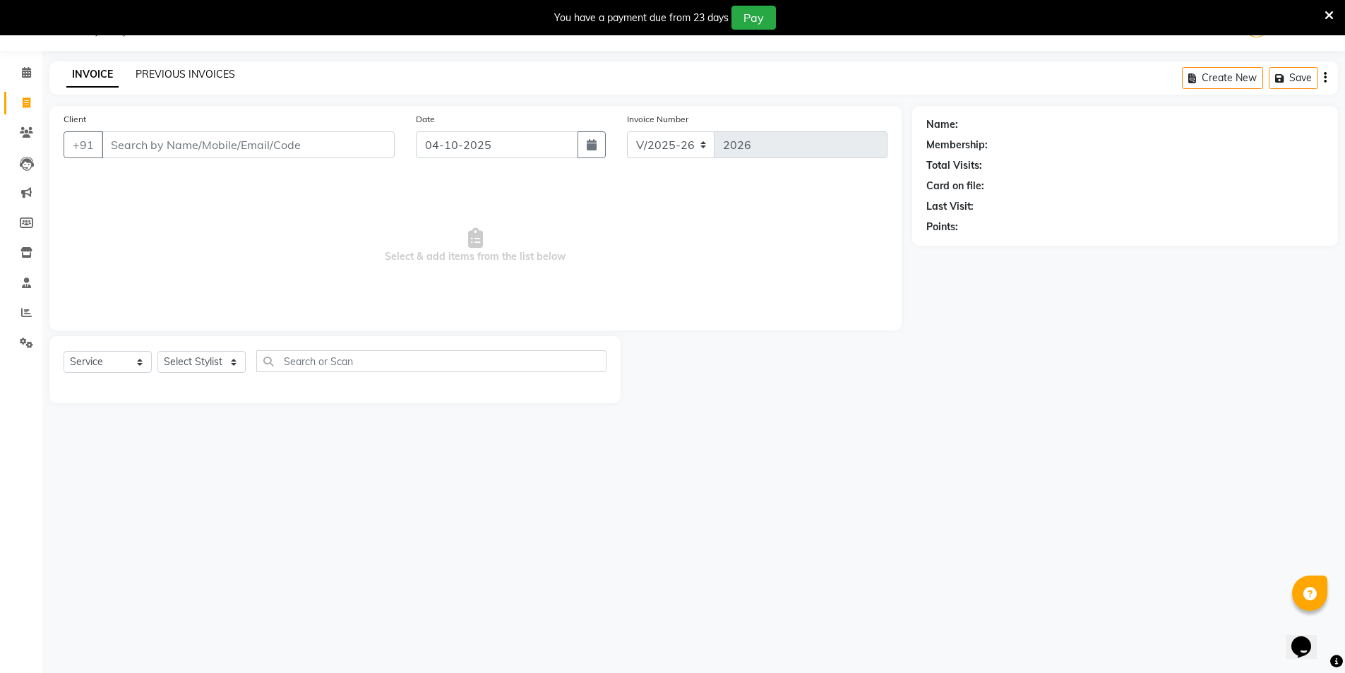
click at [167, 76] on link "PREVIOUS INVOICES" at bounding box center [186, 74] width 100 height 13
